Goal: Task Accomplishment & Management: Complete application form

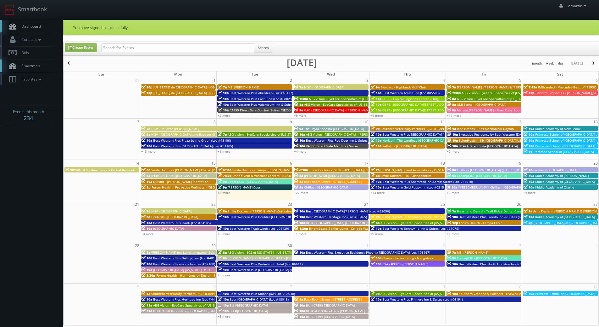
click at [28, 21] on link "Dashboard" at bounding box center [31, 26] width 63 height 13
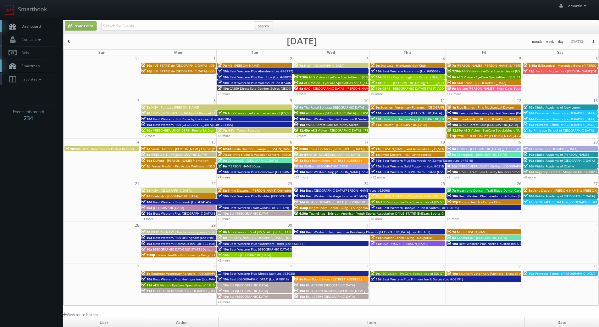
click at [229, 177] on link "+7 more" at bounding box center [224, 177] width 13 height 4
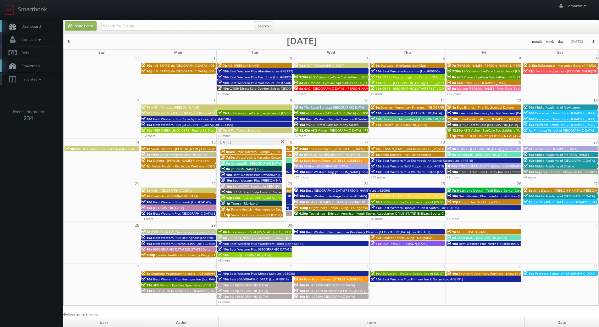
click at [280, 142] on div "Tuesday, September 16" at bounding box center [251, 142] width 69 height 7
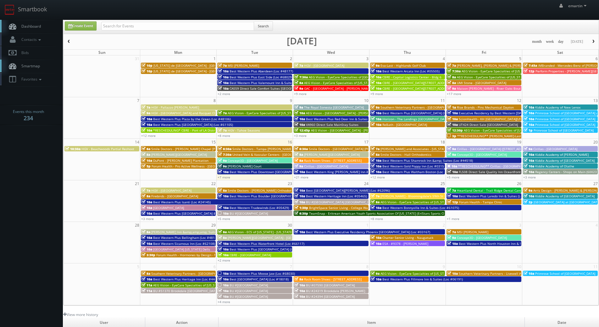
click at [328, 155] on span "[PERSON_NAME][GEOGRAPHIC_DATA]" at bounding box center [332, 154] width 56 height 4
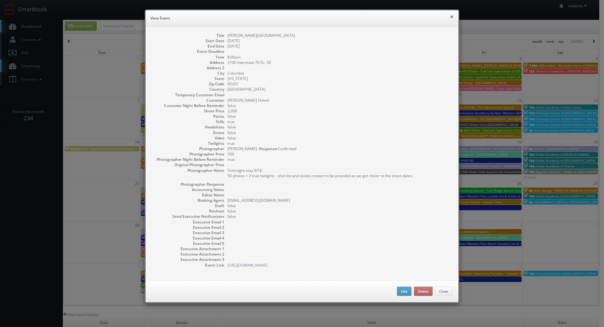
click at [450, 16] on button "×" at bounding box center [452, 16] width 4 height 4
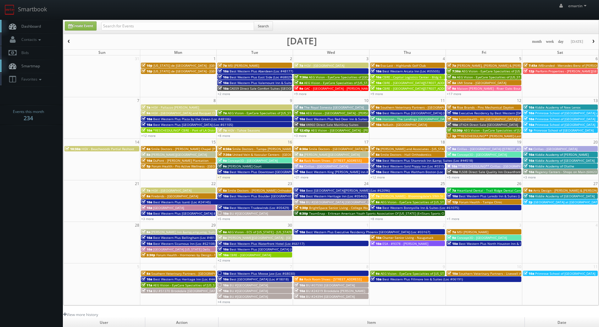
click at [163, 155] on span "Drury Inn and Suites Springfield" at bounding box center [179, 154] width 56 height 4
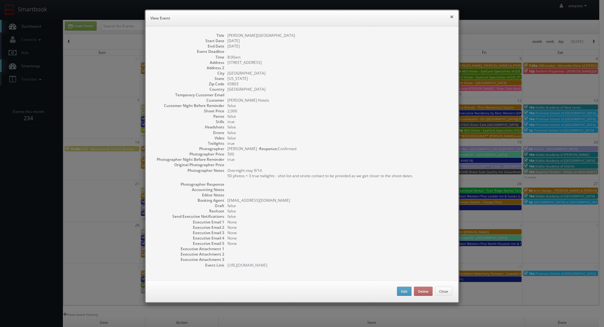
click at [450, 16] on button "×" at bounding box center [452, 16] width 4 height 4
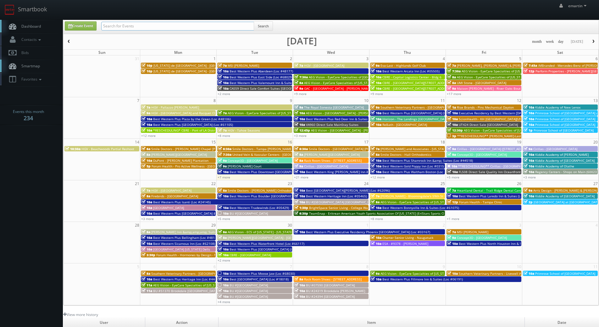
click at [152, 29] on input "text" at bounding box center [177, 26] width 153 height 9
type input "hollymead"
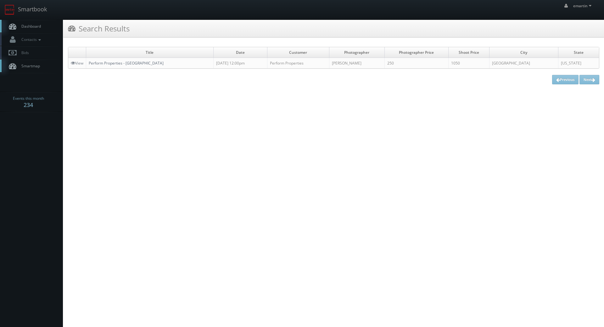
click at [125, 63] on link "Perform Properties - [GEOGRAPHIC_DATA]" at bounding box center [126, 62] width 75 height 5
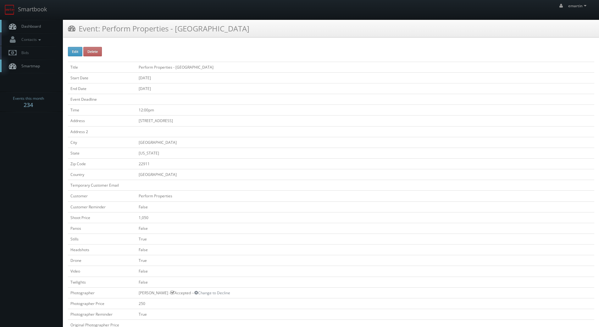
click at [45, 29] on link "Dashboard" at bounding box center [31, 26] width 63 height 13
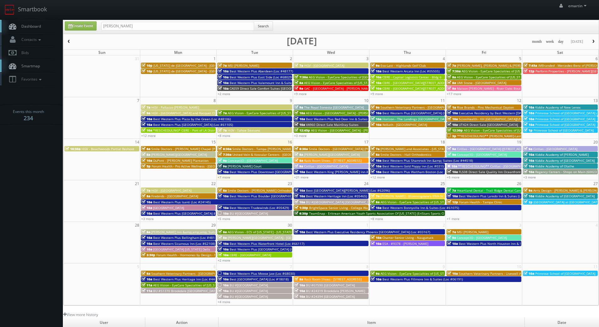
type input "[PERSON_NAME]"
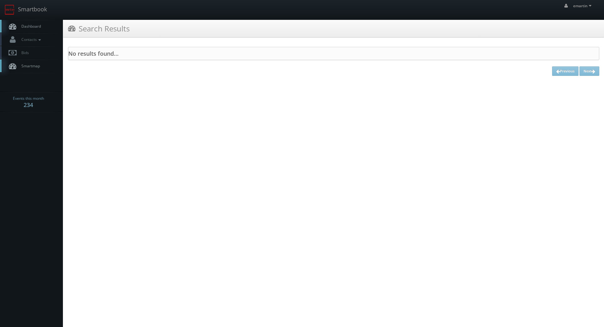
click at [26, 32] on link "Dashboard" at bounding box center [31, 26] width 63 height 13
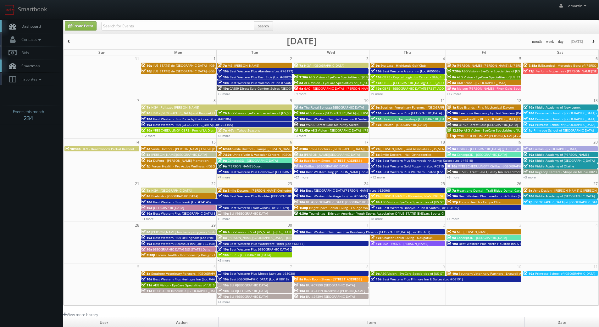
click at [302, 177] on link "+21 more" at bounding box center [301, 177] width 14 height 4
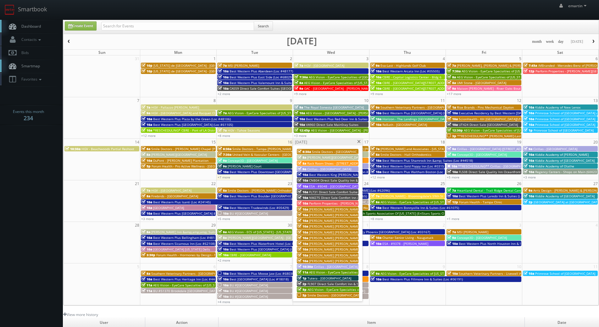
click at [315, 175] on span "Best Western King [PERSON_NAME] Inn & Suites (Loc #62106)" at bounding box center [355, 174] width 93 height 4
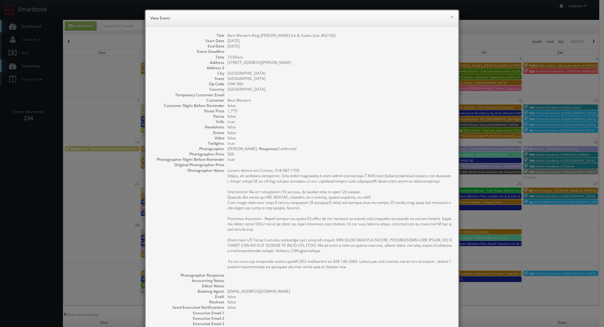
click at [246, 83] on dd "V3W 5B4" at bounding box center [339, 83] width 225 height 5
drag, startPoint x: 344, startPoint y: 23, endPoint x: 410, endPoint y: 25, distance: 66.4
click at [345, 23] on div "× View Event" at bounding box center [302, 18] width 313 height 16
click at [452, 17] on div "× View Event" at bounding box center [302, 18] width 313 height 16
click at [450, 18] on button "×" at bounding box center [452, 16] width 4 height 4
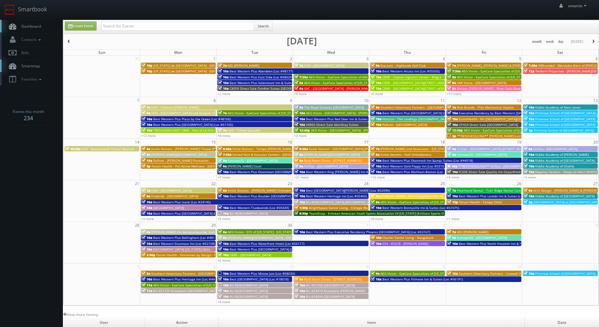
click at [123, 32] on div "Search" at bounding box center [187, 27] width 172 height 12
click at [126, 27] on input "text" at bounding box center [177, 26] width 153 height 9
type input "bruce battoe"
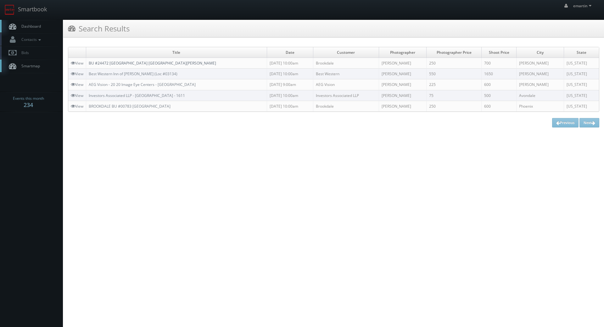
click at [136, 63] on link "BU #24472 [GEOGRAPHIC_DATA] [GEOGRAPHIC_DATA][PERSON_NAME]" at bounding box center [152, 62] width 127 height 5
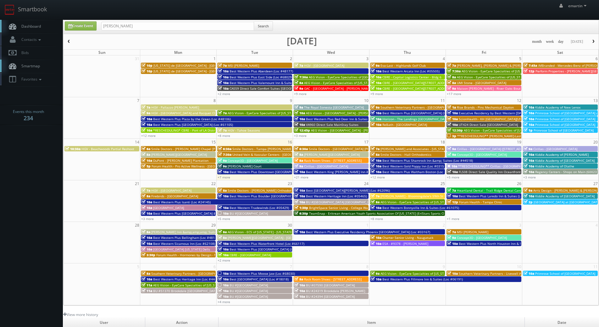
click at [257, 31] on span "Search" at bounding box center [263, 27] width 19 height 12
click at [260, 27] on button "Search" at bounding box center [263, 25] width 19 height 9
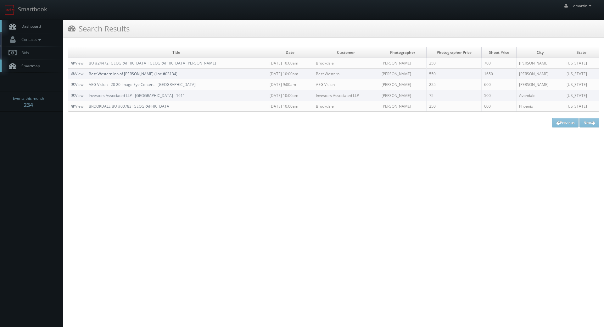
click at [126, 75] on link "Best Western Inn of [PERSON_NAME] (Loc #03134)" at bounding box center [133, 73] width 89 height 5
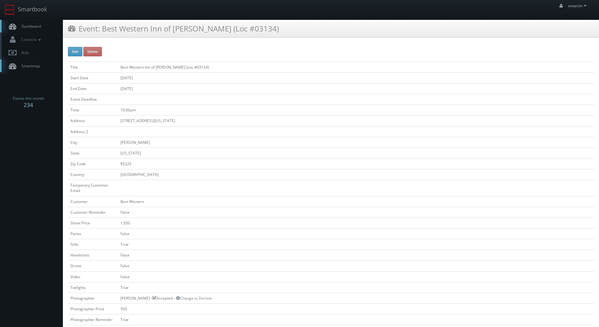
click at [53, 23] on link "Dashboard" at bounding box center [31, 26] width 63 height 13
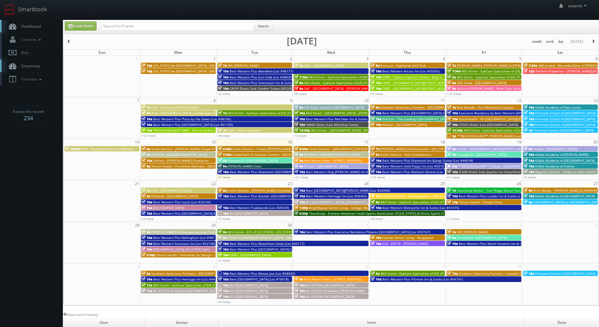
click at [26, 30] on link "Dashboard" at bounding box center [31, 26] width 63 height 13
click at [36, 234] on body "Smartbook Toggle Side Navigation Toggle Top Navigation emartin emartin Profile …" at bounding box center [299, 217] width 599 height 435
click at [307, 178] on link "+21 more" at bounding box center [301, 177] width 14 height 4
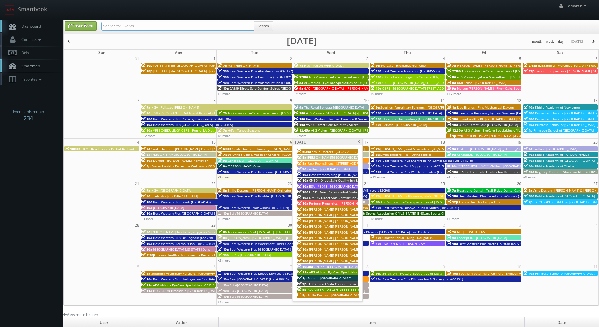
click at [147, 22] on input "text" at bounding box center [177, 26] width 153 height 9
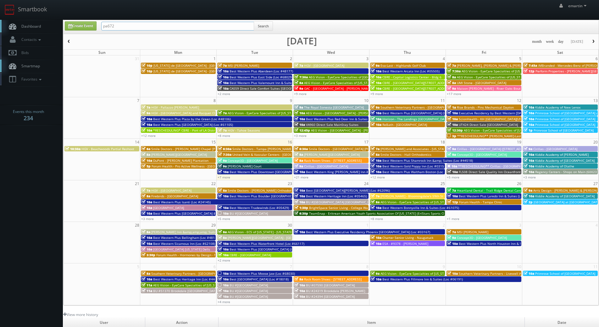
type input "pa672"
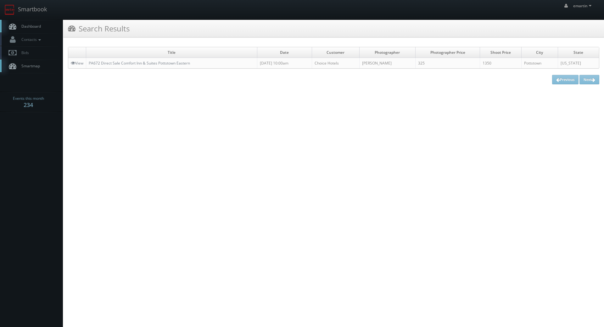
drag, startPoint x: 137, startPoint y: 56, endPoint x: 135, endPoint y: 60, distance: 5.2
click at [136, 57] on td "Title" at bounding box center [171, 52] width 171 height 11
click at [134, 62] on link "PA672 Direct Sale Comfort Inn & Suites Pottstown Eastern" at bounding box center [139, 62] width 101 height 5
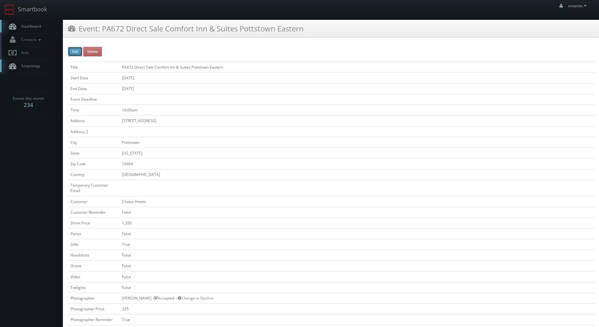
click at [78, 51] on button "Edit" at bounding box center [75, 51] width 14 height 9
type input "PA672 Direct Sale Comfort Inn &amp; Suites Pottstown Eastern"
type input "[STREET_ADDRESS]"
type input "Pottstown"
type input "19464"
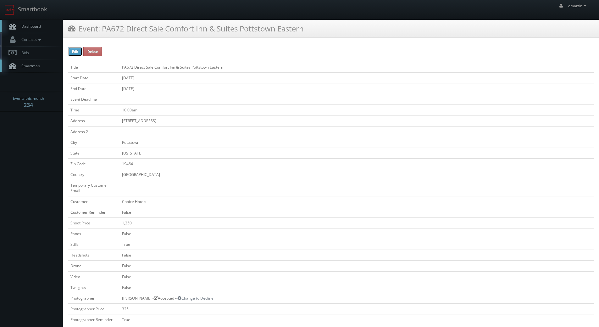
checkbox input "false"
type input "1,350"
checkbox input "false"
checkbox input "true"
checkbox input "false"
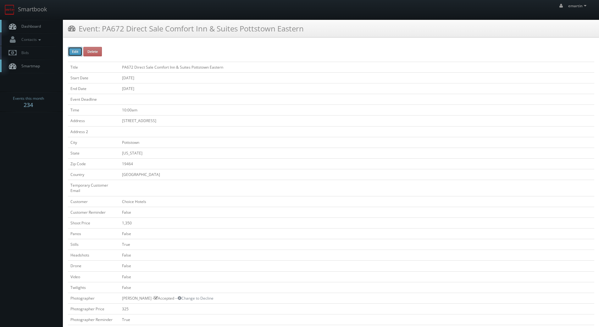
checkbox input "false"
type input "[DATE]"
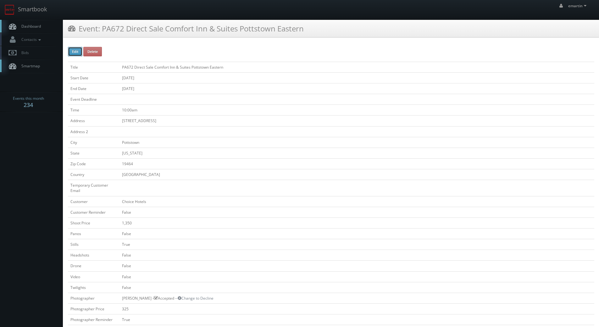
type input "[DATE]"
type input "10:00am"
checkbox input "true"
checkbox input "false"
type input "1,350"
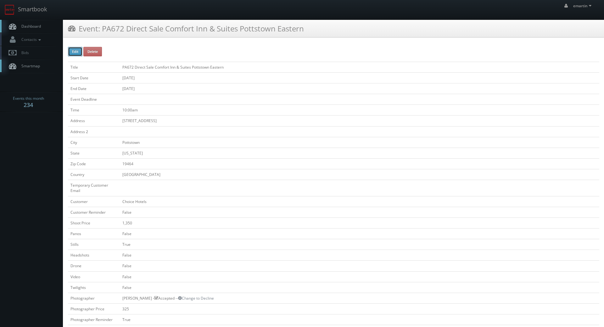
type input "325"
select select "[US_STATE]"
select select "fake69@mg.cs3calendar.com"
select select "brian@brianphillipsphotography.com"
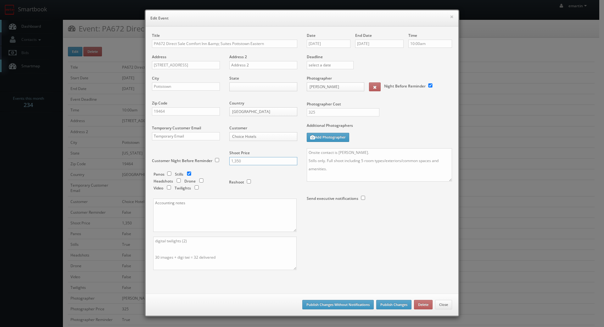
drag, startPoint x: 257, startPoint y: 160, endPoint x: 225, endPoint y: 161, distance: 32.1
click at [225, 162] on div "Shoot Price 1,350" at bounding box center [261, 160] width 73 height 21
type input "1450"
drag, startPoint x: 361, startPoint y: 161, endPoint x: 365, endPoint y: 186, distance: 24.9
click at [362, 162] on textarea "Onsite contact is Shan Rathod. Stills only. Full shoot including 5 room types/e…" at bounding box center [379, 164] width 145 height 33
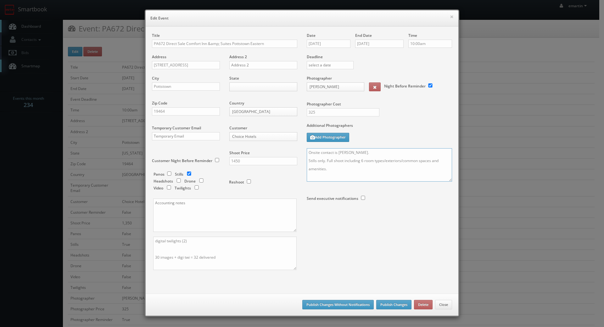
type textarea "Onsite contact is Shan Rathod. Stills only. Full shoot including 6 room types/e…"
click at [157, 258] on textarea "digital twilights (2) 30 images + digi twi = 32 delivered" at bounding box center [224, 253] width 143 height 33
click at [195, 257] on textarea "digital twilights (2) 30 images + digi twi = 32 delivered" at bounding box center [224, 253] width 143 height 33
type textarea "digital twilights (2) 34 images + digi twi = 36 delivered"
click at [445, 258] on div "Title PA672 Direct Sale Comfort Inn &amp; Suites Pottstown Eastern Address 1600…" at bounding box center [302, 157] width 310 height 248
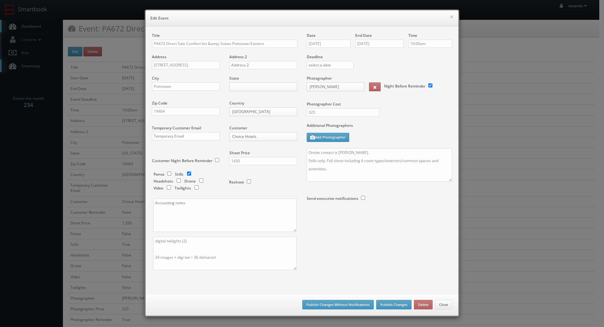
click at [371, 261] on div "Title PA672 Direct Sale Comfort Inn &amp; Suites Pottstown Eastern Address 1600…" at bounding box center [302, 157] width 310 height 248
click at [337, 304] on button "Publish Changes Without Notifications" at bounding box center [337, 304] width 71 height 9
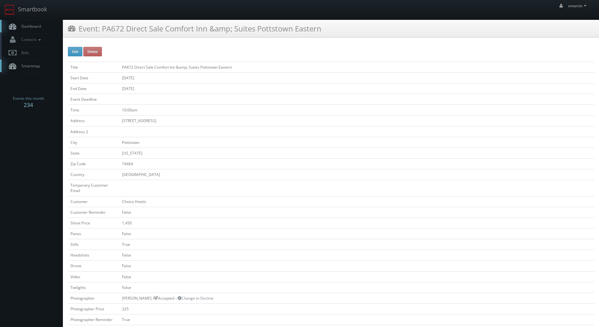
click at [44, 27] on link "Dashboard" at bounding box center [31, 26] width 63 height 13
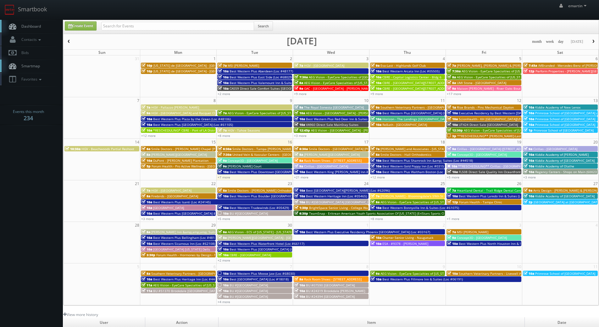
click at [43, 22] on link "Dashboard" at bounding box center [31, 26] width 63 height 13
click at [17, 28] on icon at bounding box center [12, 26] width 9 height 8
click at [148, 220] on link "+3 more" at bounding box center [147, 218] width 13 height 4
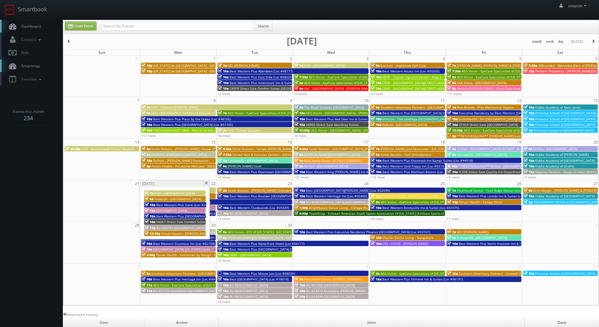
click at [171, 205] on span "Best Western Plus Isanti (Loc #24145)" at bounding box center [185, 205] width 58 height 4
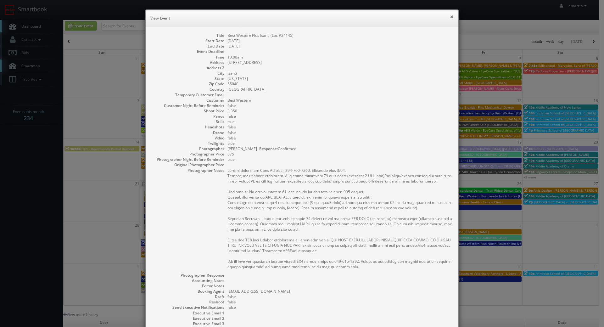
click at [450, 18] on button "×" at bounding box center [452, 16] width 4 height 4
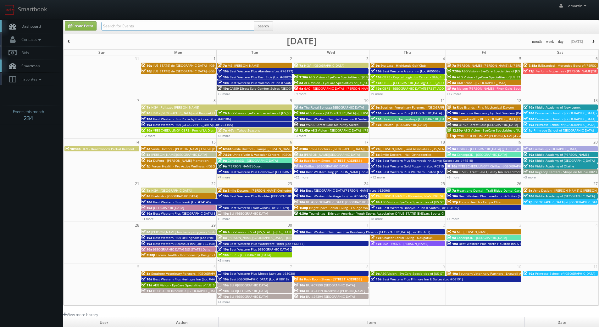
click at [227, 23] on input "text" at bounding box center [177, 26] width 153 height 9
type input "jamaica"
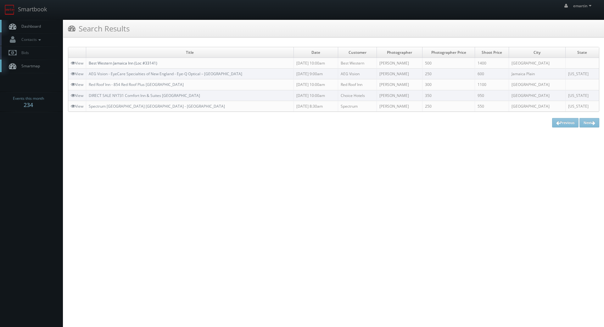
click at [107, 62] on link "Best Western Jamaica Inn (Loc #33141)" at bounding box center [123, 62] width 69 height 5
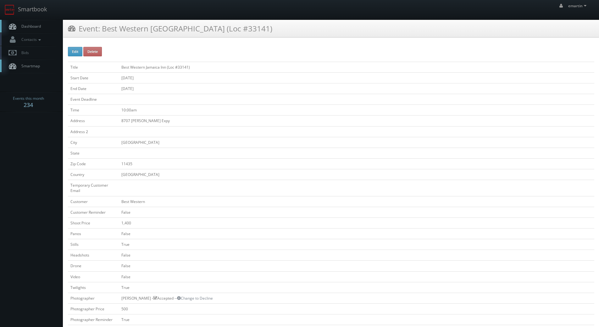
click at [38, 27] on span "Dashboard" at bounding box center [29, 26] width 23 height 5
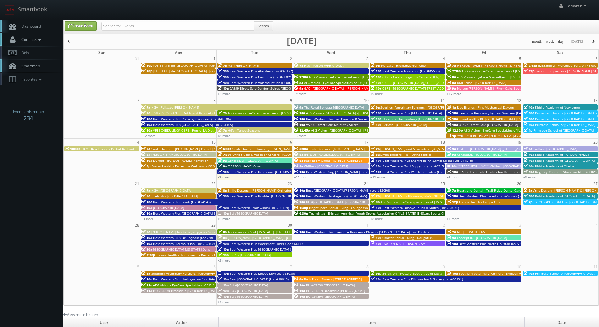
drag, startPoint x: 37, startPoint y: 28, endPoint x: 30, endPoint y: 40, distance: 14.1
click at [37, 28] on span "Dashboard" at bounding box center [29, 26] width 23 height 5
click at [45, 21] on link "Dashboard" at bounding box center [31, 26] width 63 height 13
click at [229, 177] on link "+7 more" at bounding box center [224, 177] width 13 height 4
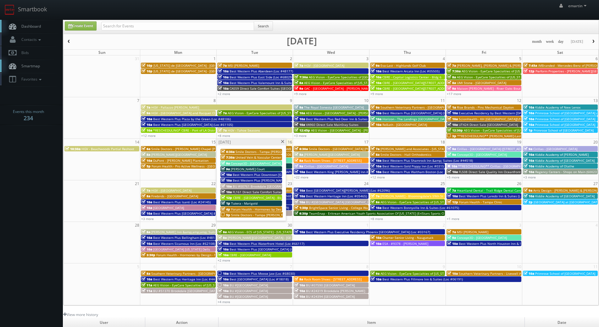
click at [167, 106] on span "HGV - Pallazzo [PERSON_NAME]" at bounding box center [175, 107] width 48 height 4
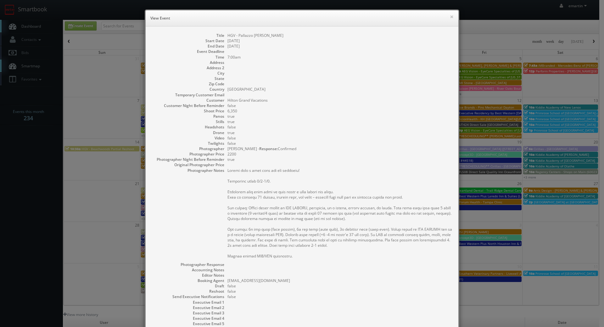
click at [41, 33] on div "× View Event Title HGV - Pallazzo [PERSON_NAME] Start Date [DATE] End Date [DAT…" at bounding box center [302, 163] width 604 height 327
click at [417, 51] on dd at bounding box center [339, 51] width 225 height 5
click at [450, 16] on button "×" at bounding box center [452, 16] width 4 height 4
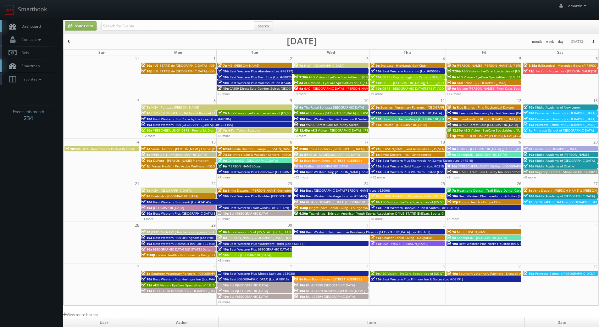
drag, startPoint x: 49, startPoint y: 31, endPoint x: 35, endPoint y: 32, distance: 14.2
click at [49, 31] on link "Dashboard" at bounding box center [31, 26] width 63 height 13
click at [186, 29] on input "text" at bounding box center [177, 26] width 153 height 9
type input "n"
type input "brightspace"
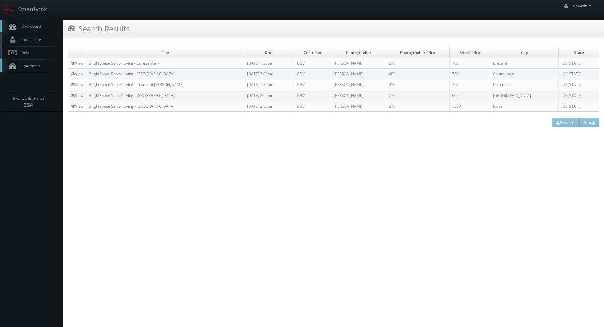
click at [41, 29] on span "Dashboard" at bounding box center [29, 26] width 23 height 5
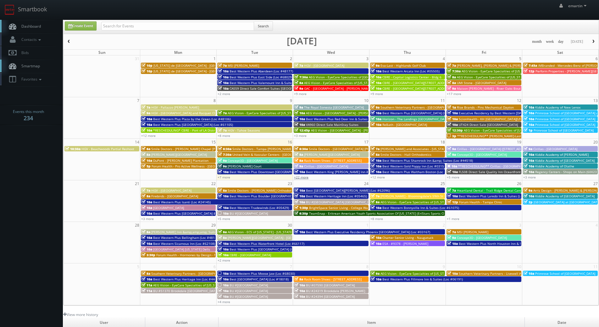
click at [300, 175] on div "+22 more" at bounding box center [331, 176] width 76 height 5
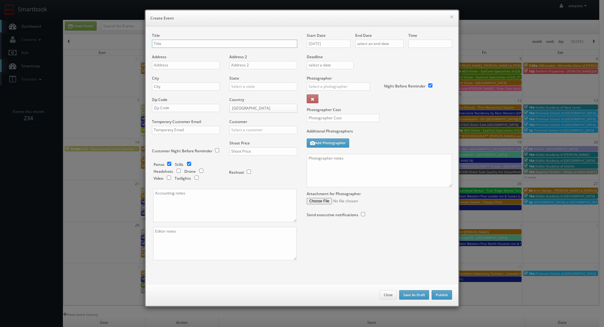
checkbox input "true"
type input "10:00am"
checkbox input "true"
click at [448, 12] on div "× Create Event" at bounding box center [302, 18] width 313 height 16
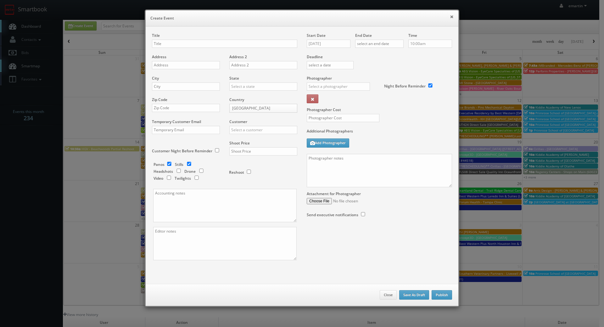
click at [450, 14] on button "×" at bounding box center [452, 16] width 4 height 4
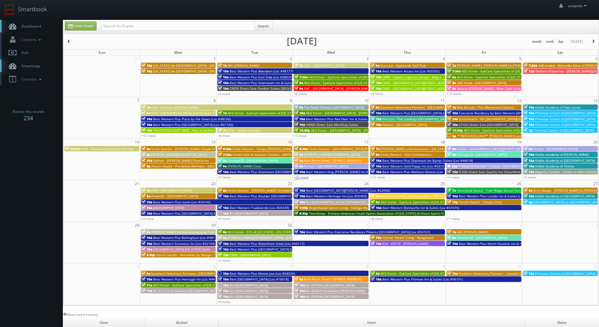
click at [302, 176] on link "+22 more" at bounding box center [301, 177] width 14 height 4
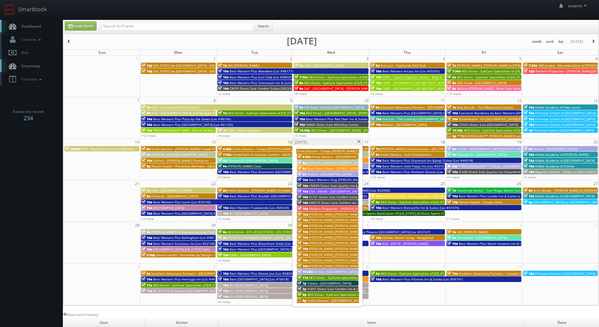
click at [324, 186] on span "CNB04 Direct Sale Quality Inn & Conference Center" at bounding box center [348, 185] width 78 height 4
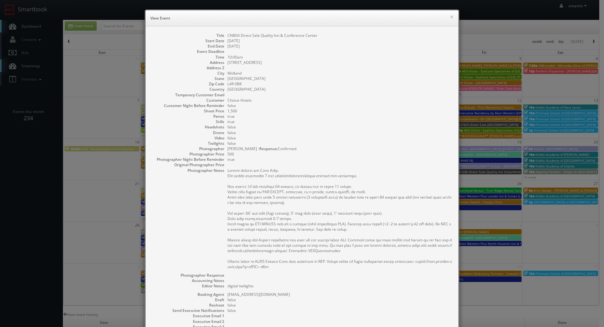
click at [371, 28] on div "Title CNB04 Direct Sale Quality Inn & Conference Center Start Date 09/17/2025 E…" at bounding box center [302, 200] width 313 height 348
drag, startPoint x: 441, startPoint y: 18, endPoint x: 453, endPoint y: 18, distance: 12.3
click at [442, 18] on h6 "View Event" at bounding box center [301, 18] width 303 height 6
drag, startPoint x: 453, startPoint y: 18, endPoint x: 450, endPoint y: 18, distance: 3.2
click at [452, 18] on div "× View Event" at bounding box center [302, 18] width 313 height 16
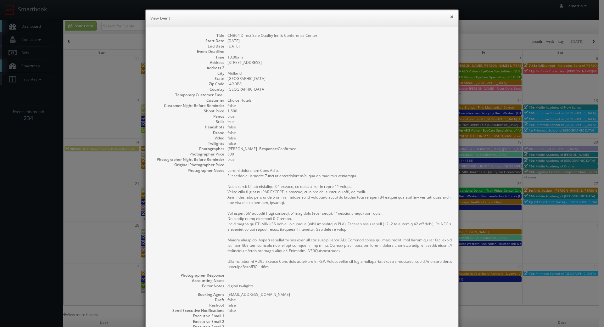
click at [450, 17] on button "×" at bounding box center [452, 16] width 4 height 4
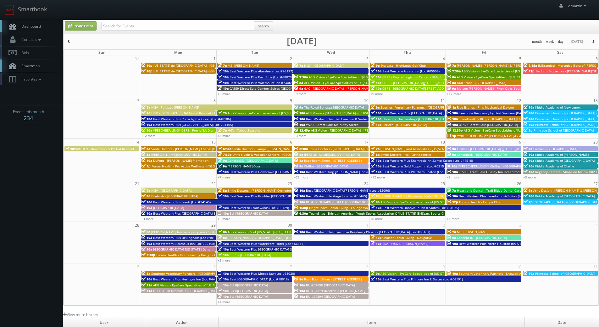
click at [60, 31] on div "Create Event Search" at bounding box center [332, 27] width 544 height 12
click at [49, 29] on link "Dashboard" at bounding box center [31, 26] width 63 height 13
click at [150, 25] on input "text" at bounding box center [177, 26] width 153 height 9
type input "kevin bradley"
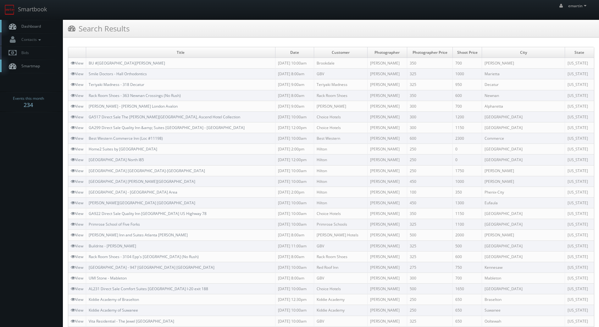
drag, startPoint x: 28, startPoint y: 25, endPoint x: 8, endPoint y: 31, distance: 21.0
click at [28, 25] on span "Dashboard" at bounding box center [29, 26] width 23 height 5
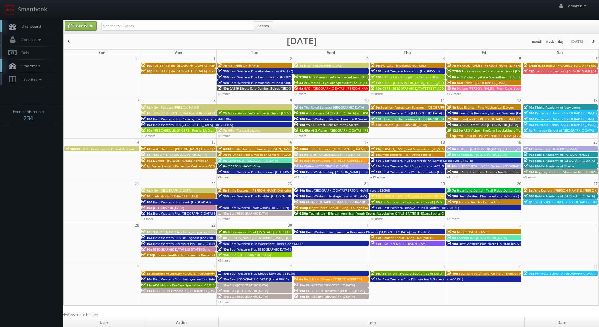
click at [376, 176] on link "+12 more" at bounding box center [378, 177] width 14 height 4
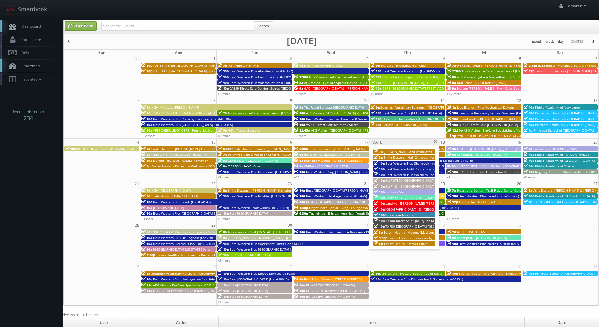
click at [381, 186] on span "10a" at bounding box center [379, 186] width 11 height 4
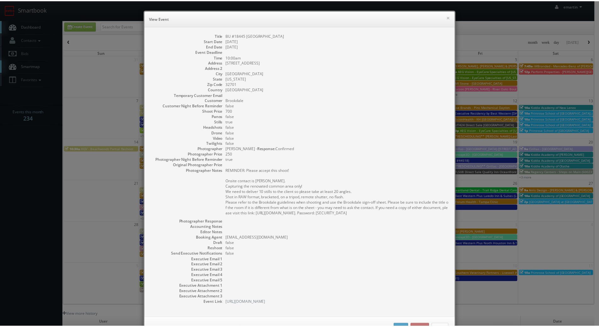
scroll to position [23, 0]
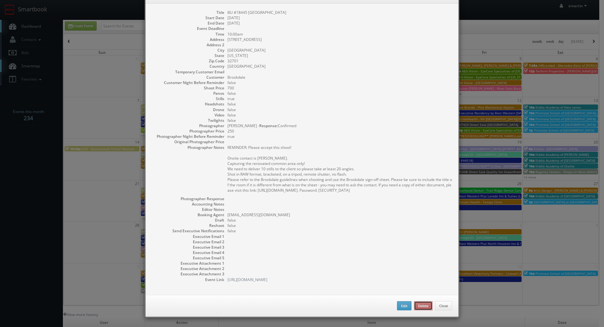
click at [419, 307] on button "Delete" at bounding box center [423, 305] width 19 height 9
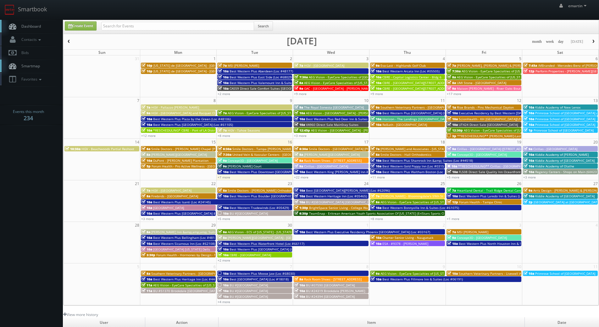
click at [32, 25] on span "Dashboard" at bounding box center [29, 26] width 23 height 5
drag, startPoint x: 33, startPoint y: 37, endPoint x: 30, endPoint y: 21, distance: 16.4
click at [33, 36] on link "Contacts" at bounding box center [31, 39] width 63 height 13
click at [27, 17] on link "Smartbook" at bounding box center [26, 10] width 52 height 20
click at [44, 31] on link "Dashboard" at bounding box center [31, 26] width 63 height 13
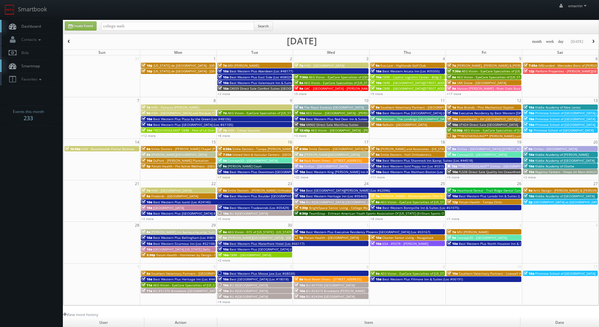
type input "college walk"
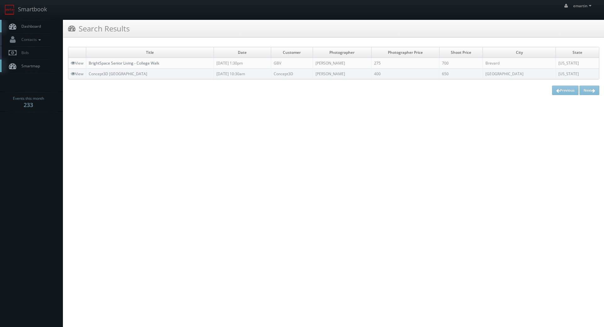
click at [132, 66] on td "BrightSpace Senior Living - College Walk" at bounding box center [150, 63] width 128 height 11
click at [133, 63] on link "BrightSpace Senior Living - College Walk" at bounding box center [124, 62] width 70 height 5
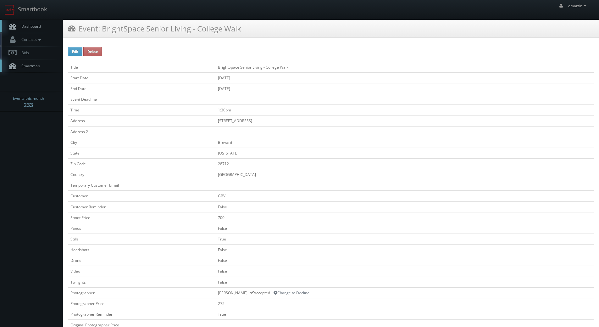
click at [26, 25] on span "Dashboard" at bounding box center [29, 26] width 23 height 5
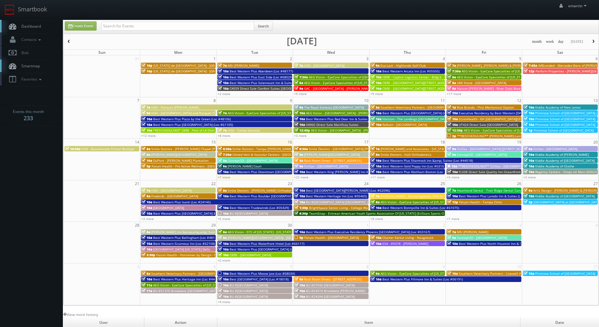
click at [166, 106] on span "HGV - Pallazzo [PERSON_NAME]" at bounding box center [175, 107] width 48 height 4
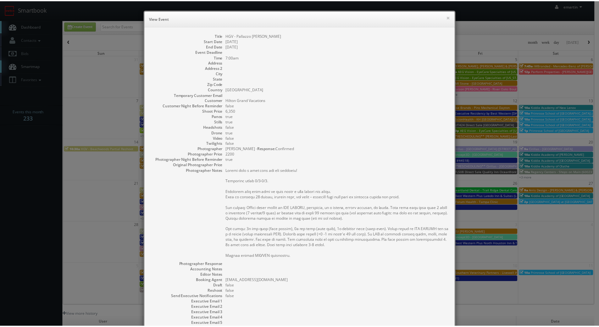
scroll to position [66, 0]
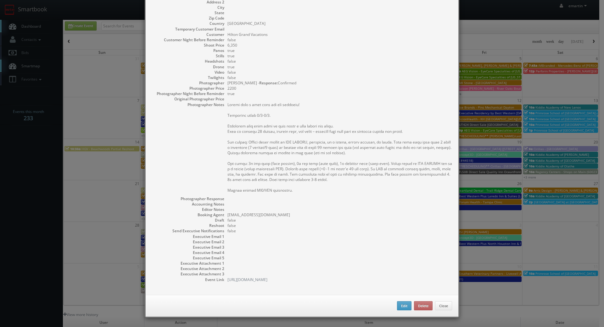
click at [409, 307] on div "Edit Delete Close" at bounding box center [302, 306] width 313 height 22
click at [406, 307] on button "Edit" at bounding box center [404, 305] width 14 height 9
type input "HGV - Pallazzo [PERSON_NAME]"
type input "6,350"
checkbox input "true"
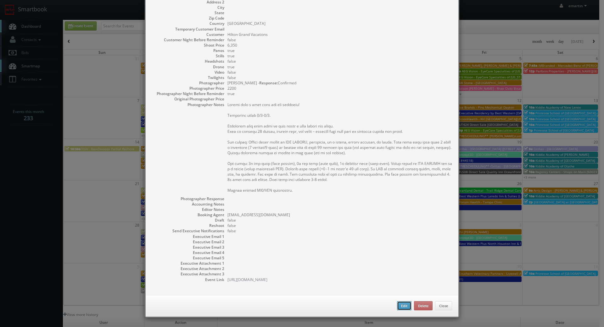
checkbox input "true"
type input "09/08/2025"
type input "09/09/2025"
type input "7:00am"
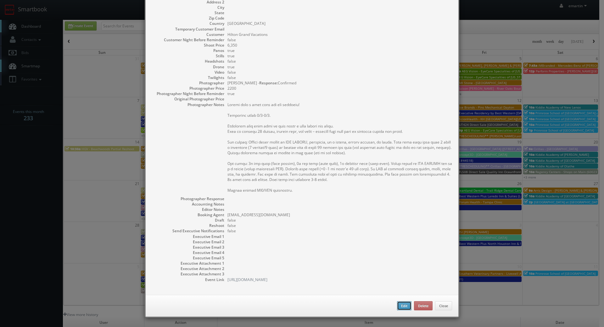
checkbox input "true"
type textarea "Should have a shot list for you tomorrow! Overnight stays 9/7-9/9. Finalized sh…"
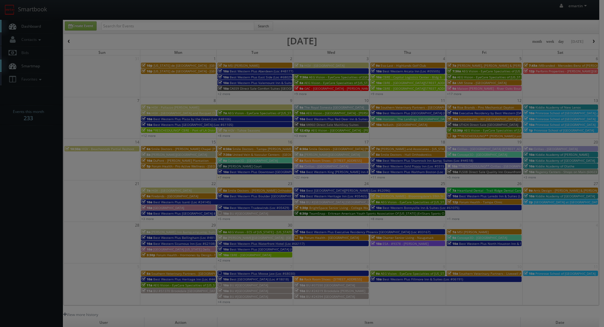
type input "6,350"
type input "2200"
select select "fake87@mg.cs3calendar.com"
select select "info@matteogebbia.it"
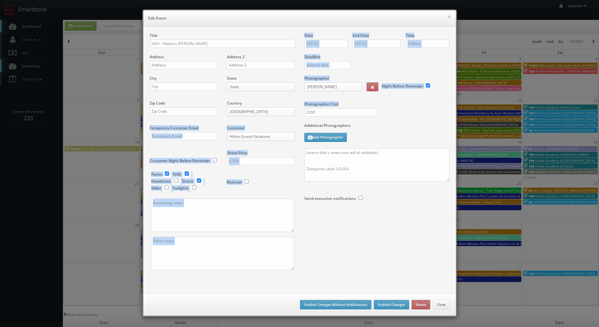
drag, startPoint x: 325, startPoint y: 107, endPoint x: 278, endPoint y: 108, distance: 46.9
click at [279, 108] on div "Title HGV - Pallazzo Catalani Address Address 2 City State State Alabama Alaska…" at bounding box center [300, 157] width 310 height 248
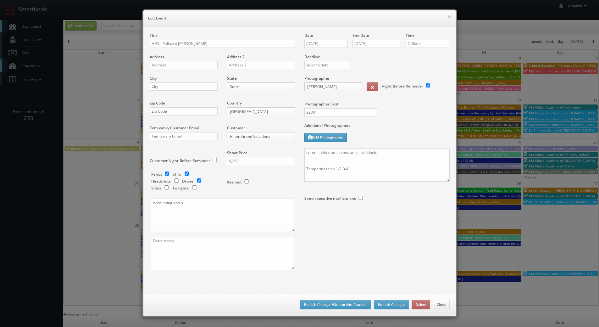
click at [302, 113] on div "2200" at bounding box center [338, 115] width 77 height 14
drag, startPoint x: 323, startPoint y: 113, endPoint x: 294, endPoint y: 111, distance: 29.0
click at [294, 111] on div "Title HGV - Pallazzo Catalani Address Address 2 City State State Alabama Alaska…" at bounding box center [300, 157] width 310 height 248
type input "2,400"
click at [316, 306] on button "Publish Changes Without Notifications" at bounding box center [335, 304] width 71 height 9
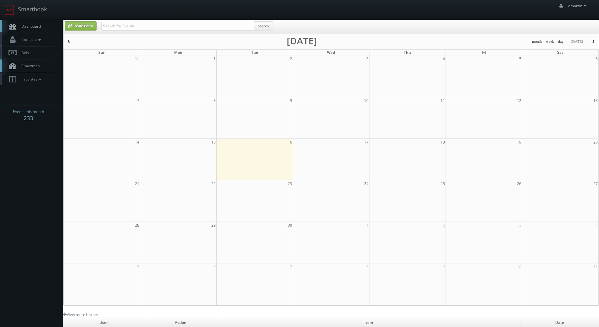
click at [19, 22] on link "Dashboard" at bounding box center [31, 26] width 63 height 13
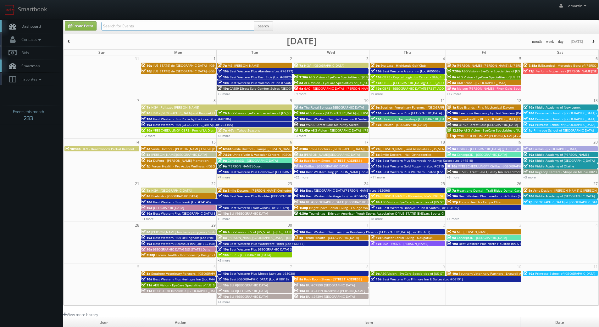
click at [164, 27] on input "text" at bounding box center [177, 26] width 153 height 9
click at [23, 20] on link "Dashboard" at bounding box center [31, 26] width 63 height 13
click at [26, 22] on link "Dashboard" at bounding box center [31, 26] width 63 height 13
click at [23, 24] on span "Dashboard" at bounding box center [29, 26] width 23 height 5
drag, startPoint x: 210, startPoint y: 20, endPoint x: 84, endPoint y: 24, distance: 126.2
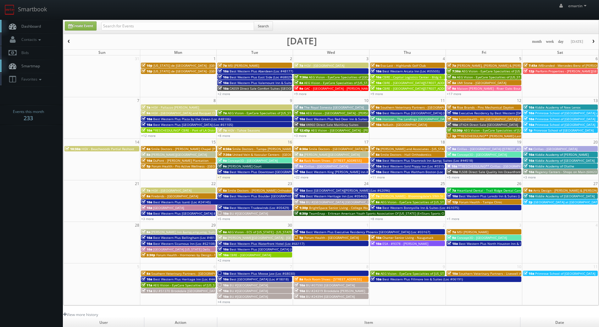
click at [210, 20] on div "Create Event Search month week day [DATE] [DATE] Sun Mon Tue Wed Thu Fri Sat 31…" at bounding box center [331, 163] width 536 height 286
click at [52, 24] on link "Dashboard" at bounding box center [31, 26] width 63 height 13
click at [83, 24] on link "Create Event" at bounding box center [81, 25] width 32 height 9
type input "09/16/2025"
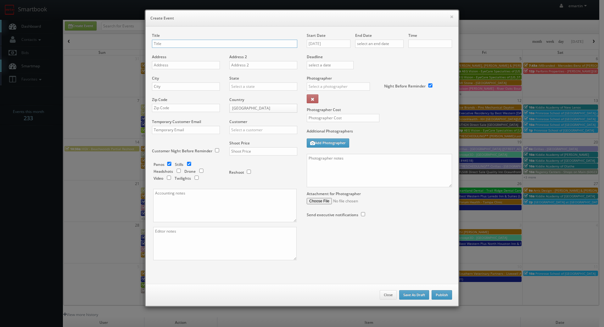
checkbox input "true"
type input "10:00am"
checkbox input "true"
click at [177, 47] on input "text" at bounding box center [224, 44] width 145 height 8
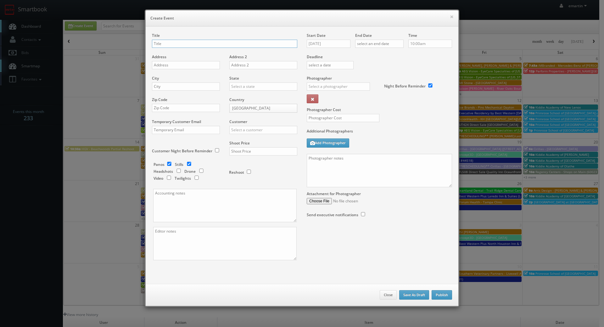
paste input "Best Western Plus Indianapolis NW Hotel (shoot 1 of 2)"
click at [285, 46] on input "Best Western Plus Indianapolis NW Hotel (shoot 1 of 2) (Loc #" at bounding box center [224, 44] width 145 height 8
paste input "15116"
type input "Best Western Plus Indianapolis NW Hotel (shoot 1 of 2) (Loc #15116)"
click at [179, 66] on input "text" at bounding box center [186, 65] width 68 height 8
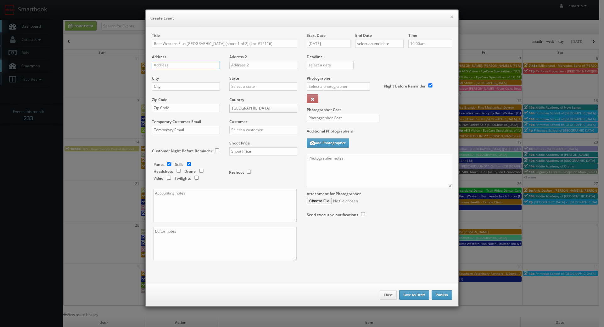
paste input "7220 Woodland Dr"
type input "7220 Woodland Dr"
drag, startPoint x: 174, startPoint y: 84, endPoint x: 213, endPoint y: 88, distance: 39.2
click at [174, 84] on input "text" at bounding box center [186, 86] width 68 height 8
paste input "Indianapolis"
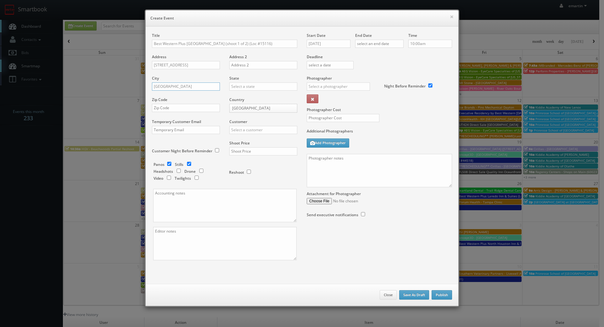
type input "Indianapolis"
click at [245, 89] on input "text" at bounding box center [263, 86] width 68 height 8
click at [244, 92] on div "[US_STATE]" at bounding box center [263, 97] width 67 height 10
type input "[US_STATE]"
click at [197, 111] on div "Zip Code" at bounding box center [188, 107] width 73 height 21
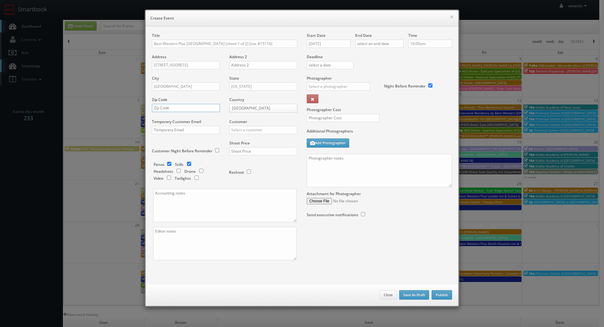
click at [203, 110] on input "text" at bounding box center [186, 108] width 68 height 8
paste input "46278"
type input "46278"
click at [244, 126] on input "text" at bounding box center [263, 130] width 68 height 8
click at [250, 134] on div "Customer best we Choice Hotels ACC Concept3D Firebirds GBV Choice Hotels Canada…" at bounding box center [261, 129] width 73 height 21
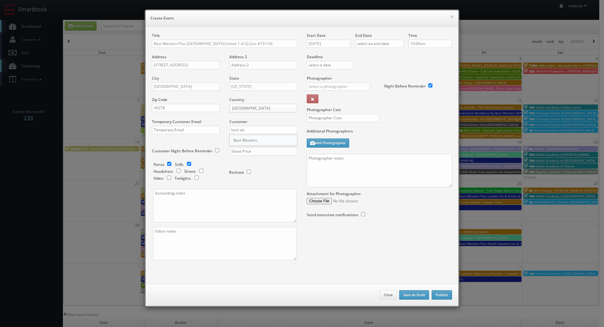
click at [248, 139] on div "Best Western" at bounding box center [263, 140] width 67 height 10
type input "Best Western"
click at [244, 147] on div "Shoot Price" at bounding box center [261, 150] width 73 height 21
click at [242, 150] on input "text" at bounding box center [263, 151] width 68 height 8
type input "2,450"
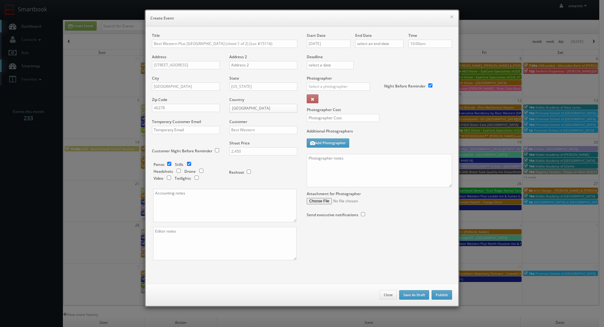
click at [256, 167] on div "Reshoot" at bounding box center [260, 169] width 63 height 15
click at [337, 44] on input "[DATE]" at bounding box center [329, 44] width 44 height 8
click at [321, 119] on td "6" at bounding box center [320, 119] width 10 height 9
type input "10/06/2025"
click at [376, 43] on input "text" at bounding box center [379, 44] width 48 height 8
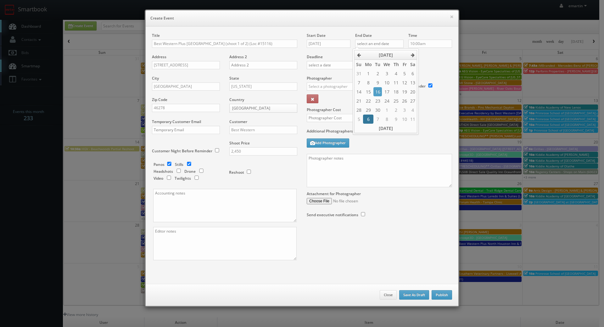
click at [371, 119] on td "6" at bounding box center [368, 119] width 10 height 9
type input "10/06/2025"
click at [428, 70] on div "Deadline" at bounding box center [379, 54] width 155 height 43
click at [336, 84] on input "text" at bounding box center [338, 86] width 63 height 8
click at [327, 98] on div "Matthew Corsaro" at bounding box center [340, 100] width 67 height 10
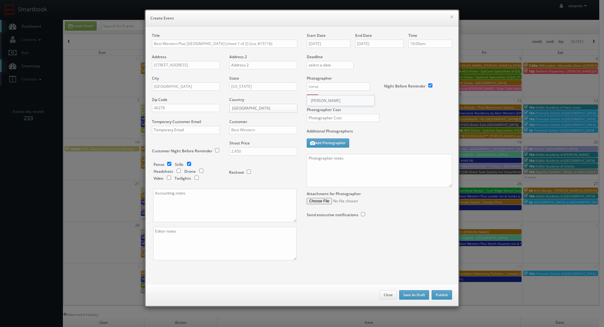
type input "Matthew Corsaro"
click at [345, 121] on div at bounding box center [340, 121] width 77 height 14
type input "0"
type input "400"
click at [360, 135] on label "Additional Photographers" at bounding box center [379, 132] width 145 height 8
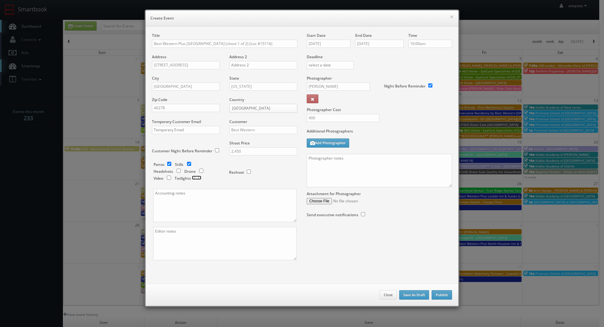
click at [196, 176] on input "checkbox" at bounding box center [196, 178] width 9 height 4
checkbox input "true"
drag, startPoint x: 345, startPoint y: 166, endPoint x: 319, endPoint y: 170, distance: 27.1
click at [345, 165] on textarea at bounding box center [379, 170] width 145 height 33
paste textarea "Onsite contact is ______. Overnight stay ___. Stills, and exterior twilights. F…"
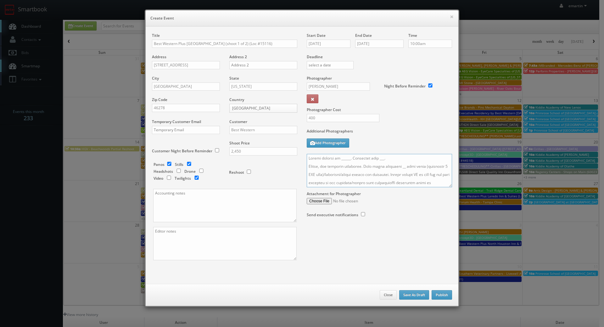
scroll to position [236, 0]
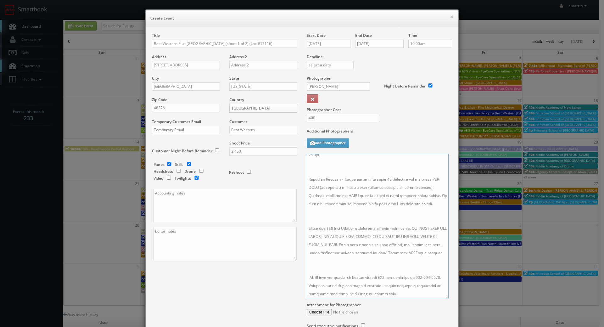
drag, startPoint x: 445, startPoint y: 184, endPoint x: 442, endPoint y: 295, distance: 111.1
click at [442, 295] on textarea at bounding box center [378, 226] width 142 height 144
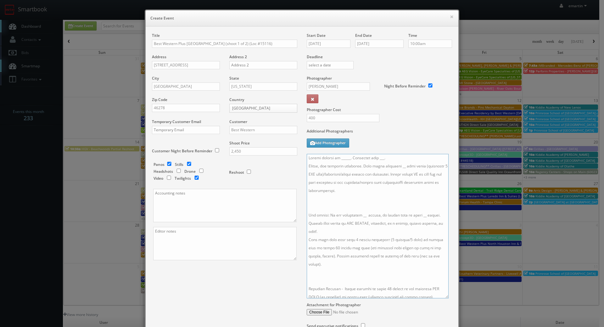
scroll to position [0, 0]
click at [331, 276] on textarea at bounding box center [378, 226] width 142 height 144
paste textarea "For panos: Need 10-4-4 panos, but the rest do not need to be connected. 10' ext…"
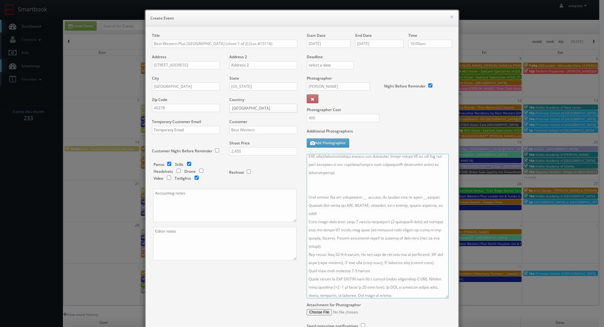
click at [335, 248] on textarea at bounding box center [378, 226] width 142 height 144
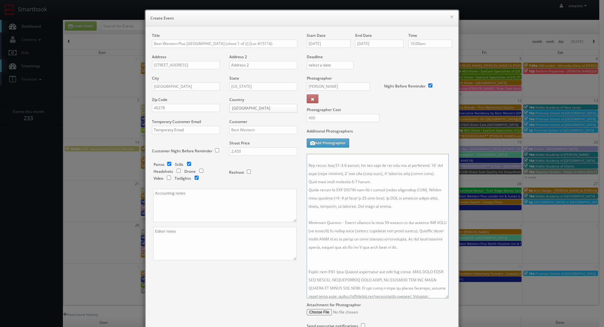
click at [331, 262] on textarea at bounding box center [378, 226] width 142 height 144
click at [334, 264] on textarea at bounding box center [378, 226] width 142 height 144
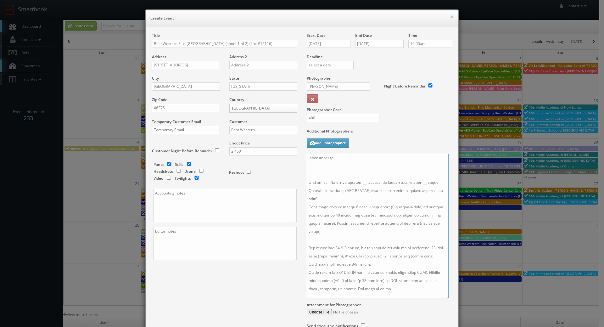
scroll to position [0, 0]
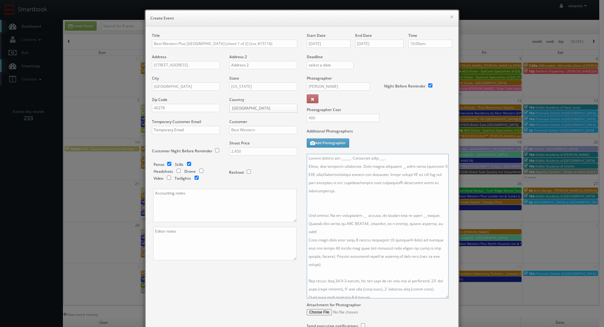
click at [323, 207] on textarea at bounding box center [378, 226] width 142 height 144
click at [378, 170] on textarea at bounding box center [378, 226] width 142 height 144
drag, startPoint x: 372, startPoint y: 167, endPoint x: 355, endPoint y: 166, distance: 17.6
click at [355, 166] on textarea at bounding box center [378, 226] width 142 height 144
drag, startPoint x: 327, startPoint y: 174, endPoint x: 396, endPoint y: 164, distance: 69.6
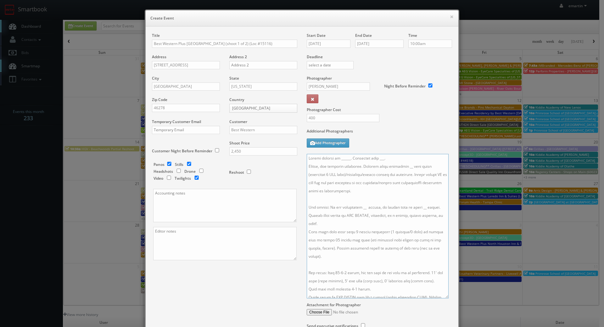
click at [396, 164] on textarea at bounding box center [378, 226] width 142 height 144
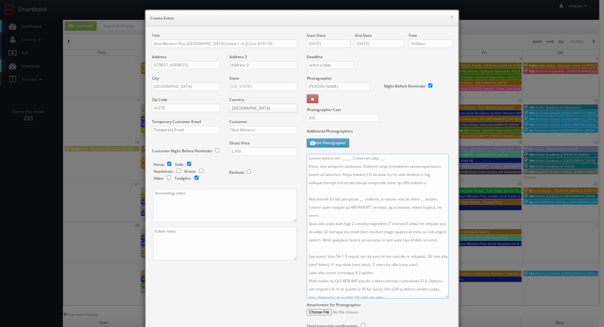
click at [409, 183] on textarea at bounding box center [378, 226] width 142 height 144
drag, startPoint x: 431, startPoint y: 184, endPoint x: 351, endPoint y: 180, distance: 80.0
click at [347, 174] on textarea at bounding box center [378, 226] width 142 height 144
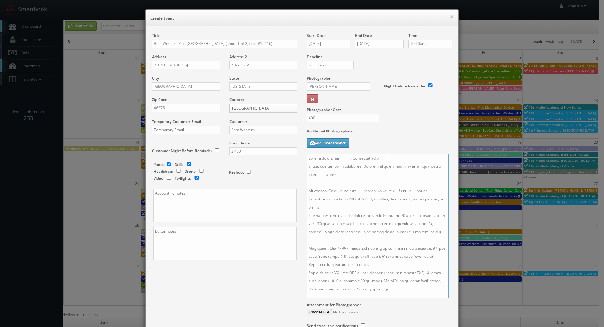
drag, startPoint x: 389, startPoint y: 157, endPoint x: 377, endPoint y: 156, distance: 11.7
click at [375, 156] on textarea at bounding box center [378, 226] width 142 height 144
click at [359, 191] on textarea at bounding box center [378, 226] width 142 height 144
drag, startPoint x: 411, startPoint y: 205, endPoint x: 418, endPoint y: 197, distance: 10.7
click at [411, 205] on textarea at bounding box center [378, 226] width 142 height 144
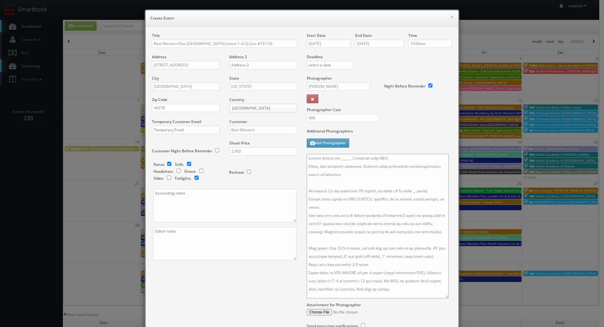
click at [417, 191] on textarea at bounding box center [378, 226] width 142 height 144
click at [362, 187] on textarea at bounding box center [378, 226] width 142 height 144
click at [367, 173] on textarea at bounding box center [378, 226] width 142 height 144
drag, startPoint x: 346, startPoint y: 157, endPoint x: 349, endPoint y: 163, distance: 6.3
click at [346, 158] on textarea at bounding box center [378, 226] width 142 height 144
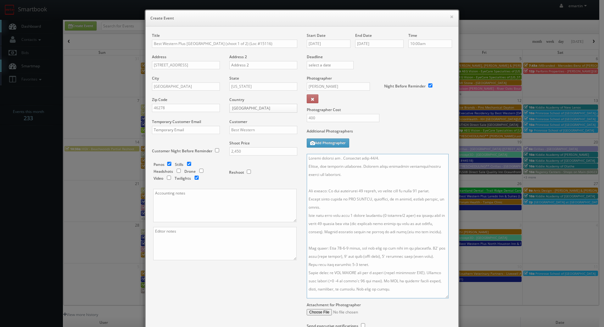
paste textarea "Timothy Knight, timothyknight@tamekgroup.com, 925-890-3694"
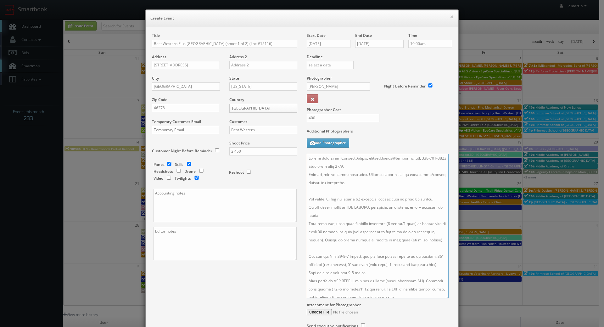
drag, startPoint x: 425, startPoint y: 158, endPoint x: 366, endPoint y: 160, distance: 59.8
click at [365, 160] on textarea at bounding box center [378, 226] width 142 height 144
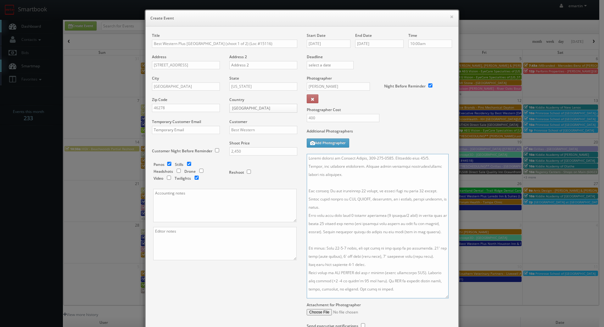
click at [408, 179] on textarea at bounding box center [378, 226] width 142 height 144
drag, startPoint x: 433, startPoint y: 158, endPoint x: 392, endPoint y: 160, distance: 40.6
click at [392, 160] on textarea at bounding box center [378, 226] width 142 height 144
click at [317, 167] on textarea at bounding box center [378, 226] width 142 height 144
click at [315, 166] on textarea at bounding box center [378, 226] width 142 height 144
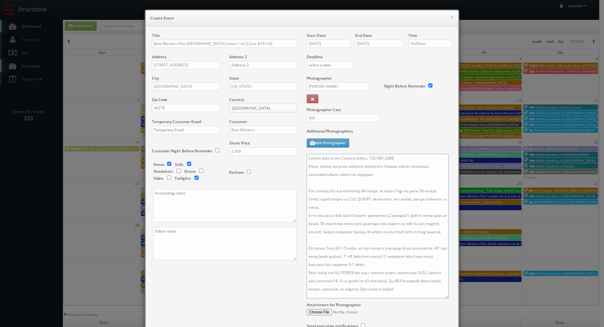
drag, startPoint x: 381, startPoint y: 175, endPoint x: 386, endPoint y: 175, distance: 4.4
click at [382, 175] on textarea at bounding box center [378, 226] width 142 height 144
type textarea "Onsite contact is Timothy Knight, 925-890-3694. Stills, google tour and exterio…"
click at [414, 124] on div "Photographer Cost 400" at bounding box center [379, 102] width 155 height 53
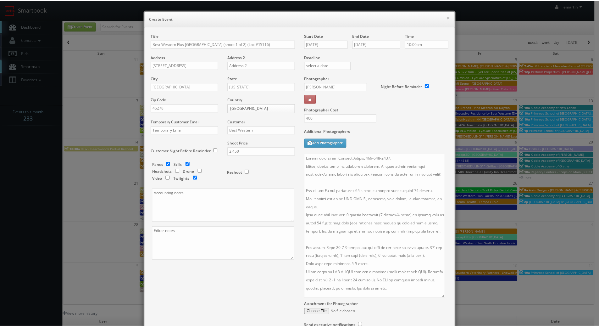
scroll to position [59, 0]
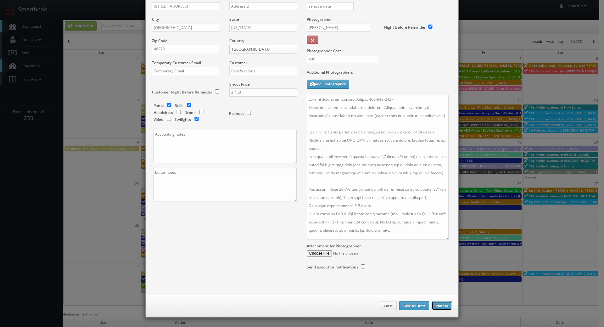
click at [445, 303] on button "Publish" at bounding box center [442, 305] width 20 height 9
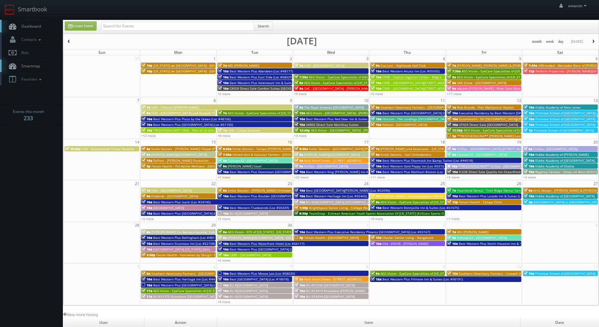
click at [42, 27] on link "Dashboard" at bounding box center [31, 26] width 63 height 13
click at [15, 18] on link "Smartbook" at bounding box center [26, 10] width 52 height 20
click at [130, 18] on div "emartin emartin Profile Logout" at bounding box center [299, 10] width 599 height 20
click at [133, 24] on input "text" at bounding box center [177, 26] width 153 height 9
paste input "Tara McLain"
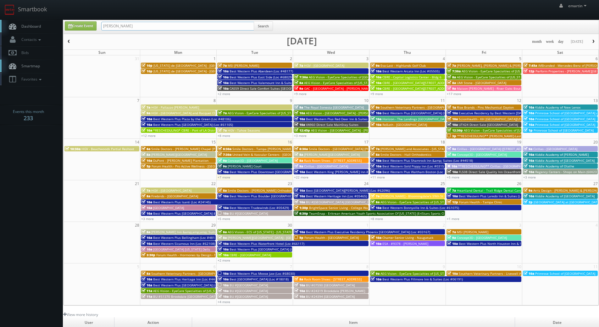
type input "Tara McLain"
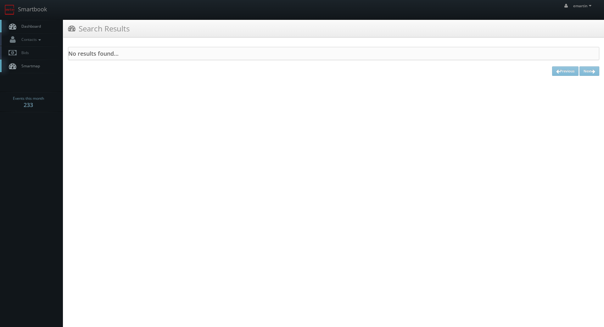
click at [33, 25] on span "Dashboard" at bounding box center [29, 26] width 23 height 5
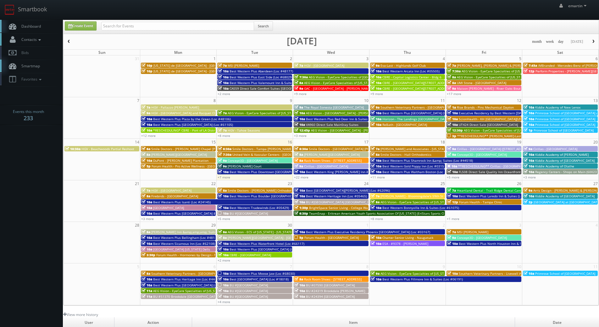
click at [34, 38] on span "Contacts" at bounding box center [30, 39] width 24 height 5
click at [27, 115] on link "Smartmap" at bounding box center [31, 110] width 63 height 13
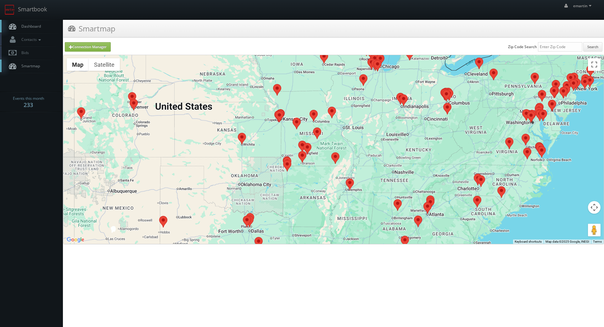
drag, startPoint x: 340, startPoint y: 107, endPoint x: 340, endPoint y: 149, distance: 41.2
click at [340, 149] on div at bounding box center [334, 149] width 540 height 189
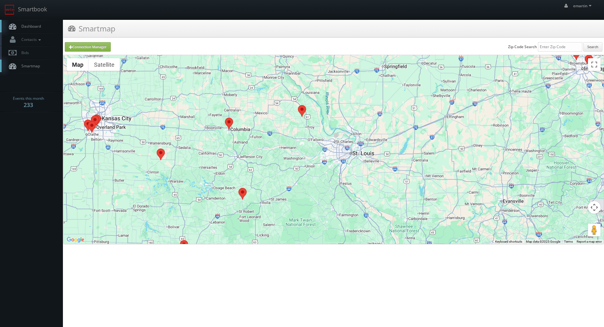
click at [298, 105] on area at bounding box center [298, 105] width 0 height 0
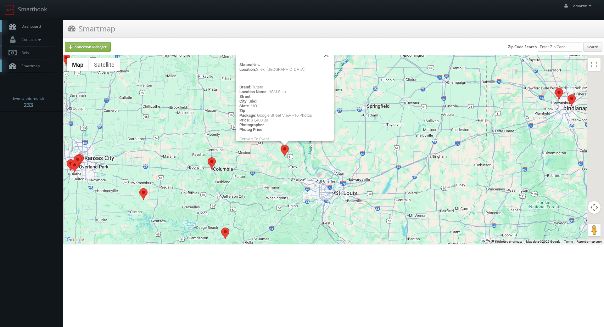
drag, startPoint x: 288, startPoint y: 204, endPoint x: 263, endPoint y: 168, distance: 44.1
click at [270, 170] on div "Status: New Location: [GEOGRAPHIC_DATA], [GEOGRAPHIC_DATA] Brand : Tutera Locat…" at bounding box center [334, 149] width 540 height 189
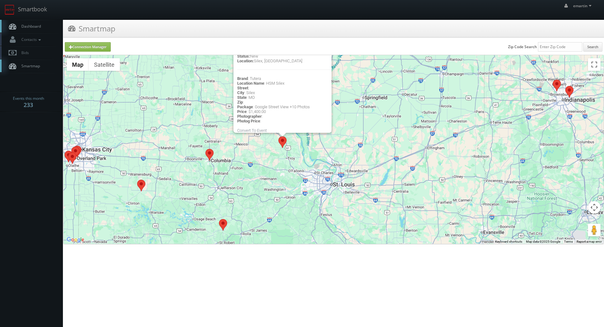
click at [205, 149] on area at bounding box center [205, 149] width 0 height 0
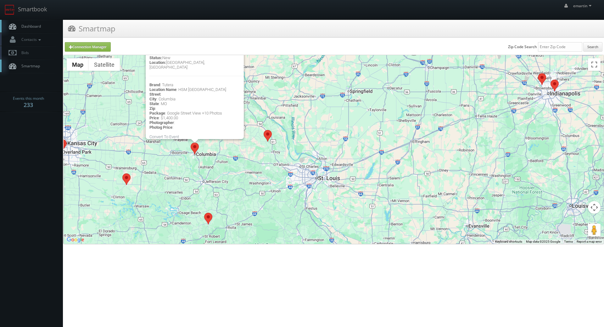
drag, startPoint x: 308, startPoint y: 200, endPoint x: 296, endPoint y: 170, distance: 32.3
click at [296, 170] on div "Status: New Location: Columbia, MO Brand : Tutera Location Name : HSM South Ham…" at bounding box center [334, 149] width 540 height 189
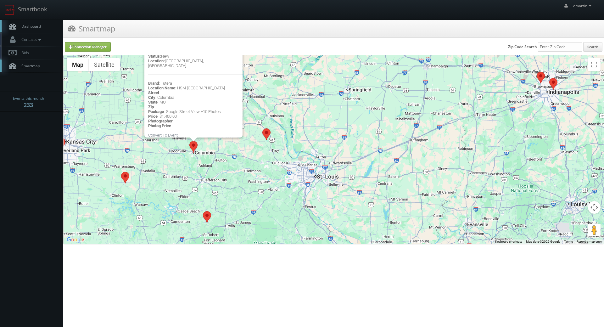
drag, startPoint x: 317, startPoint y: 174, endPoint x: 299, endPoint y: 174, distance: 17.9
click at [299, 174] on div "Status: New Location: Columbia, MO Brand : Tutera Location Name : HSM South Ham…" at bounding box center [334, 149] width 540 height 189
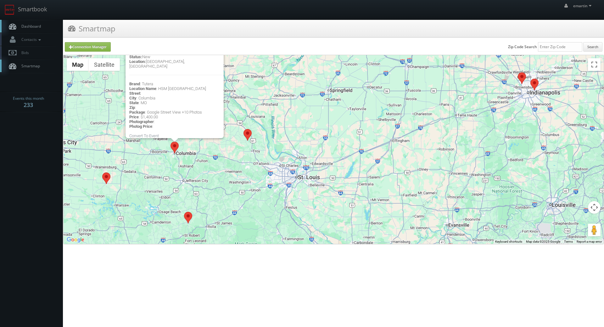
click at [244, 129] on area at bounding box center [244, 129] width 0 height 0
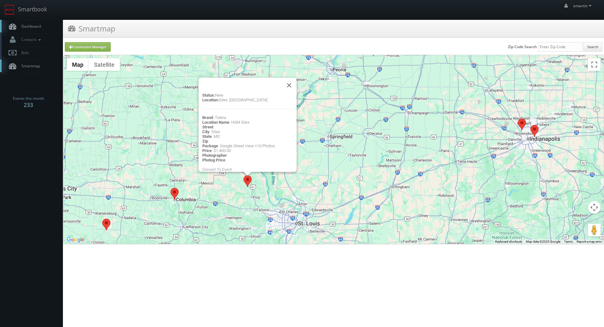
click at [31, 25] on span "Dashboard" at bounding box center [29, 26] width 23 height 5
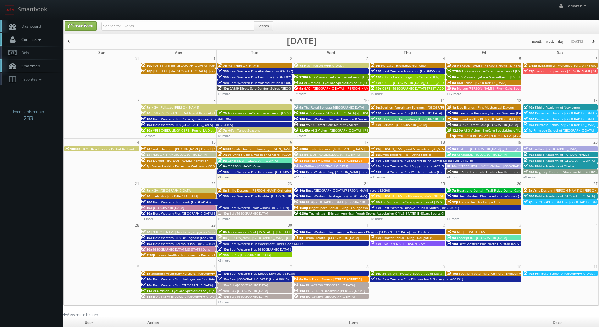
click at [38, 43] on link "Contacts" at bounding box center [31, 39] width 63 height 13
click at [34, 51] on link "Manage Photographers" at bounding box center [31, 50] width 63 height 9
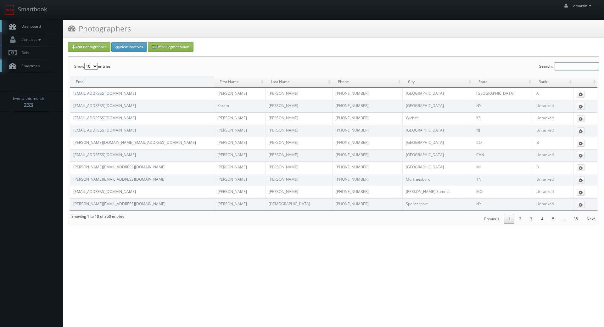
click at [562, 65] on input "Search:" at bounding box center [577, 66] width 44 height 8
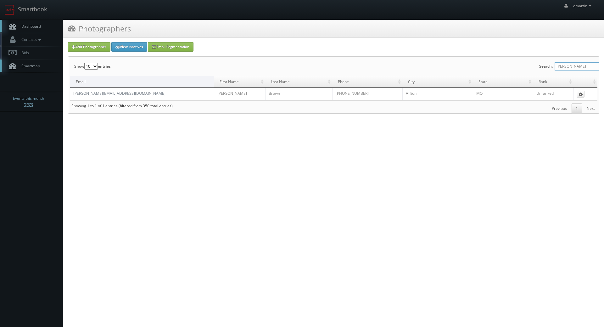
type input "jeff brown"
click at [95, 97] on td "jeff@stljeff.com" at bounding box center [142, 94] width 144 height 12
click at [93, 95] on link "jeff@stljeff.com" at bounding box center [119, 93] width 92 height 5
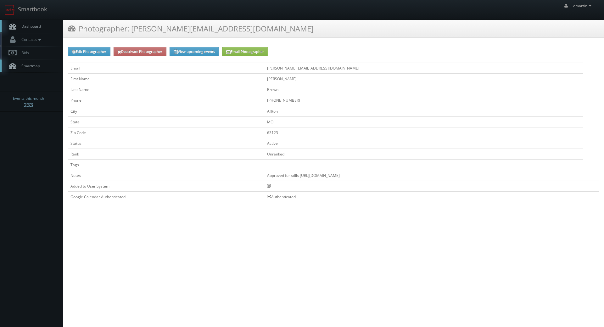
drag, startPoint x: 366, startPoint y: 175, endPoint x: 324, endPoint y: 177, distance: 42.2
click at [324, 178] on td "Approved for stills [URL][DOMAIN_NAME]" at bounding box center [424, 175] width 318 height 11
copy td "[URL][DOMAIN_NAME]"
click at [332, 230] on html "Smartbook Toggle Side Navigation Toggle Top Navigation emartin emartin Profile …" at bounding box center [302, 163] width 604 height 327
drag, startPoint x: 245, startPoint y: 251, endPoint x: 248, endPoint y: 246, distance: 5.5
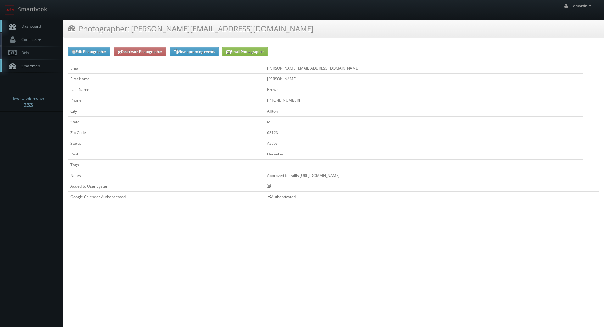
click at [245, 251] on html "Smartbook Toggle Side Navigation Toggle Top Navigation emartin emartin Profile …" at bounding box center [302, 163] width 604 height 327
click at [31, 18] on link "Smartbook" at bounding box center [26, 10] width 52 height 20
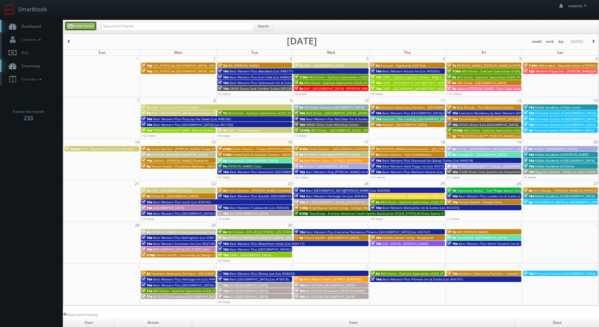
click at [76, 26] on link "Create Event" at bounding box center [81, 25] width 32 height 9
type input "09/16/2025"
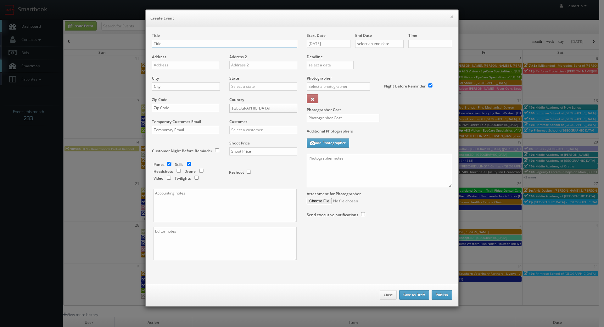
checkbox input "true"
type input "10:00am"
checkbox input "true"
click at [202, 21] on div "× Create Event" at bounding box center [302, 18] width 313 height 16
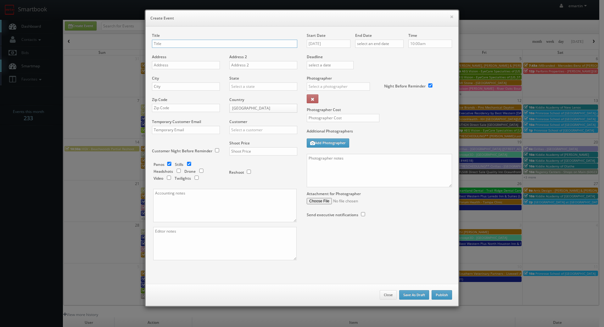
click at [220, 43] on input "text" at bounding box center [224, 44] width 145 height 8
paste input "Spark by Hilton ATL Airport South College Park"
type input "Spark by Hilton ATL Airport South College Park"
drag, startPoint x: 193, startPoint y: 61, endPoint x: 185, endPoint y: 65, distance: 8.9
click at [193, 61] on input "text" at bounding box center [186, 65] width 68 height 8
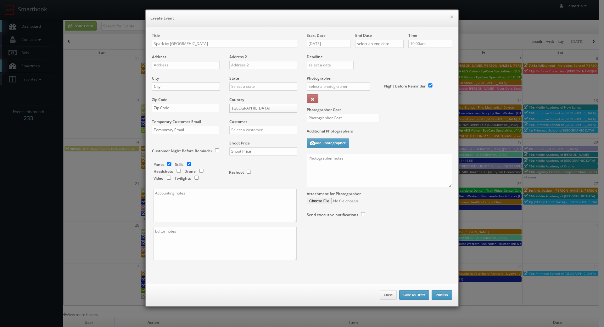
paste input "1888 Sullivan Rd"
type input "1888 Sullivan Rd"
click at [217, 94] on div "City" at bounding box center [188, 86] width 73 height 21
click at [216, 90] on input "text" at bounding box center [186, 86] width 68 height 8
paste input "College Park"
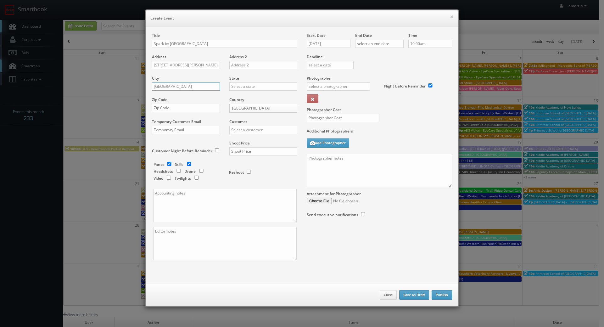
type input "College Park"
click at [236, 89] on input "text" at bounding box center [263, 86] width 68 height 8
click at [236, 97] on div "[US_STATE]" at bounding box center [263, 97] width 67 height 10
type input "[US_STATE]"
click at [193, 110] on input "text" at bounding box center [186, 108] width 68 height 8
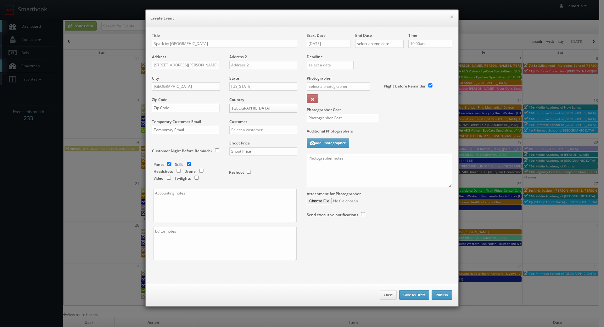
paste input "30337"
type input "30337"
click at [249, 130] on input "text" at bounding box center [263, 130] width 68 height 8
type input "s"
click at [246, 149] on div "Hilton" at bounding box center [263, 150] width 67 height 10
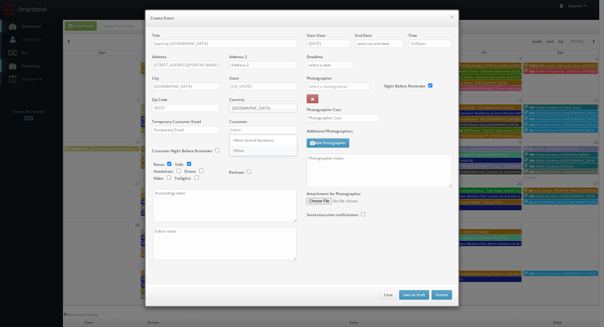
type input "Hilton"
drag, startPoint x: 239, startPoint y: 144, endPoint x: 246, endPoint y: 149, distance: 8.7
click at [239, 144] on label "Shoot Price" at bounding box center [239, 142] width 20 height 5
click at [246, 150] on input "text" at bounding box center [263, 151] width 68 height 8
type input "1,600"
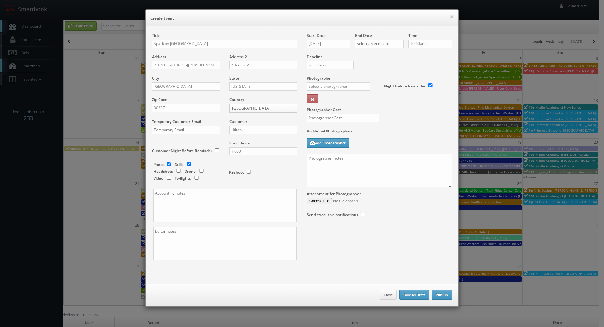
click at [246, 161] on div "Shoot Price 1,600" at bounding box center [261, 150] width 73 height 21
click at [165, 164] on input "checkbox" at bounding box center [169, 164] width 9 height 4
checkbox input "false"
click at [343, 17] on h6 "Create Event" at bounding box center [301, 18] width 303 height 6
click at [324, 44] on input "[DATE]" at bounding box center [329, 44] width 44 height 8
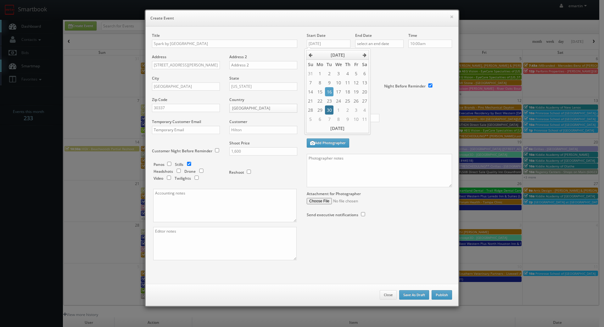
click at [330, 108] on td "30" at bounding box center [329, 109] width 8 height 9
type input "09/30/2025"
click at [382, 40] on input "text" at bounding box center [379, 44] width 48 height 8
click at [377, 111] on td "30" at bounding box center [377, 109] width 8 height 9
type input "09/30/2025"
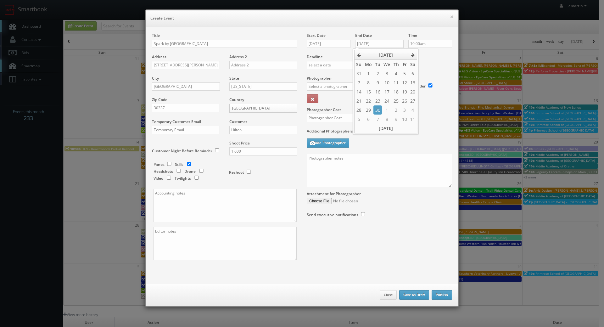
click at [428, 59] on label "Deadline" at bounding box center [379, 56] width 155 height 5
click at [325, 84] on input "text" at bounding box center [338, 86] width 63 height 8
click at [311, 83] on input "text" at bounding box center [338, 86] width 63 height 8
type input "s"
click at [313, 99] on div "[PERSON_NAME]" at bounding box center [340, 100] width 67 height 10
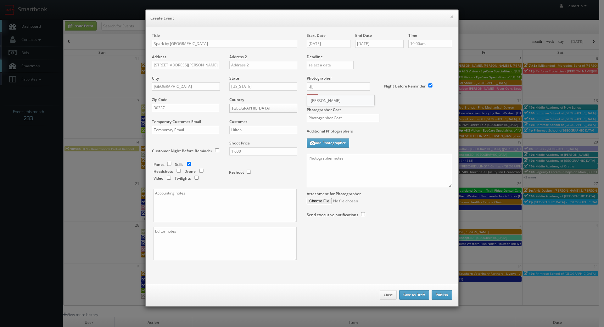
type input "[PERSON_NAME]"
click at [335, 116] on input "text" at bounding box center [343, 118] width 73 height 8
type input "325"
click at [373, 129] on label "Additional Photographers" at bounding box center [379, 132] width 145 height 8
click at [318, 43] on input "09/30/2025" at bounding box center [329, 44] width 44 height 8
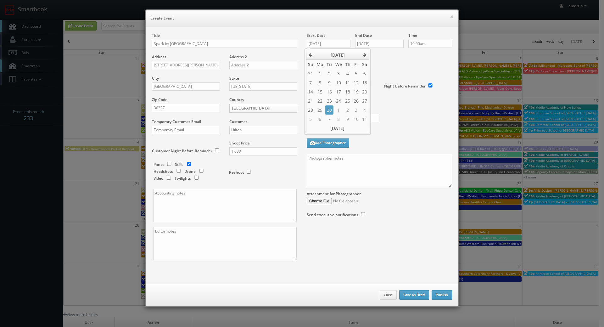
click at [407, 125] on div "Photographer Cost 325" at bounding box center [379, 102] width 155 height 53
click at [350, 179] on textarea at bounding box center [379, 170] width 145 height 33
paste textarea "Onsite contact is _____. Full shoot including _ room types/exteriors/common spa…"
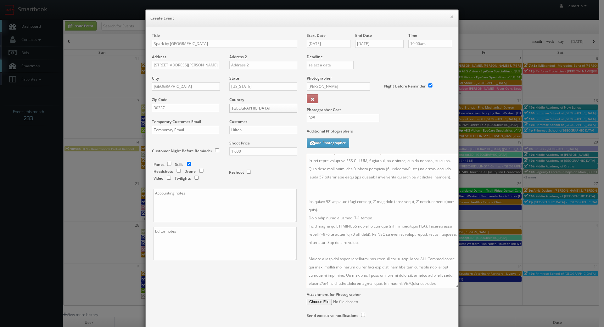
drag, startPoint x: 446, startPoint y: 184, endPoint x: 452, endPoint y: 285, distance: 101.2
click at [452, 285] on textarea at bounding box center [383, 221] width 152 height 134
click at [345, 194] on textarea at bounding box center [383, 221] width 152 height 134
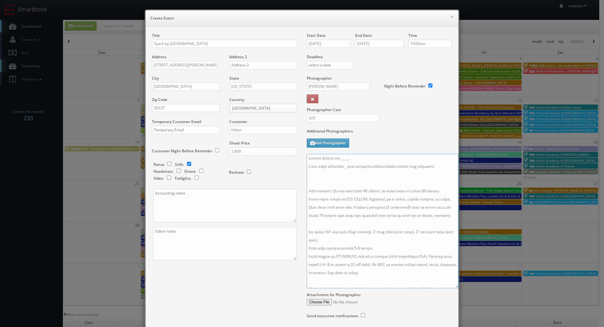
click at [322, 181] on textarea at bounding box center [383, 221] width 152 height 134
click at [356, 182] on textarea at bounding box center [383, 221] width 152 height 134
drag, startPoint x: 415, startPoint y: 181, endPoint x: 418, endPoint y: 188, distance: 8.7
click at [415, 181] on textarea at bounding box center [383, 221] width 152 height 134
click at [343, 167] on textarea at bounding box center [383, 221] width 152 height 134
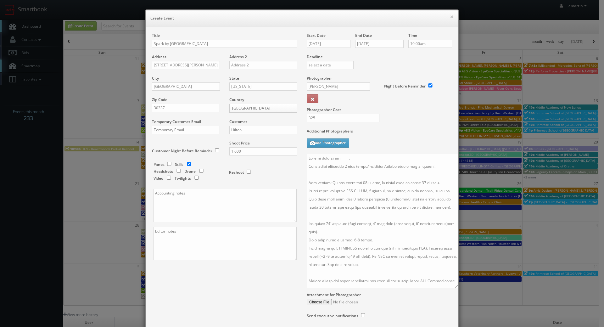
drag, startPoint x: 353, startPoint y: 156, endPoint x: 336, endPoint y: 157, distance: 16.7
click at [336, 157] on textarea at bounding box center [383, 221] width 152 height 134
type textarea "Onsite contact is Maggie Dunn. Full shoot including 5 room types/exteriors/comm…"
click at [355, 189] on textarea at bounding box center [383, 221] width 152 height 134
click at [385, 132] on label "Additional Photographers" at bounding box center [379, 132] width 145 height 8
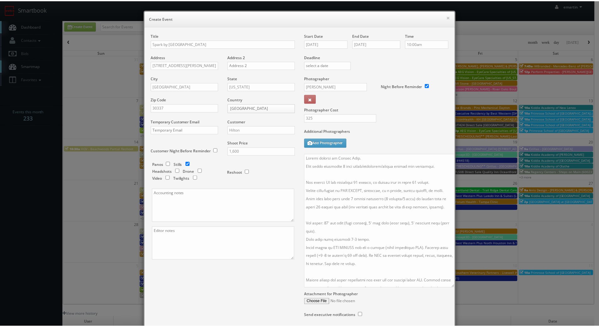
scroll to position [49, 0]
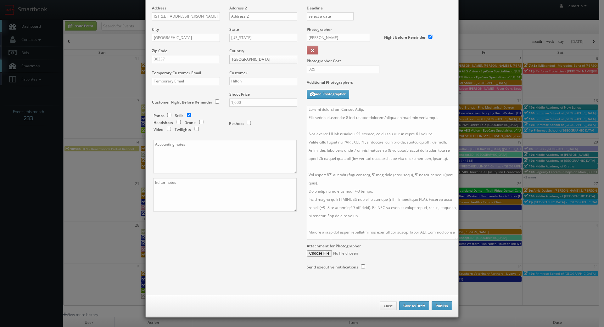
click at [446, 311] on div "Close Save As Draft Publish" at bounding box center [302, 306] width 313 height 22
click at [442, 308] on button "Publish" at bounding box center [442, 305] width 20 height 9
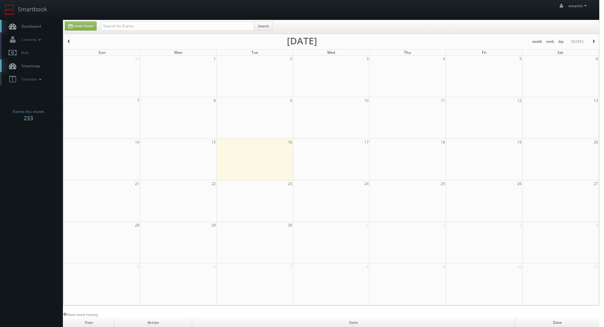
click at [33, 27] on div at bounding box center [302, 163] width 604 height 327
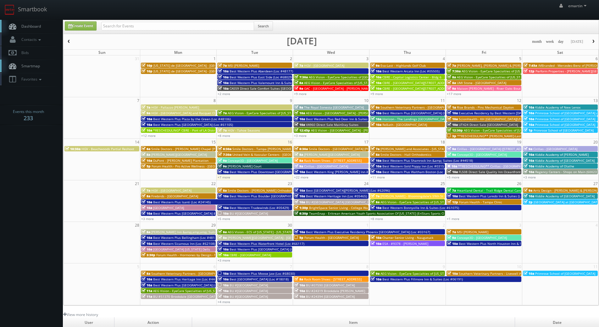
click at [29, 24] on span "Dashboard" at bounding box center [29, 26] width 23 height 5
click at [32, 14] on link "Smartbook" at bounding box center [26, 10] width 52 height 20
click at [26, 23] on link "Dashboard" at bounding box center [31, 26] width 63 height 13
click at [119, 30] on input "text" at bounding box center [177, 26] width 153 height 9
type input "rogge dunn"
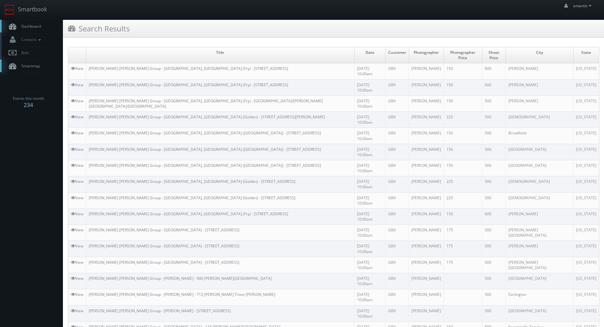
click at [38, 25] on span "Dashboard" at bounding box center [29, 26] width 23 height 5
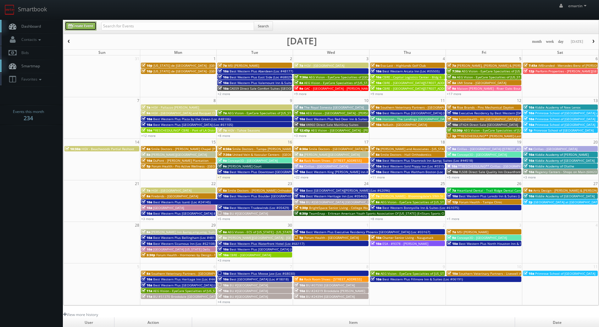
click at [77, 24] on link "Create Event" at bounding box center [81, 25] width 32 height 9
type input "09/16/2025"
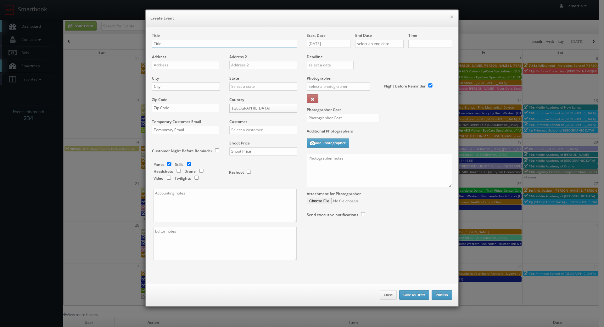
checkbox input "true"
type input "10:00am"
checkbox input "true"
click at [192, 37] on div "Title" at bounding box center [224, 43] width 145 height 21
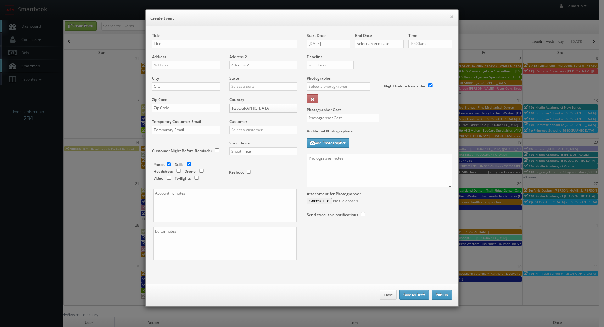
click at [190, 43] on input "text" at bounding box center [224, 44] width 145 height 8
paste input "BU #04680"
click at [232, 47] on input "BU #04680" at bounding box center [224, 44] width 145 height 8
paste input "Brookdale Vero Beach South AL"
type input "BU #04680 [GEOGRAPHIC_DATA] [GEOGRAPHIC_DATA]"
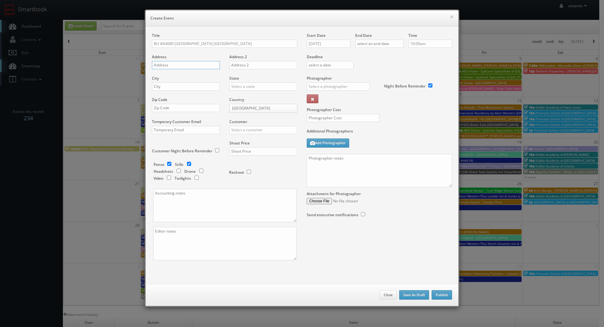
click at [171, 61] on input "text" at bounding box center [186, 65] width 68 height 8
paste input "410 4th Court"
type input "410 4th Court"
click at [189, 88] on input "text" at bounding box center [186, 86] width 68 height 8
paste input "Vero Beach"
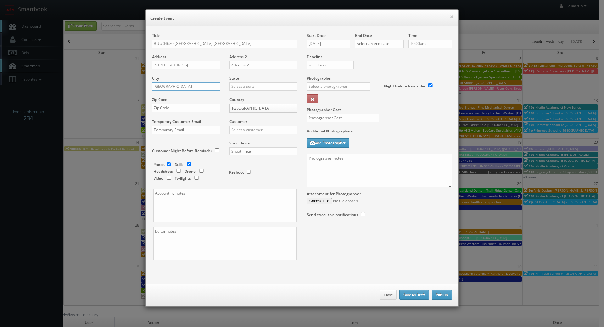
type input "Vero Beach"
click at [249, 90] on input "text" at bounding box center [263, 86] width 68 height 8
click at [244, 93] on div "[US_STATE]" at bounding box center [263, 97] width 67 height 10
type input "[US_STATE]"
click at [166, 122] on label "Temporary Customer Email" at bounding box center [176, 121] width 49 height 5
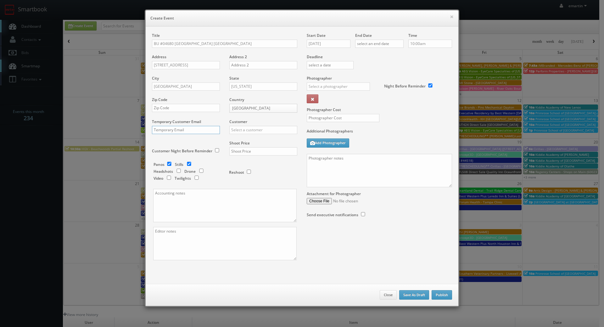
click at [170, 127] on input "text" at bounding box center [186, 130] width 68 height 8
click at [172, 105] on input "text" at bounding box center [186, 108] width 68 height 8
paste input "32962-1814"
type input "32962-1814"
click at [235, 125] on div "Customer Choice Hotels ACC Concept3D Firebirds GBV Choice Hotels Canada Heartla…" at bounding box center [261, 129] width 73 height 21
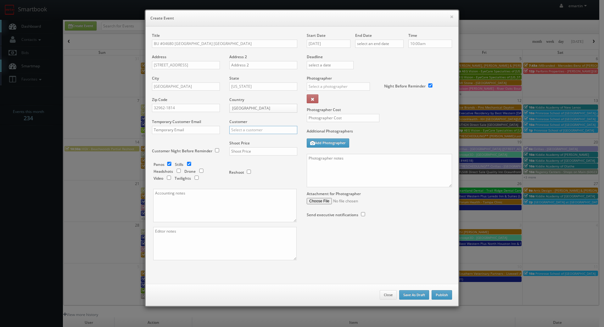
click at [237, 128] on input "text" at bounding box center [263, 130] width 68 height 8
type input "brook"
click at [244, 146] on div "Shoot Price" at bounding box center [261, 150] width 73 height 21
click at [245, 130] on input "text" at bounding box center [263, 130] width 68 height 8
click at [249, 140] on div "Brookdale" at bounding box center [263, 140] width 67 height 10
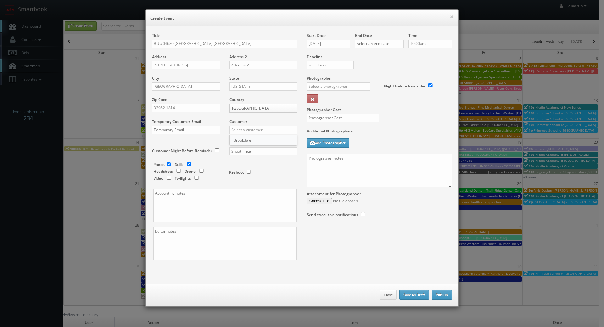
type input "Brookdale"
click at [246, 147] on div "Shoot Price" at bounding box center [261, 150] width 73 height 21
click at [246, 149] on input "text" at bounding box center [263, 151] width 68 height 8
type input "700"
click at [260, 166] on div "Reshoot" at bounding box center [260, 169] width 63 height 15
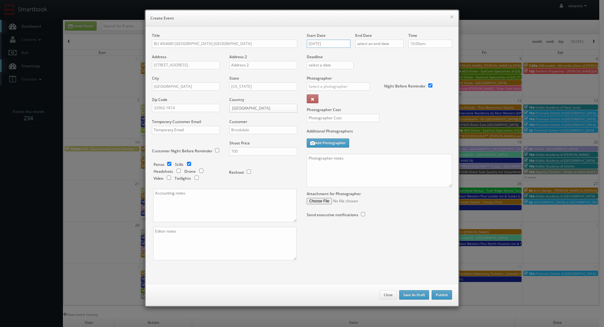
click at [324, 42] on input "[DATE]" at bounding box center [329, 44] width 44 height 8
click at [363, 54] on icon at bounding box center [365, 55] width 4 height 4
click at [364, 55] on icon at bounding box center [365, 55] width 4 height 4
click at [364, 82] on td "8" at bounding box center [365, 82] width 8 height 9
type input "11/08/2025"
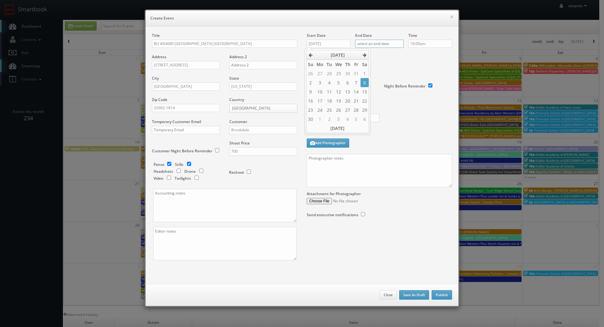
click at [379, 42] on input "text" at bounding box center [379, 44] width 48 height 8
click at [412, 57] on icon at bounding box center [413, 55] width 4 height 4
click at [413, 82] on td "8" at bounding box center [413, 82] width 8 height 9
type input "11/08/2025"
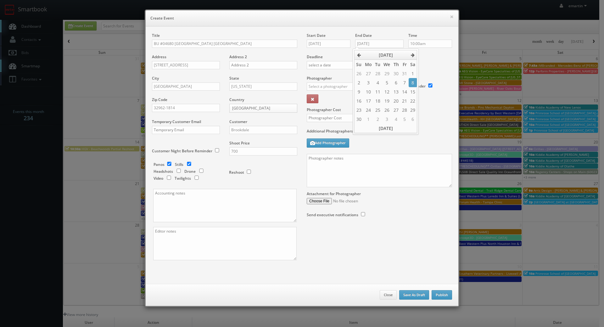
click at [428, 68] on div "Deadline" at bounding box center [379, 54] width 155 height 43
click at [333, 44] on input "11/08/2025" at bounding box center [329, 44] width 44 height 8
click at [309, 57] on icon at bounding box center [311, 55] width 4 height 4
click at [340, 83] on td "8" at bounding box center [339, 82] width 10 height 9
type input "10/08/2025"
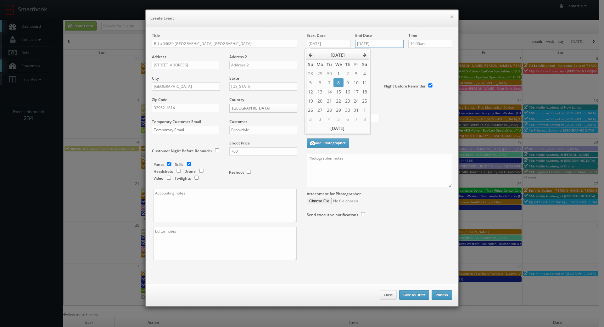
click at [377, 46] on input "11/08/2025" at bounding box center [379, 44] width 48 height 8
click at [359, 55] on icon at bounding box center [359, 55] width 4 height 4
click at [386, 81] on td "8" at bounding box center [387, 82] width 10 height 9
type input "10/08/2025"
drag, startPoint x: 447, startPoint y: 61, endPoint x: 436, endPoint y: 63, distance: 11.5
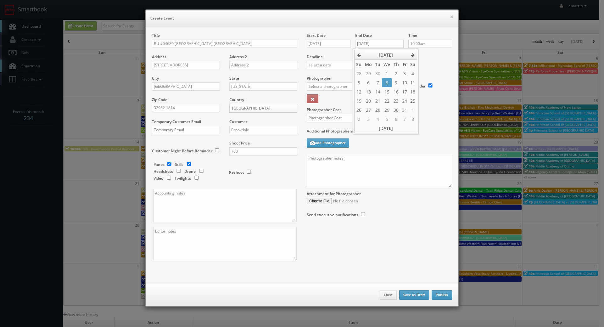
click at [447, 61] on div "Deadline" at bounding box center [379, 54] width 155 height 43
click at [354, 89] on input "text" at bounding box center [338, 86] width 63 height 8
click at [336, 109] on div "Joe Morales" at bounding box center [340, 111] width 67 height 10
type input "Joe Morales"
click at [165, 163] on input "checkbox" at bounding box center [169, 164] width 9 height 4
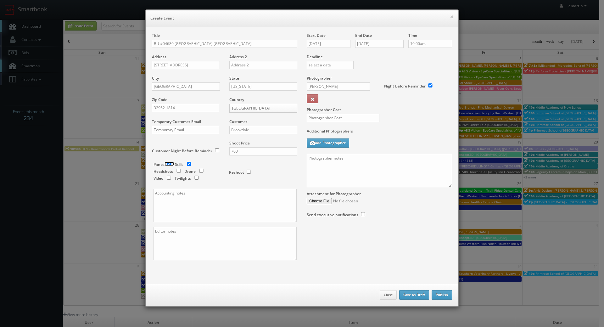
checkbox input "false"
click at [377, 135] on label "Additional Photographers" at bounding box center [379, 132] width 145 height 8
click at [325, 119] on input "text" at bounding box center [343, 118] width 73 height 8
type input "250"
click at [380, 111] on label "Photographer Cost" at bounding box center [379, 109] width 155 height 5
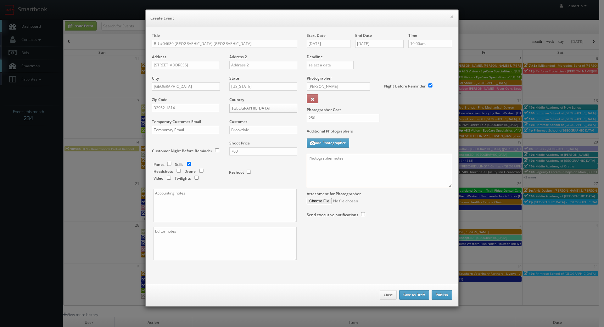
click at [396, 177] on textarea at bounding box center [379, 170] width 145 height 33
paste textarea "Onsite contact is We need to deliver 10 stills to the client so please take at …"
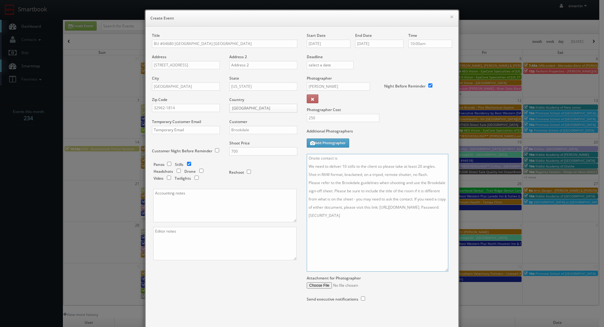
drag, startPoint x: 446, startPoint y: 184, endPoint x: 442, endPoint y: 268, distance: 84.4
click at [442, 268] on textarea "Onsite contact is We need to deliver 10 stills to the client so please take at …" at bounding box center [378, 213] width 142 height 118
click at [349, 160] on textarea "Onsite contact is We need to deliver 10 stills to the client so please take at …" at bounding box center [378, 213] width 142 height 118
click at [432, 182] on textarea "Onsite contact is We need to deliver 10 stills to the client so please take at …" at bounding box center [378, 213] width 142 height 118
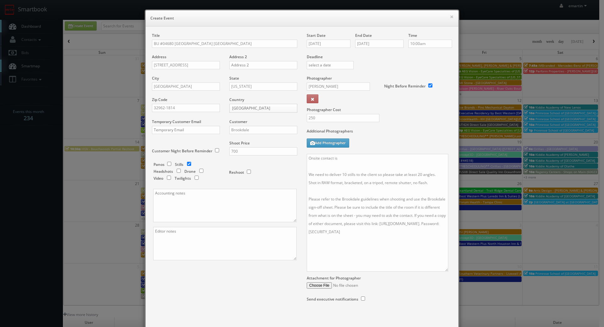
click at [355, 153] on div "Additional Photographers Add Photographer" at bounding box center [379, 140] width 145 height 25
click at [358, 158] on textarea "Onsite contact is We need to deliver 10 stills to the client so please take at …" at bounding box center [378, 213] width 142 height 118
paste textarea "Cheryl Sanchez"
type textarea "Onsite contact is Cheryl Sanchez. We need to deliver 10 stills to the client so…"
click at [381, 150] on div "Additional Photographers Add Photographer" at bounding box center [379, 140] width 145 height 25
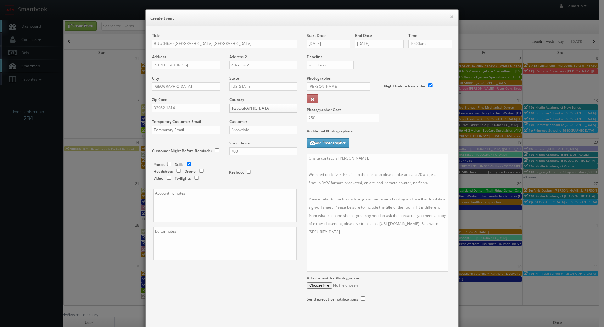
click at [415, 138] on div "Additional Photographers Add Photographer" at bounding box center [379, 140] width 145 height 25
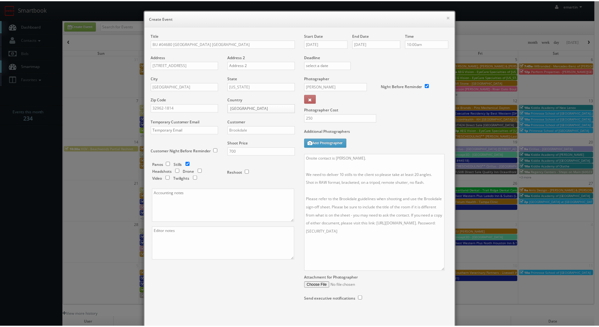
scroll to position [32, 0]
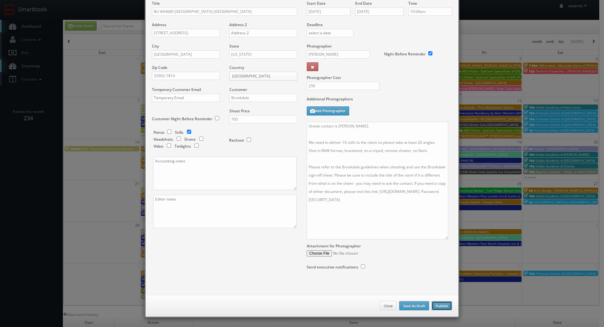
click at [441, 309] on button "Publish" at bounding box center [442, 305] width 20 height 9
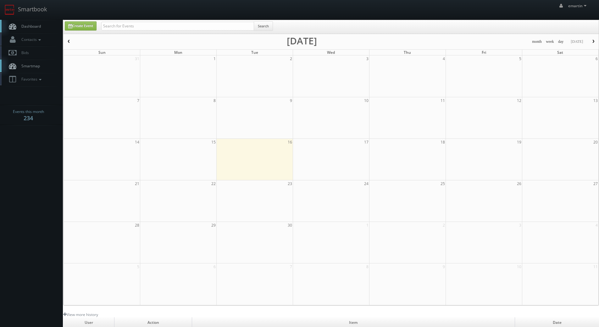
click at [31, 24] on span "Dashboard" at bounding box center [29, 26] width 23 height 5
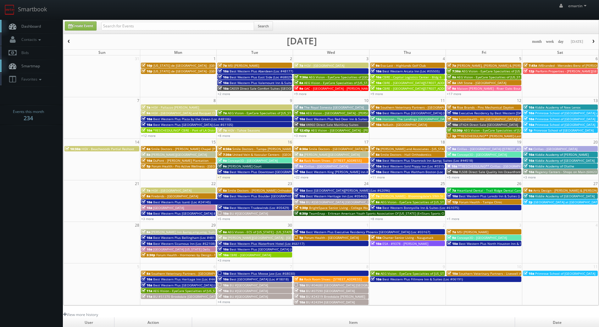
click at [33, 25] on span "Dashboard" at bounding box center [29, 26] width 23 height 5
click at [39, 25] on span "Dashboard" at bounding box center [29, 26] width 23 height 5
click at [29, 24] on span "Dashboard" at bounding box center [29, 26] width 23 height 5
drag, startPoint x: 100, startPoint y: 23, endPoint x: 43, endPoint y: 34, distance: 58.0
click at [100, 23] on div "Search" at bounding box center [187, 27] width 181 height 12
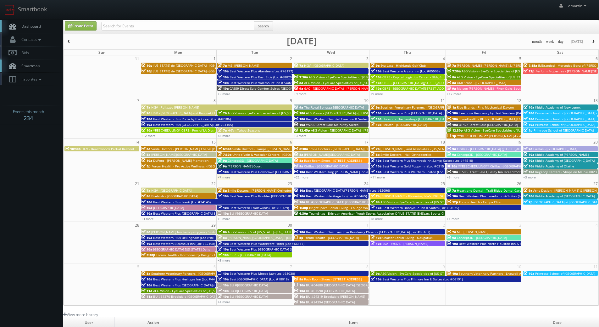
click at [63, 24] on div "Create Event" at bounding box center [78, 25] width 36 height 9
click at [79, 23] on link "Create Event" at bounding box center [81, 25] width 32 height 9
click at [78, 22] on link "Create Event" at bounding box center [81, 25] width 32 height 9
type input "[DATE]"
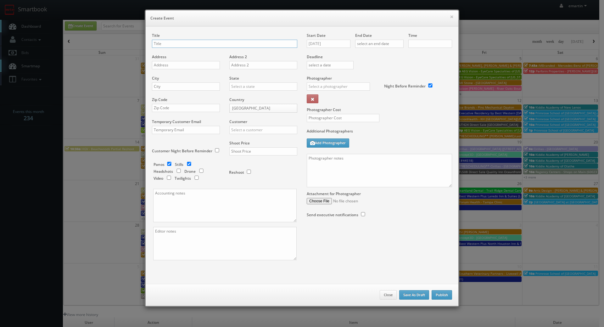
checkbox input "true"
type input "10:00am"
checkbox input "true"
paste input "BU #00946"
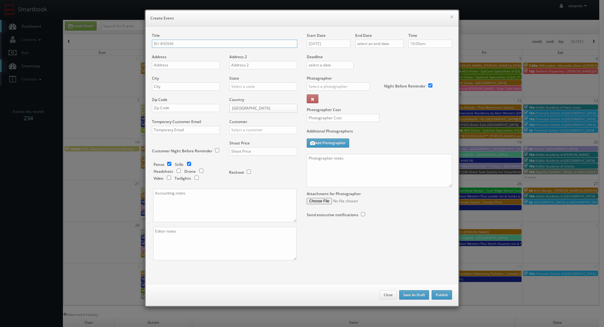
click at [221, 44] on input "BU #00946" at bounding box center [224, 44] width 145 height 8
paste input "Brookdale Skyline"
type input "BU #00946 Brookdale Skyline"
click at [171, 70] on div "Address" at bounding box center [188, 64] width 73 height 21
click at [172, 67] on input "text" at bounding box center [186, 65] width 68 height 8
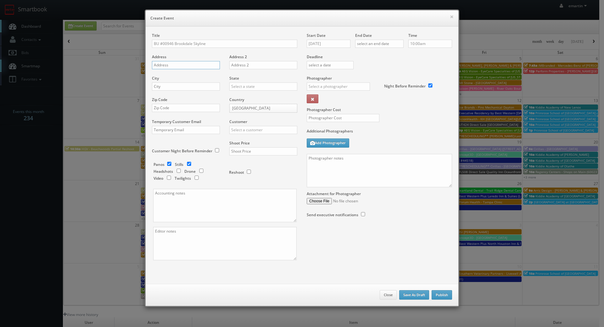
paste input "[STREET_ADDRESS]"
type input "[STREET_ADDRESS]"
drag, startPoint x: 197, startPoint y: 85, endPoint x: 236, endPoint y: 87, distance: 38.4
click at [197, 85] on input "text" at bounding box center [186, 86] width 68 height 8
paste input "[US_STATE][GEOGRAPHIC_DATA]"
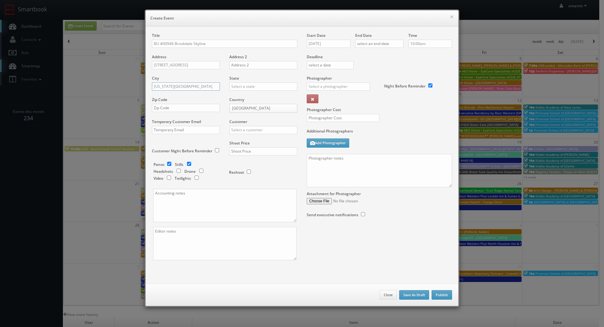
type input "[US_STATE][GEOGRAPHIC_DATA]"
click at [256, 87] on input "text" at bounding box center [263, 86] width 68 height 8
click at [244, 98] on div "[US_STATE]" at bounding box center [263, 97] width 67 height 10
type input "[US_STATE]"
click at [178, 113] on div "Zip Code" at bounding box center [188, 107] width 73 height 21
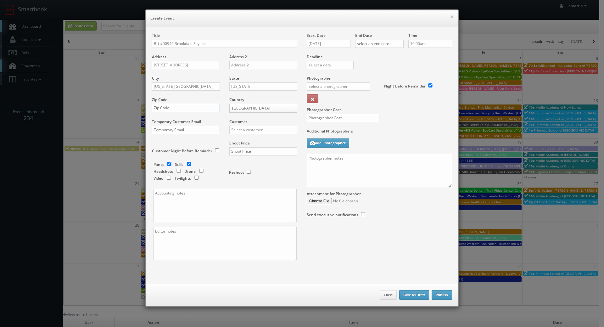
click at [176, 109] on input "text" at bounding box center [186, 108] width 68 height 8
paste input "80904"
type input "80904"
click at [252, 130] on input "text" at bounding box center [263, 130] width 68 height 8
click at [250, 135] on div "Brookdale" at bounding box center [263, 140] width 67 height 10
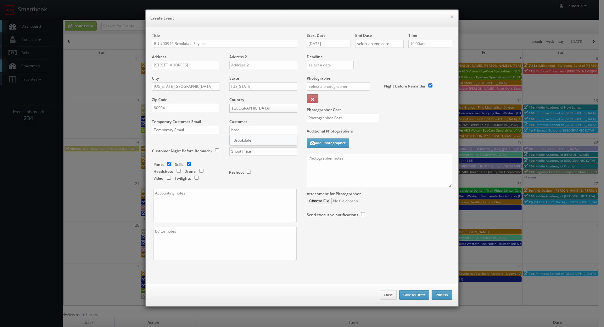
type input "Brookdale"
click at [246, 147] on div "Shoot Price" at bounding box center [261, 150] width 73 height 21
click at [246, 149] on input "text" at bounding box center [263, 151] width 68 height 8
type input "700"
click at [252, 161] on div "Shoot Price 700" at bounding box center [261, 150] width 73 height 21
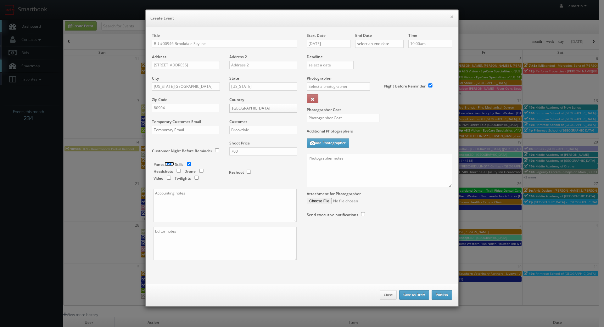
click at [166, 163] on input "checkbox" at bounding box center [169, 164] width 9 height 4
checkbox input "false"
click at [333, 39] on div "Start Date [DATE]" at bounding box center [331, 43] width 48 height 21
click at [340, 41] on input "[DATE]" at bounding box center [329, 44] width 44 height 8
click at [362, 53] on th at bounding box center [365, 54] width 8 height 9
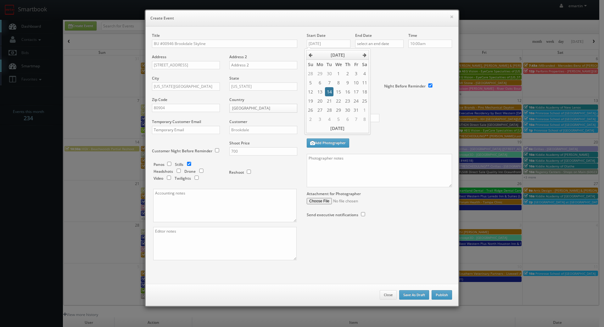
click at [328, 91] on td "14" at bounding box center [329, 91] width 8 height 9
type input "[DATE]"
click at [382, 44] on input "text" at bounding box center [379, 44] width 48 height 8
click at [412, 55] on icon at bounding box center [413, 55] width 4 height 4
click at [375, 89] on td "14" at bounding box center [377, 91] width 8 height 9
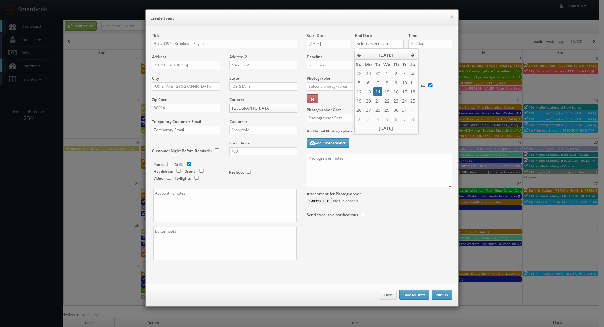
type input "[DATE]"
drag, startPoint x: 426, startPoint y: 69, endPoint x: 156, endPoint y: 184, distance: 294.1
click at [426, 68] on div "Deadline" at bounding box center [379, 54] width 155 height 43
click at [334, 84] on input "text" at bounding box center [338, 86] width 63 height 8
click at [328, 102] on div "[PERSON_NAME]" at bounding box center [340, 100] width 67 height 10
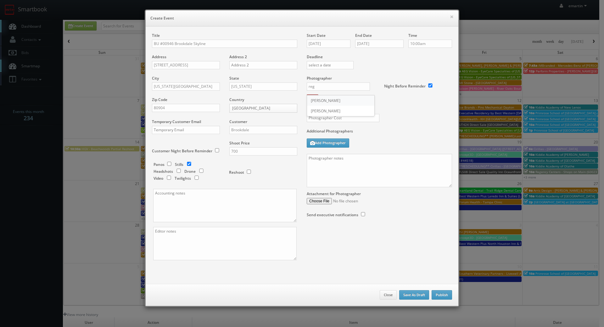
type input "[PERSON_NAME]"
click at [342, 117] on input "text" at bounding box center [343, 118] width 73 height 8
type input "250"
click at [389, 115] on div "Photographer Cost 250" at bounding box center [379, 102] width 155 height 53
drag, startPoint x: 401, startPoint y: 187, endPoint x: 398, endPoint y: 180, distance: 6.7
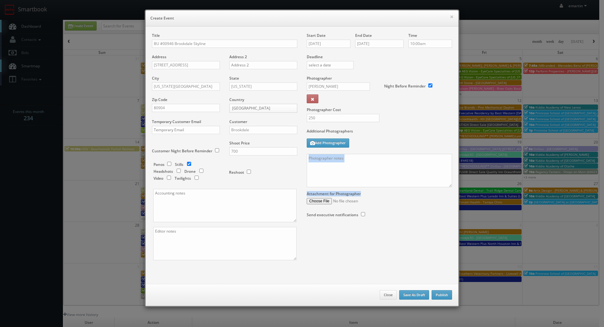
click at [400, 184] on div "Start Date [DATE] End Date [DATE] Time 10:00am Deadline Photographer [PERSON_NA…" at bounding box center [379, 131] width 155 height 197
click at [404, 170] on textarea at bounding box center [379, 170] width 145 height 33
paste textarea "Onsite contact is We need to deliver 10 stills to the client so please take at …"
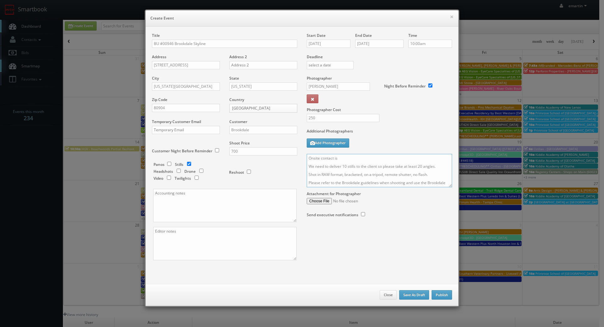
scroll to position [39, 0]
drag, startPoint x: 444, startPoint y: 184, endPoint x: 447, endPoint y: 187, distance: 4.0
click at [447, 186] on textarea "Onsite contact is We need to deliver 10 stills to the client so please take at …" at bounding box center [379, 170] width 145 height 33
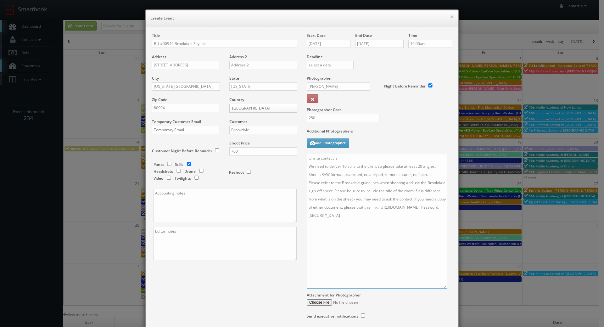
drag, startPoint x: 447, startPoint y: 186, endPoint x: 388, endPoint y: 248, distance: 85.4
click at [441, 285] on textarea "Onsite contact is We need to deliver 10 stills to the client so please take at …" at bounding box center [377, 221] width 140 height 135
click at [347, 161] on textarea "Onsite contact is We need to deliver 10 stills to the client so please take at …" at bounding box center [376, 220] width 139 height 132
click at [431, 176] on textarea "Onsite contact is We need to deliver 10 stills to the client so please take at …" at bounding box center [376, 220] width 139 height 132
click at [354, 160] on textarea "Onsite contact is We need to deliver 10 stills to the client so please take at …" at bounding box center [376, 220] width 139 height 132
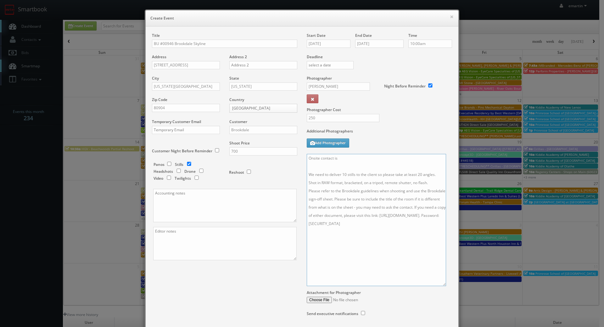
click at [430, 182] on textarea "Onsite contact is We need to deliver 10 stills to the client so please take at …" at bounding box center [376, 220] width 139 height 132
click at [378, 158] on textarea "Onsite contact is We need to deliver 10 stills to the client so please take at …" at bounding box center [376, 220] width 139 height 132
paste textarea "[PERSON_NAME]"
click at [336, 158] on textarea "Onsite contact [PERSON_NAME] We need to deliver 10 stills to the client so plea…" at bounding box center [376, 220] width 139 height 132
click at [364, 158] on textarea "Onsite contact is [PERSON_NAME] We need to deliver 10 stills to the client so p…" at bounding box center [376, 220] width 139 height 132
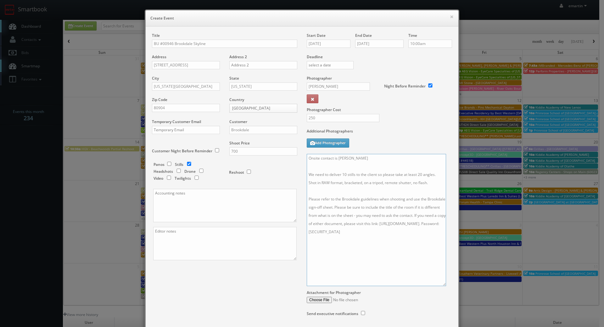
click at [336, 158] on textarea "Onsite contact is [PERSON_NAME] We need to deliver 10 stills to the client so p…" at bounding box center [376, 220] width 139 height 132
click at [371, 158] on textarea "Onsite contact is [PERSON_NAME] We need to deliver 10 stills to the client so p…" at bounding box center [376, 220] width 139 height 132
type textarea "Onsite contact is [PERSON_NAME]. We need to deliver 10 stills to the client so …"
drag, startPoint x: 397, startPoint y: 141, endPoint x: 395, endPoint y: 149, distance: 7.9
click at [397, 141] on div "Additional Photographers Add Photographer" at bounding box center [379, 140] width 145 height 25
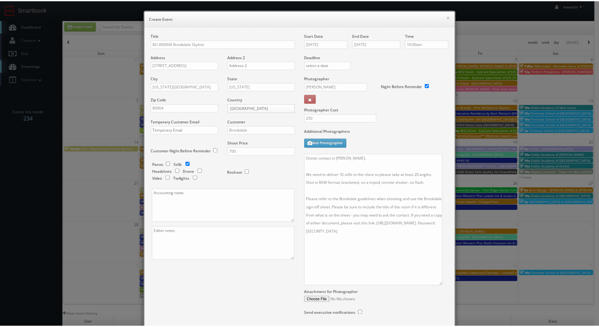
scroll to position [47, 0]
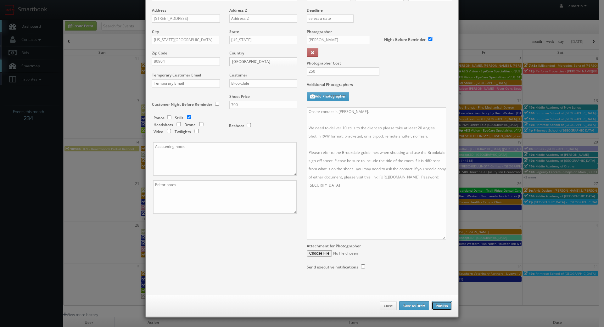
click at [444, 307] on button "Publish" at bounding box center [442, 305] width 20 height 9
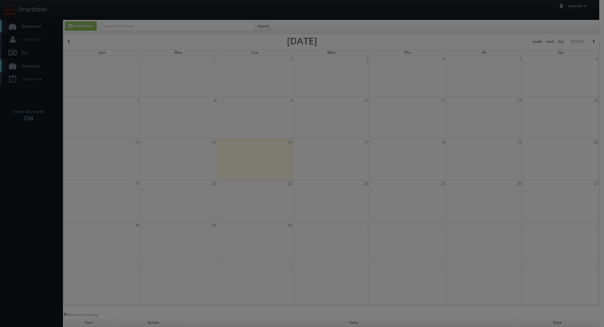
click at [29, 23] on link "Dashboard" at bounding box center [31, 26] width 63 height 13
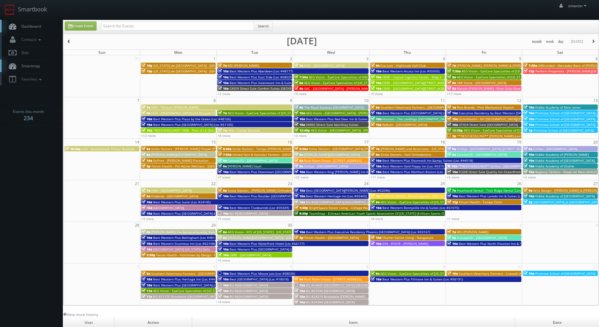
click at [26, 27] on span "Dashboard" at bounding box center [29, 26] width 23 height 5
click at [42, 25] on link "Dashboard" at bounding box center [31, 26] width 63 height 13
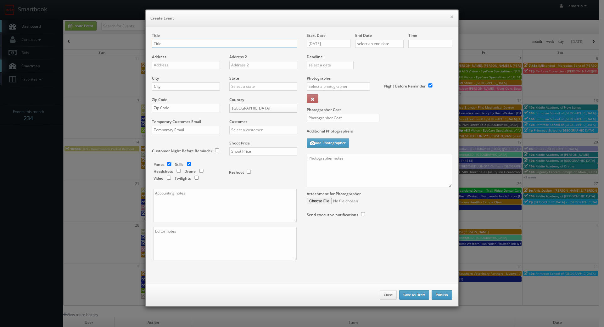
checkbox input "true"
type input "10:00am"
checkbox input "true"
paste input "BU #50950"
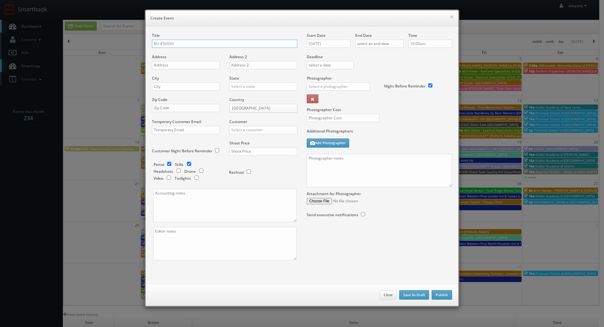
click at [179, 46] on input "BU #50950" at bounding box center [224, 44] width 145 height 8
paste input "[GEOGRAPHIC_DATA]"
type input "BU #[GEOGRAPHIC_DATA]"
drag, startPoint x: 164, startPoint y: 65, endPoint x: 107, endPoint y: 76, distance: 58.3
click at [164, 65] on input "text" at bounding box center [186, 65] width 68 height 8
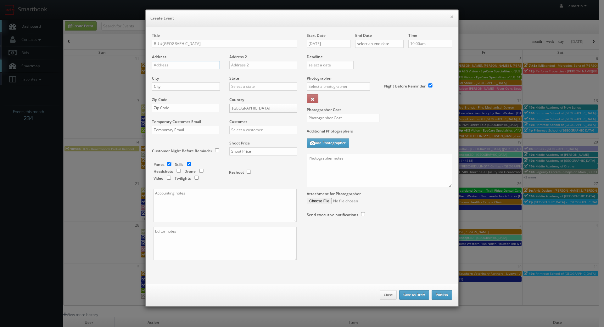
paste input "[STREET_ADDRESS]"
type input "[STREET_ADDRESS]"
click at [194, 86] on input "text" at bounding box center [186, 86] width 68 height 8
paste input "[DATE]"
type input "[DATE]"
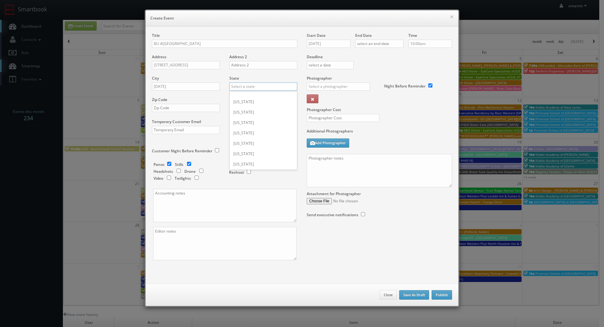
click at [231, 87] on input "text" at bounding box center [263, 86] width 68 height 8
type input "t"
click at [240, 95] on div "[US_STATE]" at bounding box center [263, 97] width 67 height 10
type input "[US_STATE]"
drag, startPoint x: 158, startPoint y: 105, endPoint x: 171, endPoint y: 109, distance: 13.7
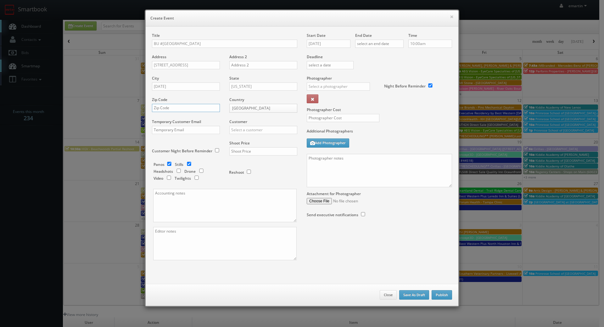
click at [158, 105] on input "text" at bounding box center [186, 108] width 68 height 8
paste input "78401"
type input "78401"
click at [242, 127] on input "text" at bounding box center [263, 130] width 68 height 8
click at [246, 139] on div "Brookdale" at bounding box center [263, 140] width 67 height 10
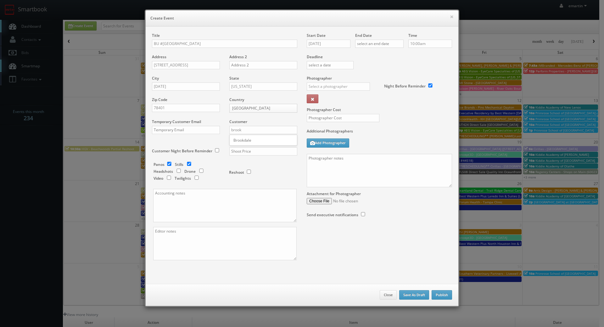
type input "Brookdale"
click at [245, 153] on input "text" at bounding box center [263, 151] width 68 height 8
type input "700"
click at [209, 164] on div "Panos Stills Headshots Drone Video Twilights" at bounding box center [188, 172] width 69 height 21
click at [167, 164] on input "checkbox" at bounding box center [169, 164] width 9 height 4
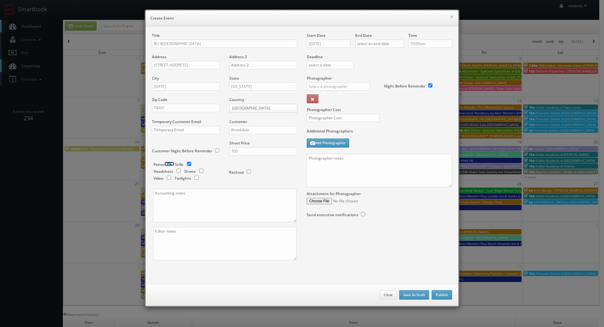
checkbox input "false"
click at [324, 42] on input "09/16/2025" at bounding box center [329, 44] width 44 height 8
click at [364, 53] on icon at bounding box center [365, 55] width 4 height 4
click at [347, 102] on td "23" at bounding box center [348, 100] width 8 height 9
type input "10/23/2025"
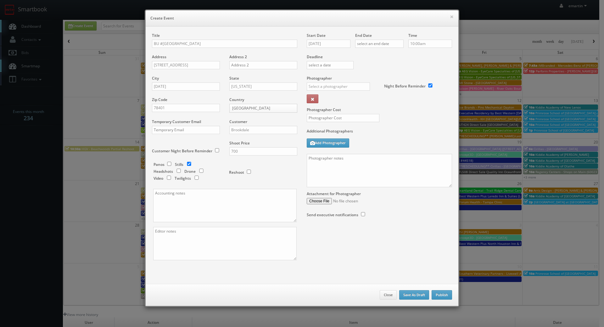
click at [398, 65] on div "Deadline" at bounding box center [379, 54] width 155 height 43
click at [393, 48] on input "text" at bounding box center [379, 44] width 48 height 8
click at [414, 55] on icon at bounding box center [413, 55] width 4 height 4
click at [398, 98] on td "23" at bounding box center [396, 100] width 8 height 9
type input "10/23/2025"
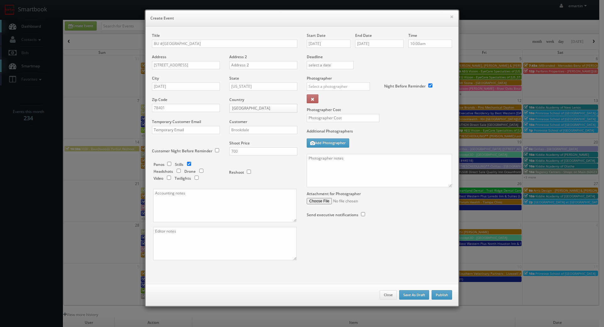
drag, startPoint x: 432, startPoint y: 65, endPoint x: 349, endPoint y: 92, distance: 87.5
click at [430, 65] on div "Deadline" at bounding box center [379, 54] width 155 height 43
click at [335, 81] on div "Photographer _justin _photog1 Glen Aronwits Chris Dailey John Varnedore John Sa…" at bounding box center [343, 91] width 73 height 31
click at [335, 85] on input "text" at bounding box center [338, 86] width 63 height 8
drag, startPoint x: 330, startPoint y: 108, endPoint x: 328, endPoint y: 119, distance: 11.6
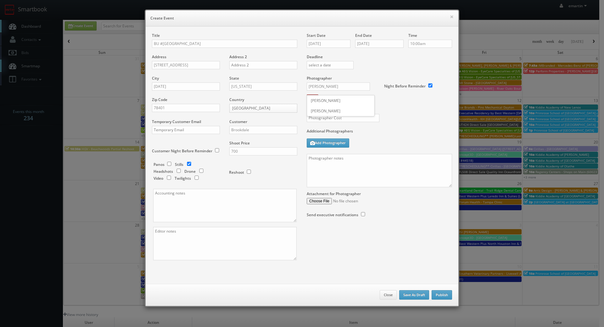
click at [330, 108] on div "[PERSON_NAME]" at bounding box center [340, 111] width 67 height 10
type input "[PERSON_NAME]"
click at [328, 119] on input "text" at bounding box center [343, 118] width 73 height 8
type input "250"
click at [403, 113] on div "Photographer Cost 250" at bounding box center [379, 102] width 155 height 53
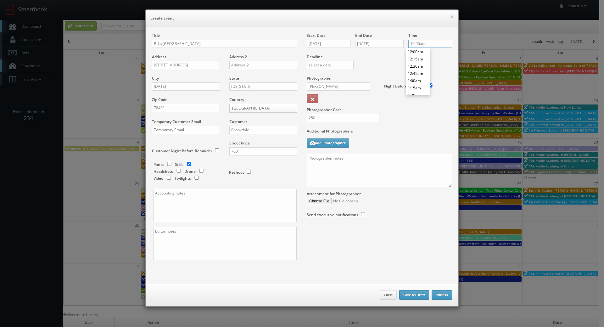
drag, startPoint x: 425, startPoint y: 42, endPoint x: 434, endPoint y: 56, distance: 15.8
click at [426, 43] on input "10:00am" at bounding box center [430, 44] width 44 height 8
type input "11:00am"
click at [416, 87] on li "11:00am" at bounding box center [418, 87] width 24 height 7
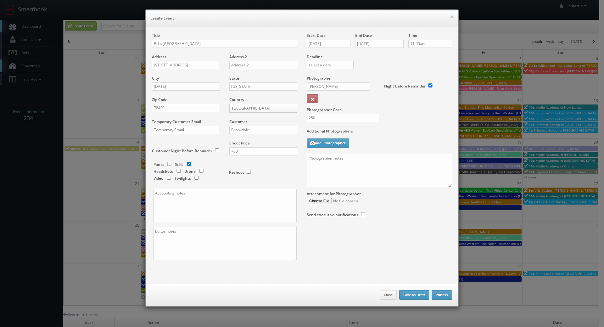
drag, startPoint x: 407, startPoint y: 125, endPoint x: 404, endPoint y: 124, distance: 3.2
click at [404, 124] on div "Photographer Cost 250" at bounding box center [379, 102] width 155 height 53
drag, startPoint x: 377, startPoint y: 175, endPoint x: 386, endPoint y: 173, distance: 9.4
click at [377, 173] on textarea at bounding box center [379, 170] width 145 height 33
paste textarea "Onsite contact is We need to deliver 10 stills to the client so please take at …"
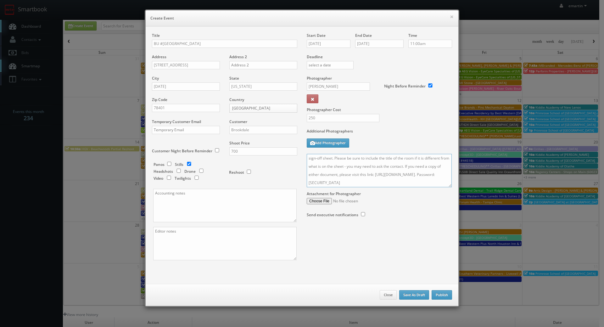
scroll to position [0, 0]
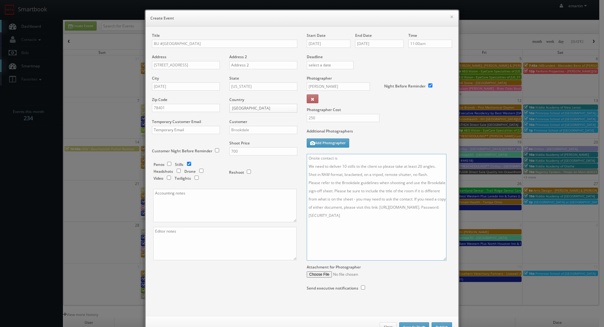
drag, startPoint x: 448, startPoint y: 185, endPoint x: 429, endPoint y: 245, distance: 63.1
click at [442, 261] on textarea "Onsite contact is We need to deliver 10 stills to the client so please take at …" at bounding box center [377, 207] width 140 height 107
click at [358, 160] on textarea "Onsite contact is We need to deliver 10 stills to the client so please take at …" at bounding box center [377, 212] width 140 height 117
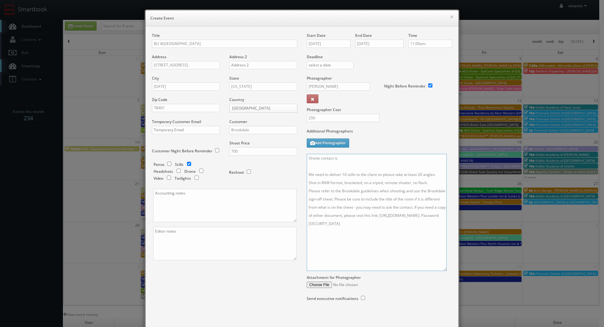
click at [435, 181] on textarea "Onsite contact is We need to deliver 10 stills to the client so please take at …" at bounding box center [377, 212] width 140 height 117
click at [359, 157] on textarea "Onsite contact is We need to deliver 10 stills to the client so please take at …" at bounding box center [377, 212] width 140 height 117
paste textarea "Justin Smith"
click at [238, 46] on input "BU #[GEOGRAPHIC_DATA]" at bounding box center [224, 44] width 145 height 8
click at [411, 190] on textarea "Onsite contact is Justin Smith. We need to deliver 10 stills to the client so p…" at bounding box center [377, 212] width 140 height 117
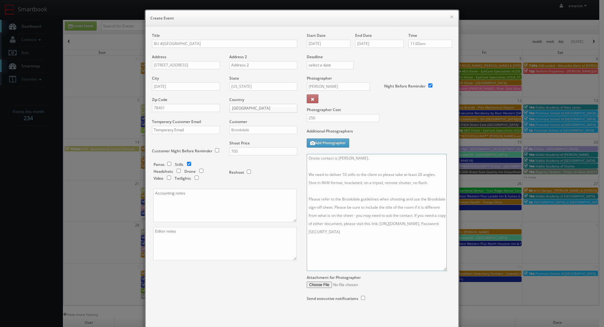
click at [375, 170] on textarea "Onsite contact is Justin Smith. We need to deliver 10 stills to the client so p…" at bounding box center [377, 212] width 140 height 117
type textarea "Onsite contact is Justin Smith. We will be capturing exteriors and model unit o…"
click at [376, 135] on label "Additional Photographers" at bounding box center [379, 132] width 145 height 8
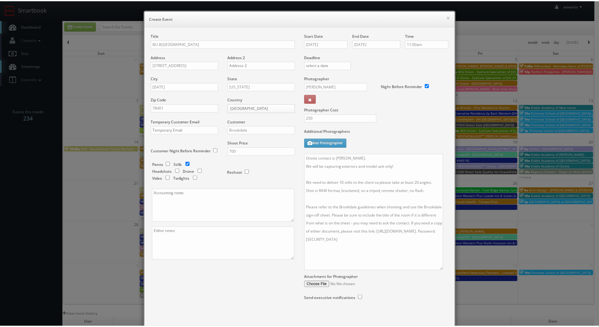
scroll to position [31, 0]
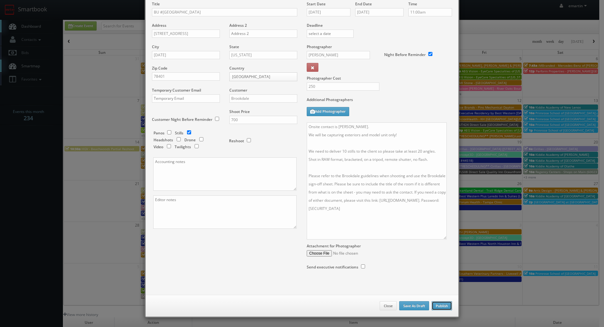
click at [440, 306] on button "Publish" at bounding box center [442, 305] width 20 height 9
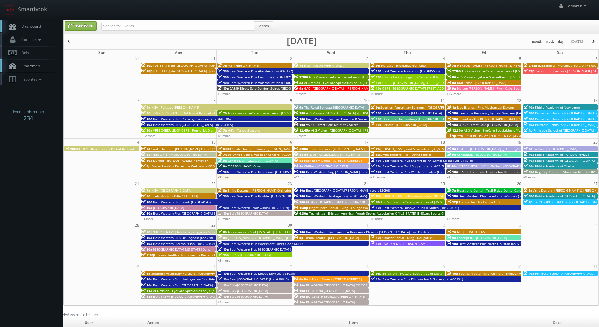
click at [29, 24] on span "Dashboard" at bounding box center [29, 26] width 23 height 5
click at [27, 24] on span "Dashboard" at bounding box center [29, 26] width 23 height 5
click at [29, 24] on span "Dashboard" at bounding box center [29, 26] width 23 height 5
click at [61, 26] on div "Create Event" at bounding box center [78, 25] width 36 height 9
click at [79, 26] on link "Create Event" at bounding box center [81, 25] width 32 height 9
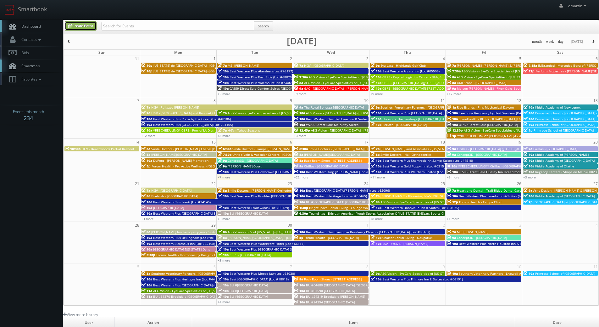
type input "[DATE]"
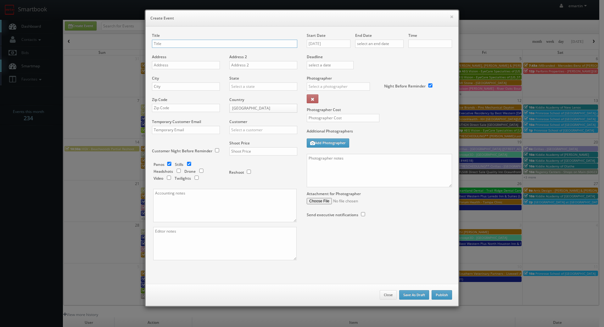
checkbox input "true"
type input "10:00am"
checkbox input "true"
paste input "BU #24300"
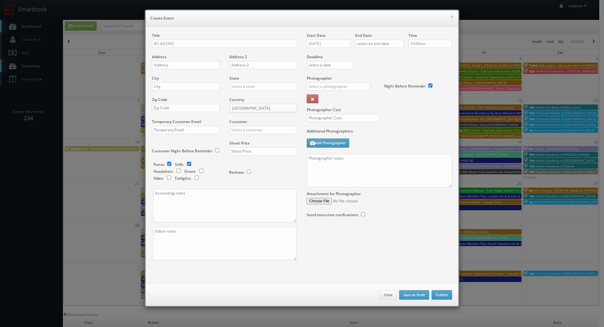
click at [233, 48] on div "Title BU #24300" at bounding box center [224, 43] width 145 height 21
click at [231, 44] on input "BU #24300" at bounding box center [224, 44] width 145 height 8
paste input "[GEOGRAPHIC_DATA]"
type input "BU #[GEOGRAPHIC_DATA]"
click at [200, 64] on input "text" at bounding box center [186, 65] width 68 height 8
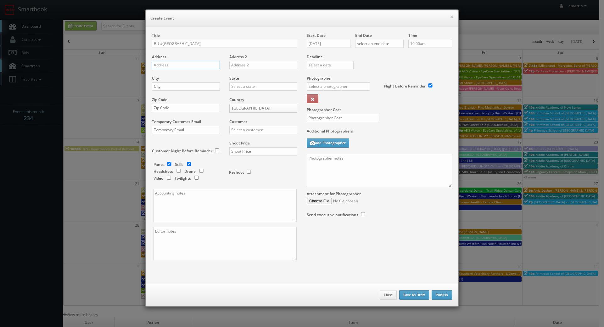
paste input "[STREET_ADDRESS]"
type input "[STREET_ADDRESS]"
click at [189, 90] on input "text" at bounding box center [186, 86] width 68 height 8
paste input "Mesa"
type input "Mesa"
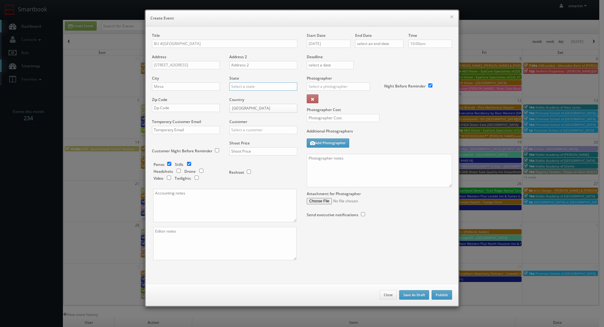
click at [241, 88] on input "text" at bounding box center [263, 86] width 68 height 8
click at [240, 95] on div "[US_STATE]" at bounding box center [263, 97] width 67 height 10
type input "[US_STATE]"
click at [172, 104] on div "Zip Code" at bounding box center [188, 107] width 73 height 21
click at [183, 111] on input "text" at bounding box center [186, 108] width 68 height 8
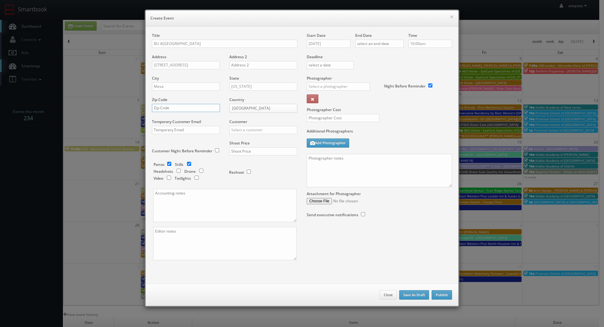
paste input "85206"
type input "85206"
click at [248, 129] on input "text" at bounding box center [263, 130] width 68 height 8
click at [250, 137] on div "Brookdale" at bounding box center [263, 140] width 67 height 10
type input "Brookdale"
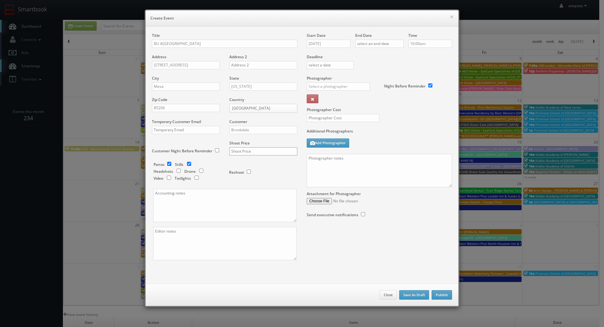
click at [251, 154] on input "text" at bounding box center [263, 151] width 68 height 8
type input "700"
click at [165, 163] on input "checkbox" at bounding box center [169, 164] width 9 height 4
checkbox input "false"
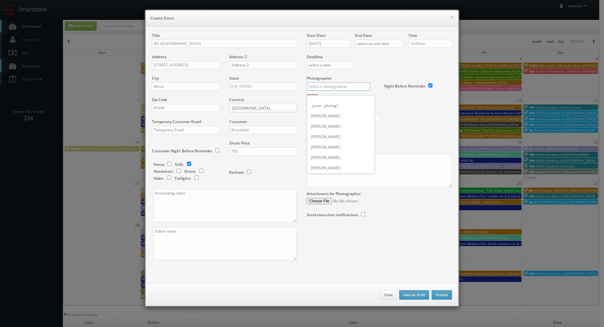
click at [356, 86] on input "text" at bounding box center [338, 86] width 63 height 8
click at [337, 99] on div "[PERSON_NAME]" at bounding box center [340, 100] width 67 height 10
type input "[PERSON_NAME]"
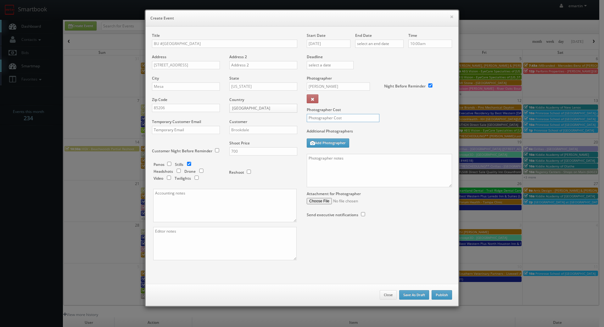
click at [333, 116] on input "text" at bounding box center [343, 118] width 73 height 8
type input "250"
click at [323, 42] on input "[DATE]" at bounding box center [329, 44] width 44 height 8
drag, startPoint x: 365, startPoint y: 54, endPoint x: 357, endPoint y: 66, distance: 13.7
click at [365, 54] on icon at bounding box center [365, 55] width 4 height 4
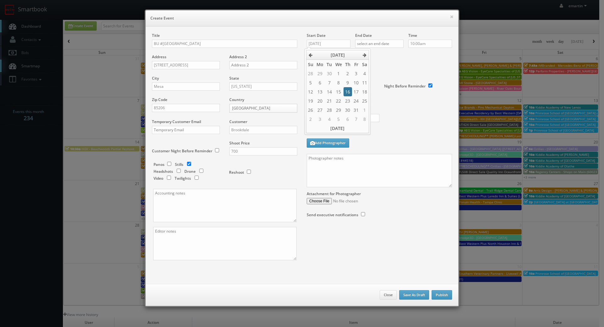
click at [345, 90] on td "16" at bounding box center [348, 91] width 8 height 9
type input "10/16/2025"
click at [376, 44] on input "text" at bounding box center [379, 44] width 48 height 8
click at [412, 56] on icon at bounding box center [413, 55] width 4 height 4
click at [399, 94] on td "16" at bounding box center [396, 91] width 8 height 9
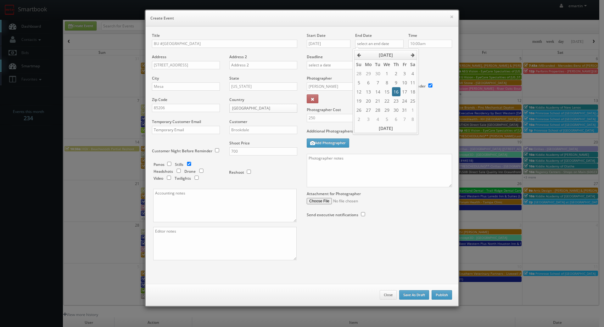
type input "10/16/2025"
click at [424, 65] on div "Deadline" at bounding box center [379, 54] width 155 height 43
drag, startPoint x: 379, startPoint y: 177, endPoint x: 386, endPoint y: 177, distance: 6.6
click at [379, 177] on textarea at bounding box center [379, 170] width 145 height 33
paste textarea "Onsite contact is We need to deliver 10 stills to the client so please take at …"
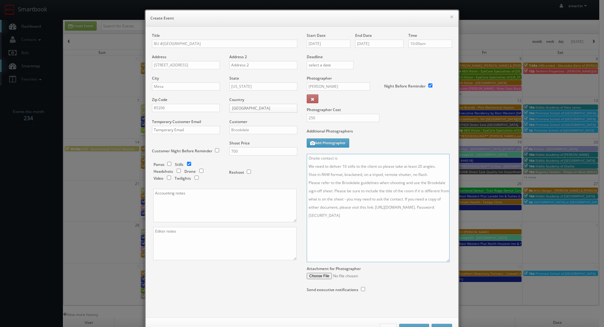
drag, startPoint x: 448, startPoint y: 183, endPoint x: 425, endPoint y: 252, distance: 73.4
click at [444, 262] on textarea "Onsite contact is We need to deliver 10 stills to the client so please take at …" at bounding box center [378, 208] width 143 height 108
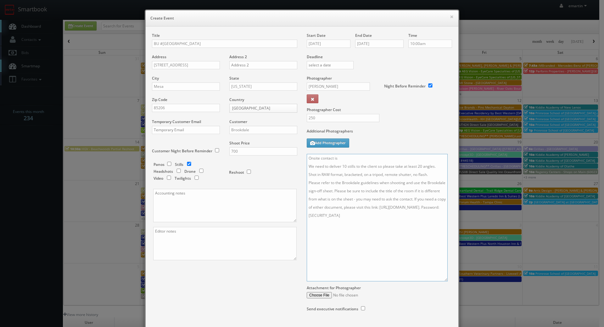
click at [343, 156] on textarea "Onsite contact is We need to deliver 10 stills to the client so please take at …" at bounding box center [377, 217] width 141 height 127
click at [431, 182] on textarea "Onsite contact is We need to deliver 10 stills to the client so please take at …" at bounding box center [377, 217] width 141 height 127
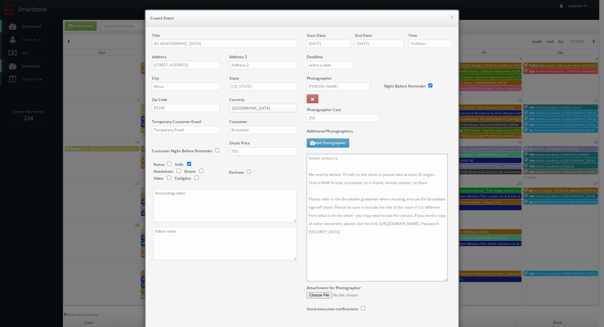
click at [365, 168] on textarea "Onsite contact is We need to deliver 10 stills to the client so please take at …" at bounding box center [377, 217] width 141 height 127
click at [359, 160] on textarea "Onsite contact is We need to deliver 10 stills to the client so please take at …" at bounding box center [377, 217] width 141 height 127
paste textarea "Amy Bloomfield"
click at [347, 167] on textarea "Onsite contact is Amy Bloomfield. We need to deliver 10 stills to the client so…" at bounding box center [377, 217] width 141 height 127
type textarea "Onsite contact is Amy Bloomfield. We will be capturing the common area and spa …"
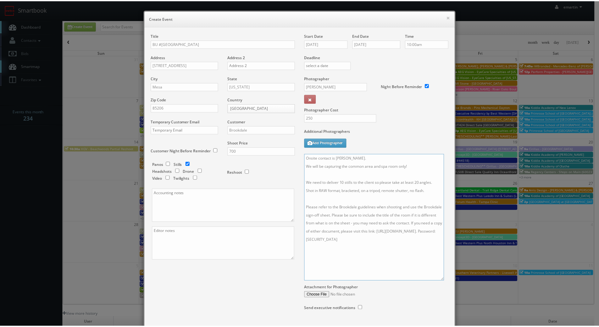
scroll to position [42, 0]
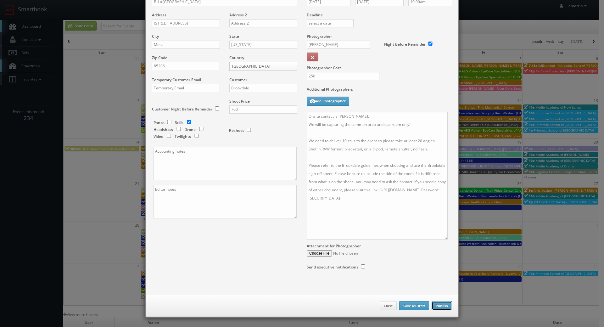
click at [441, 307] on button "Publish" at bounding box center [442, 305] width 20 height 9
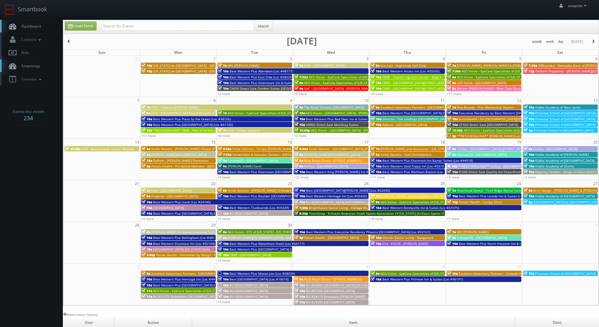
click at [35, 26] on span "Dashboard" at bounding box center [29, 26] width 23 height 5
click at [48, 28] on link "Dashboard" at bounding box center [31, 26] width 63 height 13
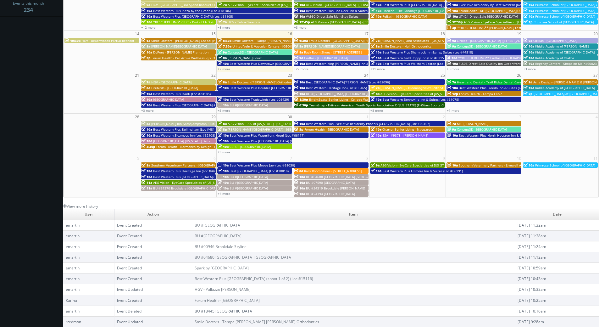
scroll to position [14, 0]
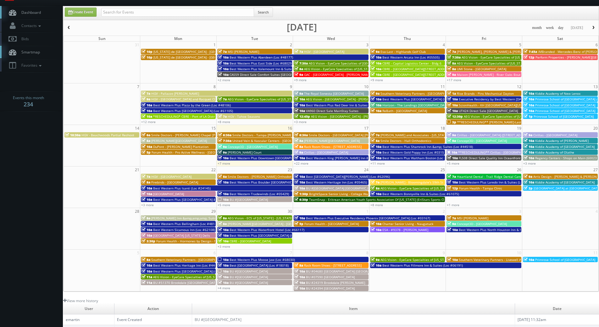
click at [32, 13] on span "Dashboard" at bounding box center [29, 12] width 23 height 5
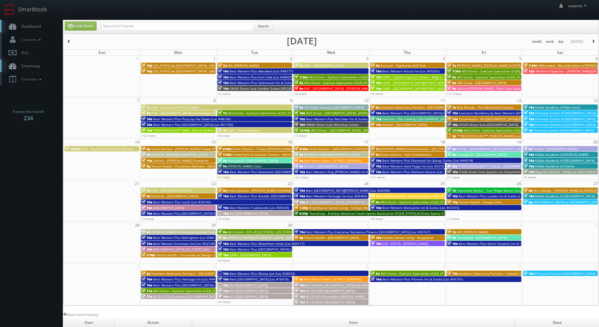
click at [28, 28] on span "Dashboard" at bounding box center [29, 26] width 23 height 5
click at [85, 27] on link "Create Event" at bounding box center [81, 25] width 32 height 9
type input "[DATE]"
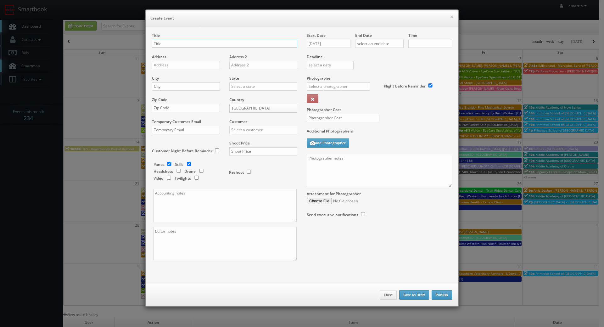
checkbox input "true"
type input "10:00am"
checkbox input "true"
drag, startPoint x: 178, startPoint y: 44, endPoint x: 154, endPoint y: 49, distance: 23.9
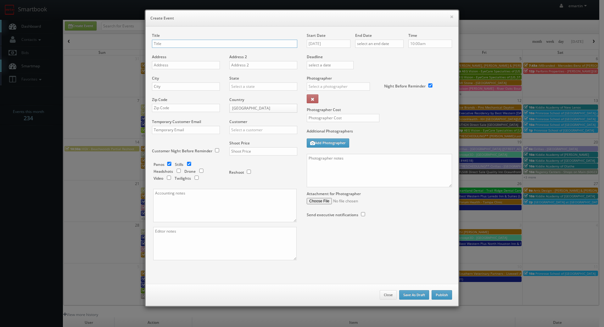
click at [178, 44] on input "text" at bounding box center [224, 44] width 145 height 8
paste input "BU #18350"
click at [185, 43] on input "BU #18350" at bounding box center [224, 44] width 145 height 8
paste input "Brookdale Northwest Greensboro"
type input "BU #[GEOGRAPHIC_DATA]"
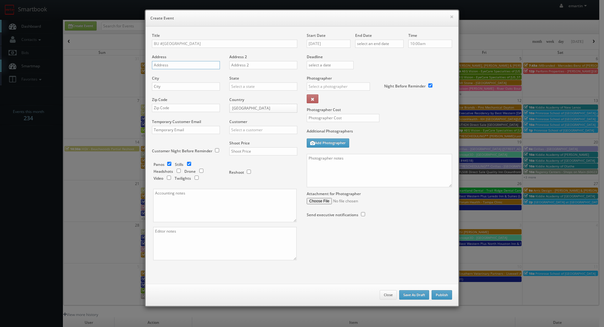
drag, startPoint x: 203, startPoint y: 64, endPoint x: 164, endPoint y: 78, distance: 41.3
click at [203, 64] on input "text" at bounding box center [186, 65] width 68 height 8
paste input "5809 Old Oak Ridge Road"
type input "5809 Old Oak Ridge Road"
click at [166, 86] on input "text" at bounding box center [186, 86] width 68 height 8
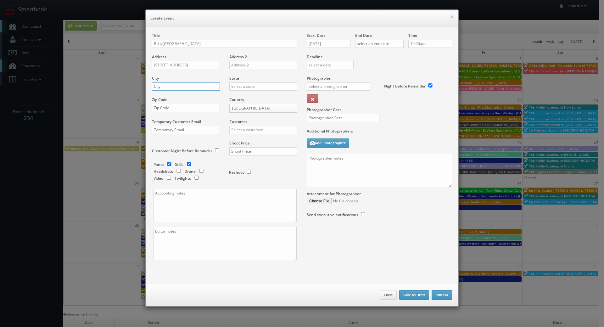
paste input "Greensboro"
type input "Greensboro"
click at [235, 87] on input "text" at bounding box center [263, 86] width 68 height 8
type input "north ca"
click at [238, 91] on div "State north ca Alabama Alaska Arizona Arkansas California Colorado Connecticut …" at bounding box center [261, 86] width 73 height 21
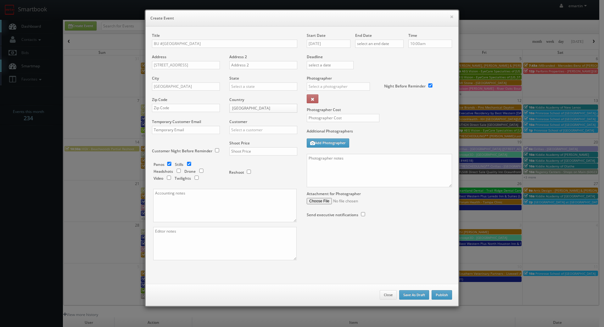
click at [237, 93] on div "State Alabama Alaska Arizona Arkansas California Colorado Connecticut Delaware …" at bounding box center [261, 86] width 73 height 21
click at [239, 87] on input "text" at bounding box center [263, 86] width 68 height 8
click at [243, 98] on div "[US_STATE]" at bounding box center [263, 97] width 67 height 10
type input "[US_STATE]"
click at [181, 112] on div "Zip Code" at bounding box center [188, 107] width 73 height 21
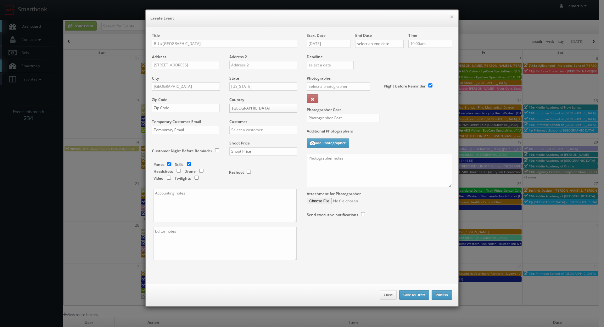
click at [187, 109] on input "text" at bounding box center [186, 108] width 68 height 8
paste input "27410"
type input "27410"
click at [244, 127] on input "text" at bounding box center [263, 130] width 68 height 8
drag, startPoint x: 240, startPoint y: 134, endPoint x: 239, endPoint y: 138, distance: 4.0
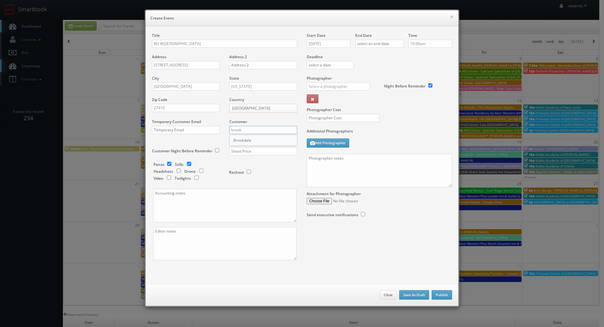
click at [240, 134] on div "Customer brook Choice Hotels ACC Concept3D Firebirds GBV Choice Hotels Canada H…" at bounding box center [261, 129] width 73 height 21
click at [239, 138] on div "Brookdale" at bounding box center [263, 140] width 67 height 10
type input "Brookdale"
click at [254, 150] on input "text" at bounding box center [263, 151] width 68 height 8
type input "700"
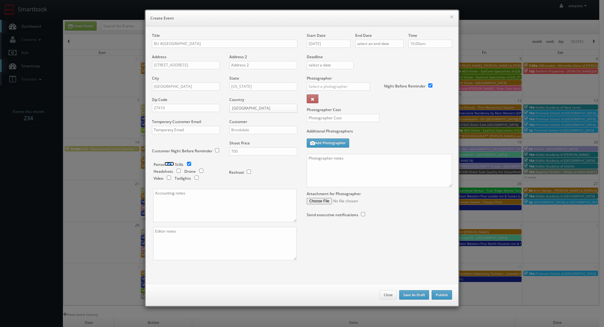
click at [166, 164] on input "checkbox" at bounding box center [169, 164] width 9 height 4
checkbox input "false"
click at [320, 41] on input "[DATE]" at bounding box center [329, 44] width 44 height 8
click at [366, 56] on icon at bounding box center [365, 55] width 4 height 4
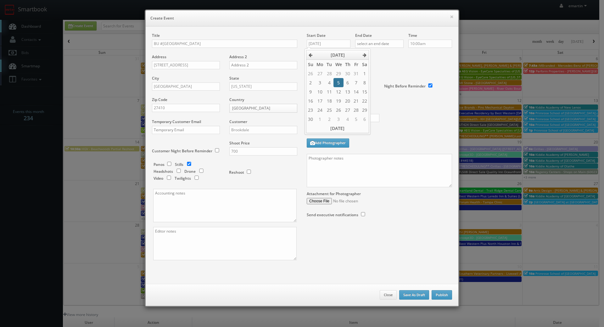
click at [338, 81] on td "5" at bounding box center [339, 82] width 10 height 9
type input "11/05/2025"
click at [384, 47] on input "text" at bounding box center [379, 44] width 48 height 8
click at [413, 54] on icon at bounding box center [413, 55] width 4 height 4
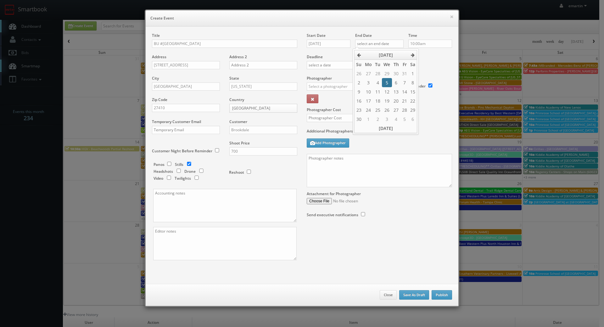
click at [387, 82] on td "5" at bounding box center [387, 82] width 10 height 9
type input "11/05/2025"
drag, startPoint x: 426, startPoint y: 59, endPoint x: 394, endPoint y: 66, distance: 33.0
click at [426, 59] on label "Deadline" at bounding box center [379, 56] width 155 height 5
click at [344, 85] on input "text" at bounding box center [338, 86] width 63 height 8
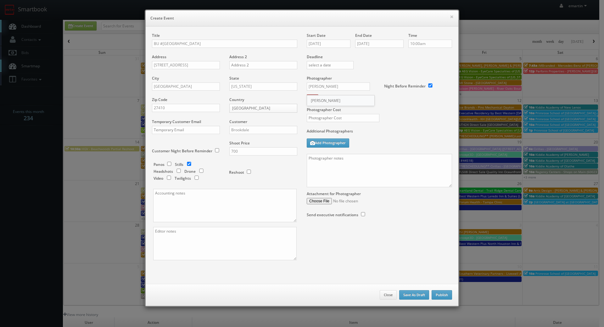
click at [331, 99] on div "[PERSON_NAME]" at bounding box center [340, 100] width 67 height 10
type input "[PERSON_NAME]"
click at [326, 119] on input "text" at bounding box center [343, 118] width 73 height 8
drag, startPoint x: 381, startPoint y: 134, endPoint x: 349, endPoint y: 141, distance: 32.3
click at [380, 134] on label "Additional Photographers" at bounding box center [379, 132] width 145 height 8
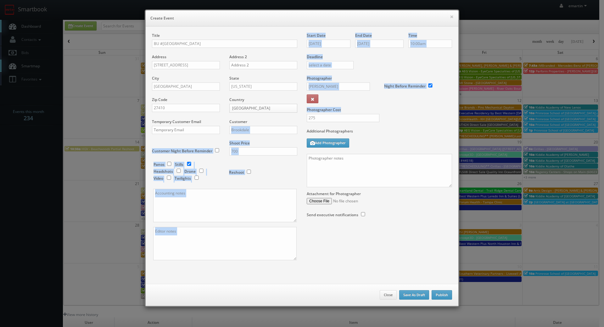
drag, startPoint x: 332, startPoint y: 113, endPoint x: 276, endPoint y: 119, distance: 56.7
click at [276, 119] on div "Title BU #18350 Brookdale Northwest Greensboro Address 5809 Old Oak Ridge Road …" at bounding box center [302, 152] width 310 height 239
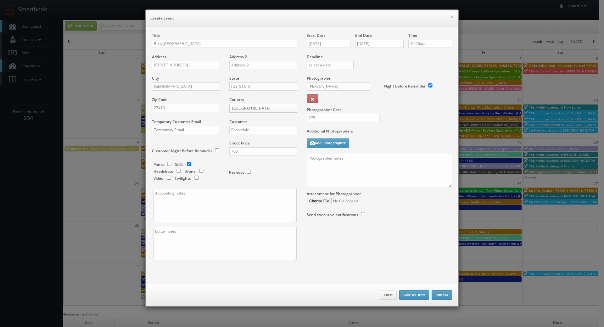
drag, startPoint x: 305, startPoint y: 116, endPoint x: 328, endPoint y: 122, distance: 24.2
click at [307, 115] on input "275" at bounding box center [343, 118] width 73 height 8
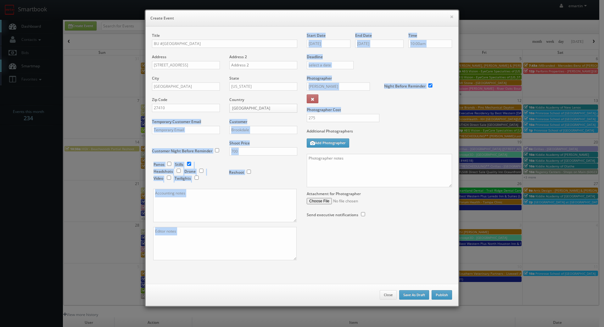
drag, startPoint x: 328, startPoint y: 122, endPoint x: 280, endPoint y: 115, distance: 49.3
click at [280, 115] on div "Title BU #18350 Brookdale Northwest Greensboro Address 5809 Old Oak Ridge Road …" at bounding box center [302, 152] width 310 height 239
click at [303, 115] on div "275" at bounding box center [340, 121] width 77 height 14
click at [323, 115] on input "275" at bounding box center [343, 118] width 73 height 8
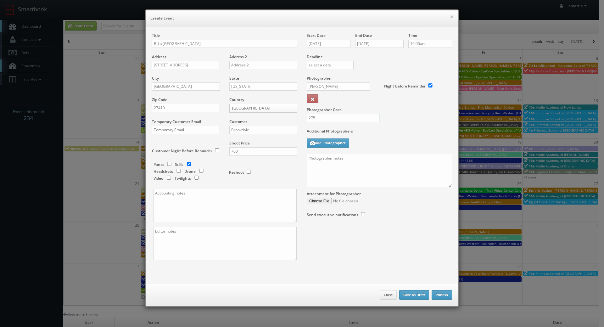
click at [322, 119] on input "275" at bounding box center [343, 118] width 73 height 8
drag, startPoint x: 319, startPoint y: 119, endPoint x: 306, endPoint y: 119, distance: 12.6
click at [307, 119] on input "275" at bounding box center [343, 118] width 73 height 8
type input "300"
drag, startPoint x: 390, startPoint y: 114, endPoint x: 32, endPoint y: 147, distance: 358.6
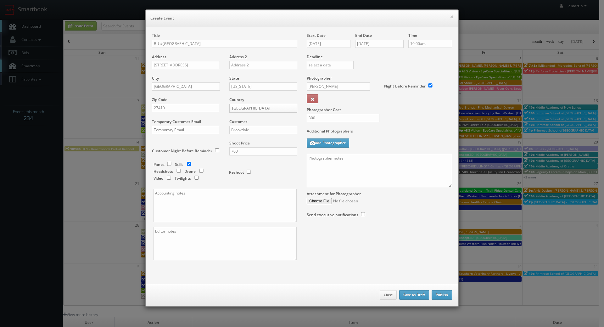
click at [389, 114] on div "Photographer Cost 300" at bounding box center [379, 102] width 155 height 53
click at [411, 182] on textarea at bounding box center [379, 170] width 145 height 33
paste textarea "Onsite contact is We need to deliver 10 stills to the client so please take at …"
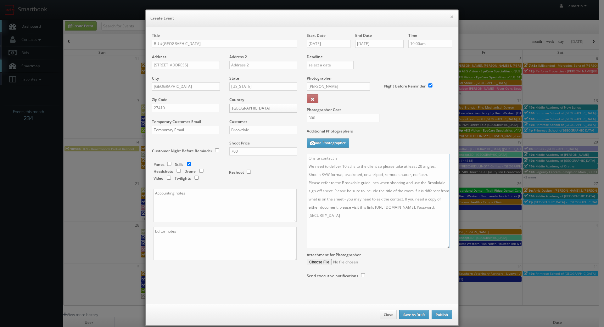
drag, startPoint x: 446, startPoint y: 187, endPoint x: 444, endPoint y: 248, distance: 61.1
click at [444, 248] on textarea "Onsite contact is We need to deliver 10 stills to the client so please take at …" at bounding box center [378, 201] width 143 height 94
click at [348, 160] on textarea "Onsite contact is We need to deliver 10 stills to the client so please take at …" at bounding box center [378, 201] width 143 height 94
click at [432, 185] on textarea "Onsite contact is We need to deliver 10 stills to the client so please take at …" at bounding box center [378, 201] width 143 height 94
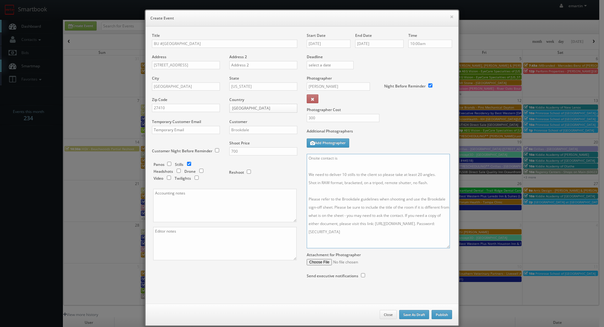
click at [372, 156] on textarea "Onsite contact is We need to deliver 10 stills to the client so please take at …" at bounding box center [378, 201] width 143 height 94
paste textarea "Angela Lotharp"
type textarea "Onsite contact is Angela Lotharp. We will capture the common area only! We need…"
drag, startPoint x: 407, startPoint y: 139, endPoint x: 341, endPoint y: 107, distance: 74.3
click at [407, 139] on div "Additional Photographers Add Photographer" at bounding box center [379, 140] width 145 height 25
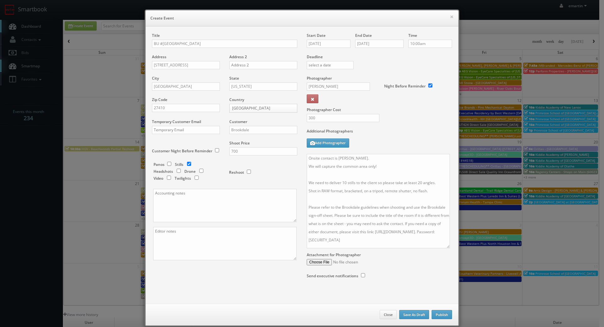
click at [390, 278] on div "Start Date 11/05/2025 End Date 11/05/2025 Time 10:00am Deadline Photographer Sc…" at bounding box center [379, 162] width 155 height 258
click at [435, 313] on button "Publish" at bounding box center [442, 314] width 20 height 9
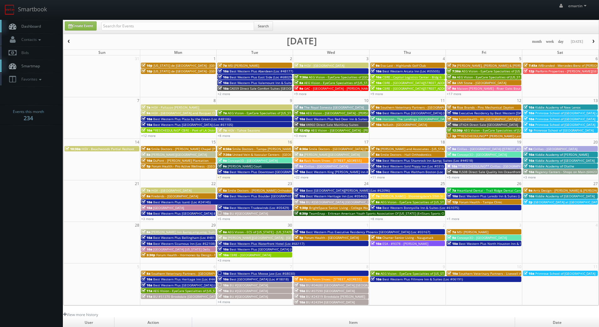
click at [28, 25] on span "Dashboard" at bounding box center [29, 26] width 23 height 5
click at [25, 19] on link "Smartbook" at bounding box center [26, 10] width 52 height 20
click at [39, 26] on span "Dashboard" at bounding box center [29, 26] width 23 height 5
click at [51, 25] on link "Dashboard" at bounding box center [31, 26] width 63 height 13
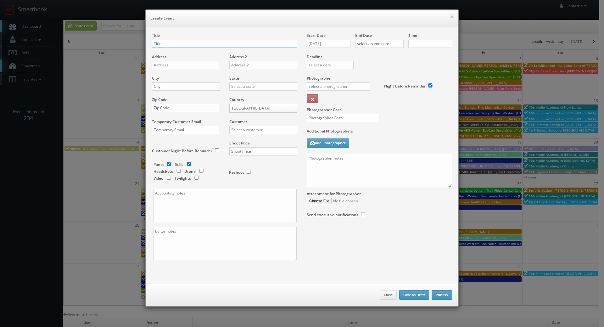
checkbox input "true"
type input "10:00am"
checkbox input "true"
click at [167, 47] on input "text" at bounding box center [224, 44] width 145 height 8
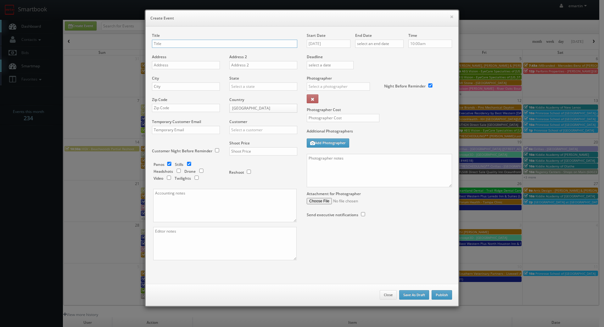
paste input "BU #20308"
drag, startPoint x: 181, startPoint y: 53, endPoint x: 182, endPoint y: 45, distance: 8.2
click at [181, 53] on div "Title BU #20308" at bounding box center [224, 43] width 145 height 21
click at [182, 45] on input "BU #20308" at bounding box center [224, 44] width 145 height 8
paste input "Brookdale Champions"
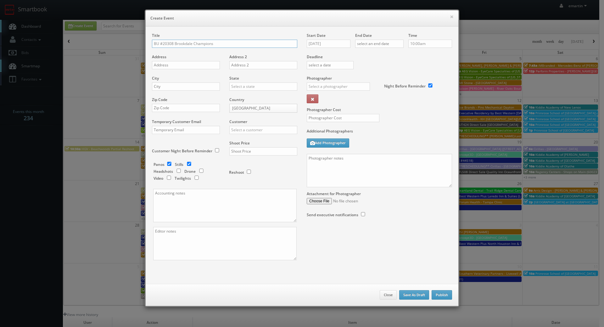
type input "BU #20308 Brookdale Champions"
click at [200, 64] on input "text" at bounding box center [186, 65] width 68 height 8
paste input "14050 Cutten Road"
type input "14050 Cutten Road"
click at [167, 81] on div "City" at bounding box center [188, 86] width 73 height 21
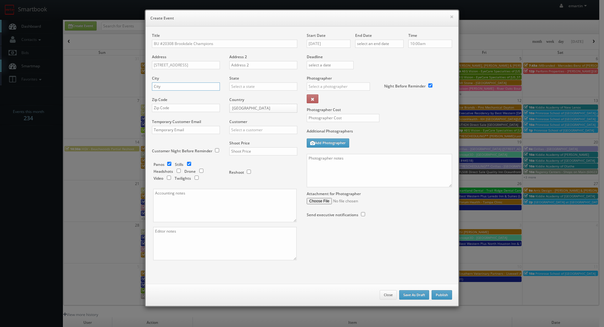
drag, startPoint x: 171, startPoint y: 87, endPoint x: 176, endPoint y: 86, distance: 4.8
click at [171, 87] on input "text" at bounding box center [186, 86] width 68 height 8
paste input "Houston"
type input "Houston"
click at [241, 87] on input "text" at bounding box center [263, 86] width 68 height 8
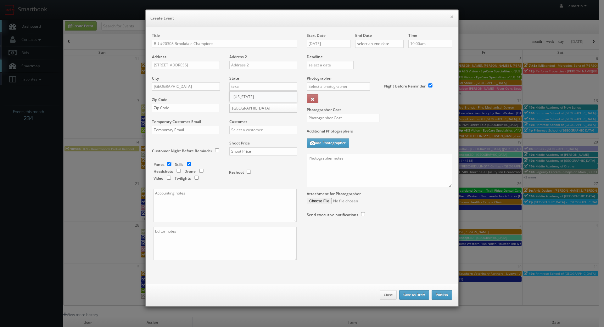
click at [237, 94] on div "[US_STATE]" at bounding box center [263, 97] width 67 height 10
type input "[US_STATE]"
drag, startPoint x: 174, startPoint y: 105, endPoint x: 188, endPoint y: 107, distance: 13.6
click at [174, 105] on input "text" at bounding box center [186, 108] width 68 height 8
paste input "77069"
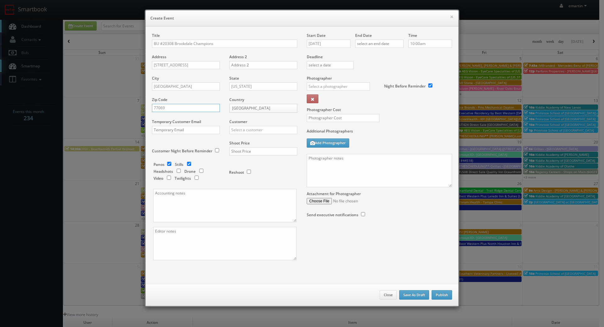
type input "77069"
click at [246, 129] on input "text" at bounding box center [263, 130] width 68 height 8
click at [240, 138] on div "Brookdale" at bounding box center [263, 140] width 67 height 10
type input "Brookdale"
click at [240, 152] on input "text" at bounding box center [263, 151] width 68 height 8
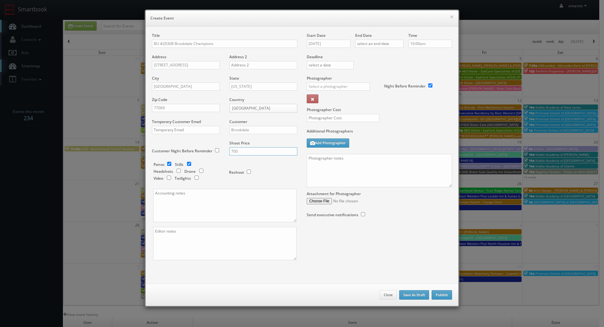
type input "700"
click at [262, 171] on div "Reshoot" at bounding box center [260, 169] width 63 height 15
click at [165, 162] on input "checkbox" at bounding box center [169, 164] width 9 height 4
checkbox input "false"
click at [324, 45] on input "[DATE]" at bounding box center [329, 44] width 44 height 8
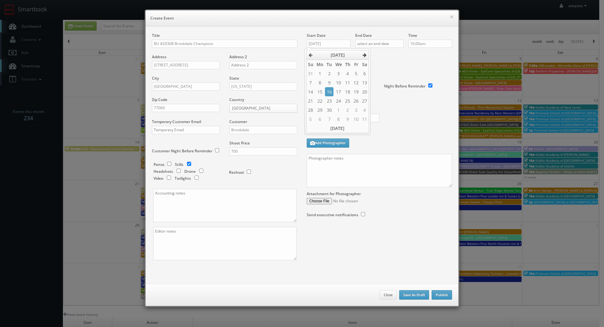
click at [366, 55] on icon at bounding box center [365, 55] width 4 height 4
click at [340, 101] on td "22" at bounding box center [339, 100] width 10 height 9
type input "10/22/2025"
drag, startPoint x: 387, startPoint y: 42, endPoint x: 396, endPoint y: 47, distance: 9.4
click at [388, 42] on input "text" at bounding box center [379, 44] width 48 height 8
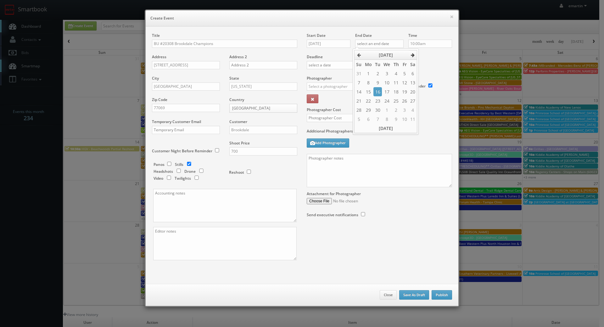
click at [413, 53] on icon at bounding box center [413, 55] width 4 height 4
click at [389, 103] on td "22" at bounding box center [387, 100] width 10 height 9
type input "10/22/2025"
click at [438, 64] on div "Deadline" at bounding box center [379, 54] width 155 height 43
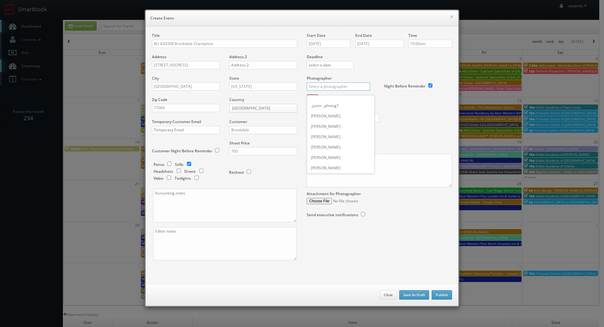
click at [326, 87] on input "text" at bounding box center [338, 86] width 63 height 8
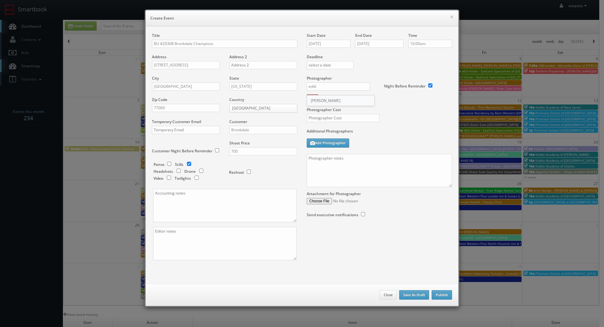
click at [338, 102] on div "[PERSON_NAME]" at bounding box center [340, 100] width 67 height 10
type input "Eddie Harper"
click at [335, 116] on input "text" at bounding box center [343, 118] width 73 height 8
type input "250"
drag, startPoint x: 385, startPoint y: 122, endPoint x: 245, endPoint y: 111, distance: 139.8
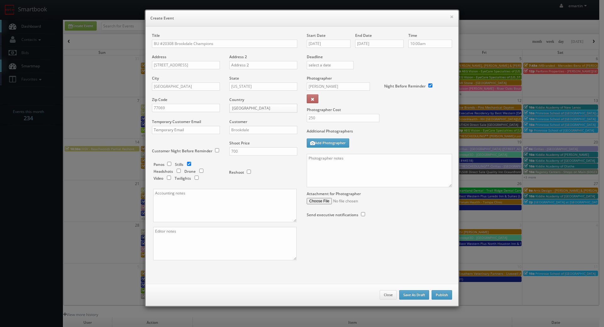
click at [384, 122] on div "Photographer Cost 250" at bounding box center [379, 102] width 155 height 53
click at [345, 174] on textarea at bounding box center [379, 170] width 145 height 33
paste textarea "Onsite contact is We need to deliver 10 stills to the client so please take at …"
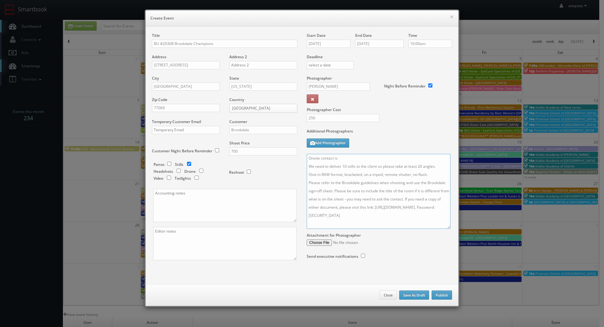
drag, startPoint x: 446, startPoint y: 183, endPoint x: 444, endPoint y: 246, distance: 62.7
click at [445, 229] on textarea "Onsite contact is We need to deliver 10 stills to the client so please take at …" at bounding box center [379, 191] width 144 height 75
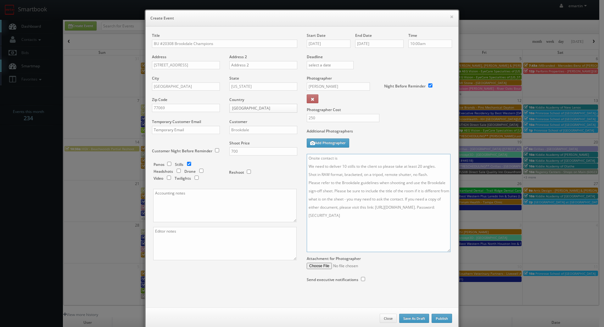
click at [357, 155] on textarea "Onsite contact is We need to deliver 10 stills to the client so please take at …" at bounding box center [379, 203] width 144 height 98
click at [429, 183] on textarea "Onsite contact is We need to deliver 10 stills to the client so please take at …" at bounding box center [379, 203] width 144 height 98
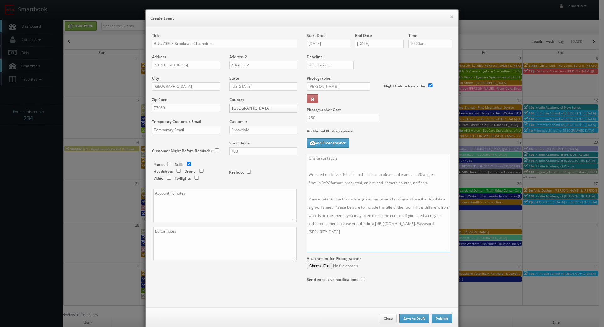
click at [351, 158] on textarea "Onsite contact is We need to deliver 10 stills to the client so please take at …" at bounding box center [379, 203] width 144 height 98
click at [406, 160] on textarea "Onsite contact is We need to deliver 10 stills to the client so please take at …" at bounding box center [379, 203] width 144 height 98
paste textarea "Lori Vale"
click at [343, 164] on textarea "Onsite contact is Lori Vale. We need to deliver 10 stills to the client so plea…" at bounding box center [379, 203] width 144 height 98
click at [364, 160] on textarea "Onsite contact is Lori Vale. We need to deliver 10 stills to the client so plea…" at bounding box center [379, 203] width 144 height 98
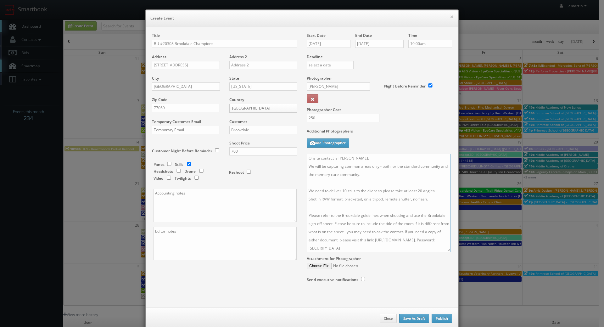
type textarea "Onsite contact is Lori Vale. We will be capturing common areas only - both for …"
click at [382, 130] on label "Additional Photographers" at bounding box center [379, 132] width 145 height 8
click at [410, 113] on div "Photographer Cost 250" at bounding box center [379, 102] width 155 height 53
click at [440, 320] on button "Publish" at bounding box center [442, 318] width 20 height 9
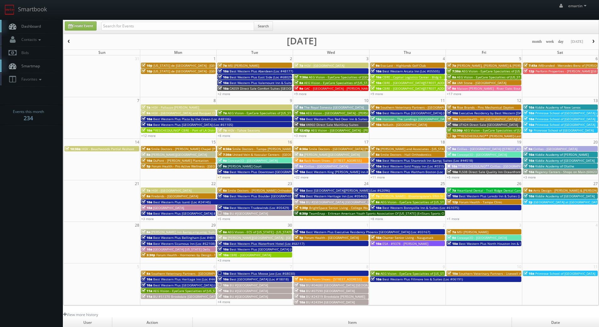
click at [28, 27] on span "Dashboard" at bounding box center [29, 26] width 23 height 5
click at [37, 24] on span "Dashboard" at bounding box center [29, 26] width 23 height 5
click at [83, 22] on link "Create Event" at bounding box center [81, 25] width 32 height 9
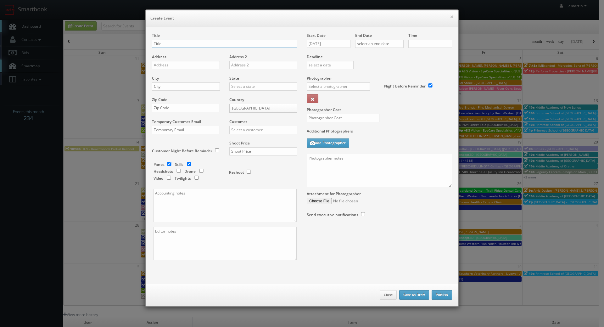
checkbox input "true"
type input "10:00am"
checkbox input "true"
click at [164, 47] on input "text" at bounding box center [224, 44] width 145 height 8
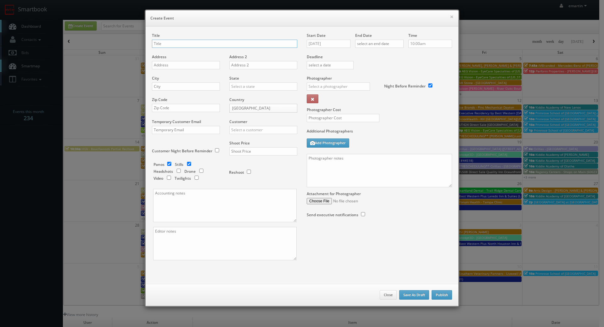
paste input "BU #17875"
click at [206, 42] on input "BU #17875" at bounding box center [224, 44] width 145 height 8
paste input "[GEOGRAPHIC_DATA]"
type input "BU #[GEOGRAPHIC_DATA]"
click at [176, 67] on input "text" at bounding box center [186, 65] width 68 height 8
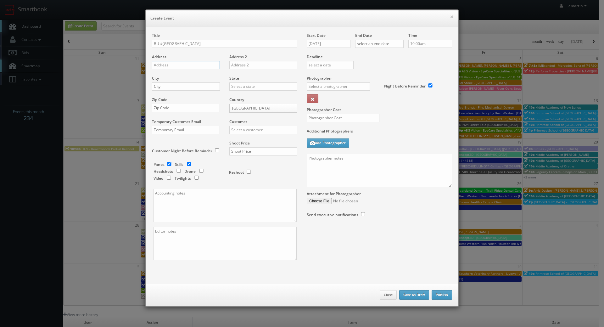
paste input "[STREET_ADDRESS][PERSON_NAME]"
type input "[STREET_ADDRESS][PERSON_NAME]"
drag, startPoint x: 183, startPoint y: 91, endPoint x: 190, endPoint y: 89, distance: 7.1
click at [183, 90] on div "City" at bounding box center [188, 86] width 73 height 21
drag, startPoint x: 202, startPoint y: 88, endPoint x: 218, endPoint y: 88, distance: 16.7
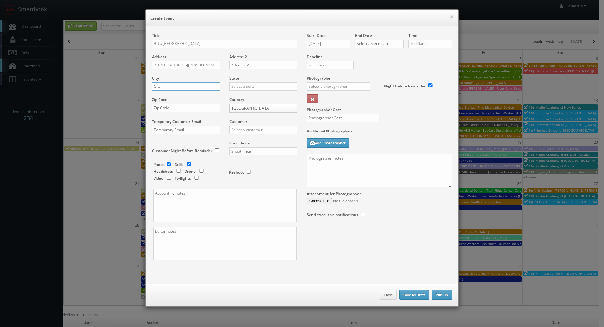
click at [202, 88] on input "text" at bounding box center [186, 86] width 68 height 8
paste input "[GEOGRAPHIC_DATA]"
type input "[GEOGRAPHIC_DATA]"
click at [255, 87] on input "text" at bounding box center [263, 86] width 68 height 8
click at [248, 97] on div "[US_STATE]" at bounding box center [263, 97] width 67 height 10
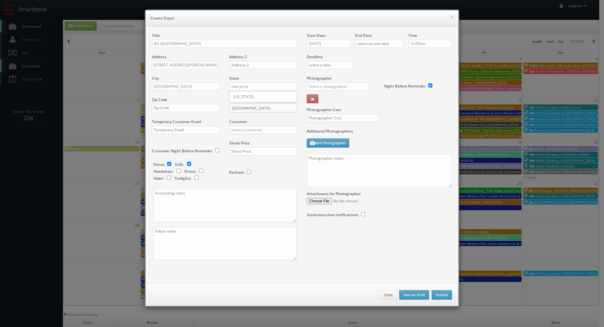
type input "[US_STATE]"
click at [148, 108] on div "Title BU #[GEOGRAPHIC_DATA] Address [STREET_ADDRESS][PERSON_NAME] Address 2 [GE…" at bounding box center [224, 152] width 155 height 239
click at [179, 109] on input "text" at bounding box center [186, 108] width 68 height 8
paste input "07932"
type input "07932"
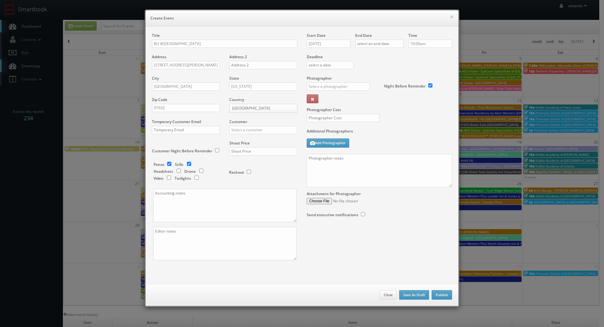
click at [250, 126] on div "Customer Choice Hotels ACC Concept3D Firebirds GBV Choice Hotels Canada Heartla…" at bounding box center [261, 129] width 73 height 21
click at [247, 130] on input "text" at bounding box center [263, 130] width 68 height 8
click at [248, 137] on div "Brookdale" at bounding box center [263, 140] width 67 height 10
type input "Brookdale"
click at [243, 148] on input "text" at bounding box center [263, 151] width 68 height 8
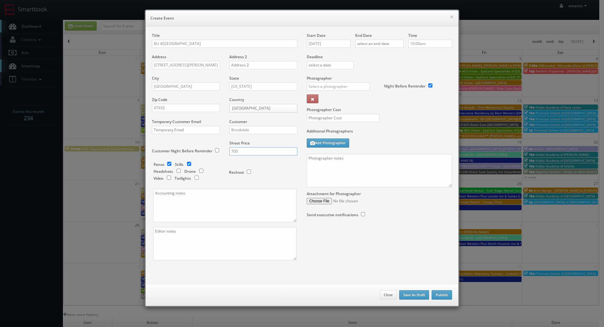
type input "700"
click at [215, 169] on div "Panos Stills Headshots Drone Video Twilights" at bounding box center [188, 172] width 69 height 21
click at [166, 164] on input "checkbox" at bounding box center [169, 164] width 9 height 4
checkbox input "false"
click at [343, 46] on input "[DATE]" at bounding box center [329, 44] width 44 height 8
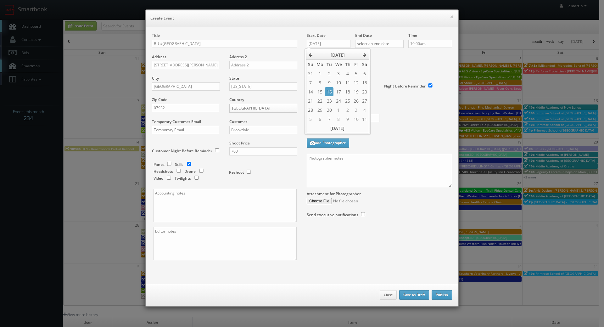
click at [373, 56] on label "Deadline" at bounding box center [379, 56] width 155 height 5
click at [336, 48] on div "Start Date [DATE]" at bounding box center [331, 43] width 48 height 21
drag, startPoint x: 332, startPoint y: 39, endPoint x: 344, endPoint y: 43, distance: 12.5
click at [332, 39] on div "Start Date [DATE]" at bounding box center [331, 43] width 48 height 21
click at [342, 44] on input "[DATE]" at bounding box center [329, 44] width 44 height 8
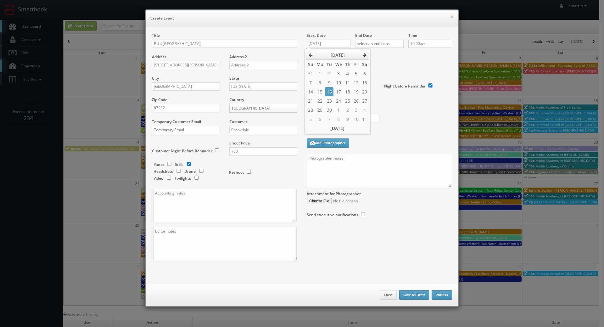
click at [365, 53] on th at bounding box center [365, 54] width 8 height 9
click at [325, 90] on td "11" at bounding box center [329, 91] width 8 height 9
type input "11/11/2025"
click at [377, 64] on div "Deadline" at bounding box center [379, 54] width 155 height 43
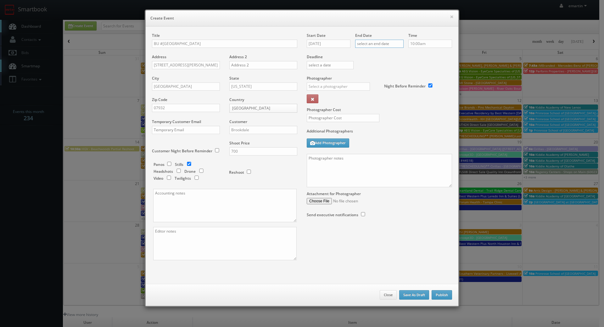
click at [386, 45] on input "text" at bounding box center [379, 44] width 48 height 8
click at [412, 53] on icon at bounding box center [413, 55] width 4 height 4
click at [413, 54] on icon at bounding box center [413, 55] width 4 height 4
click at [378, 93] on td "11" at bounding box center [377, 91] width 8 height 9
type input "11/11/2025"
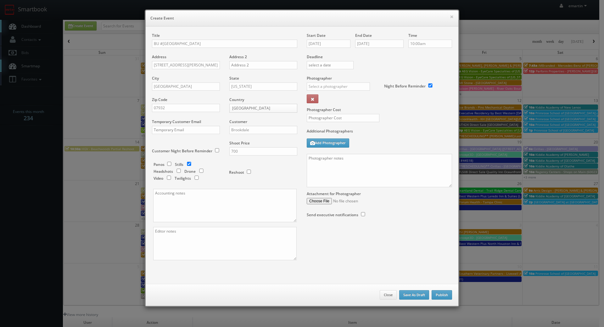
drag, startPoint x: 437, startPoint y: 60, endPoint x: 365, endPoint y: 85, distance: 76.4
click at [437, 60] on div "Deadline" at bounding box center [379, 54] width 155 height 43
click at [358, 86] on input "text" at bounding box center [338, 86] width 63 height 8
click at [343, 100] on div "[PERSON_NAME]" at bounding box center [340, 100] width 67 height 10
type input "[PERSON_NAME]"
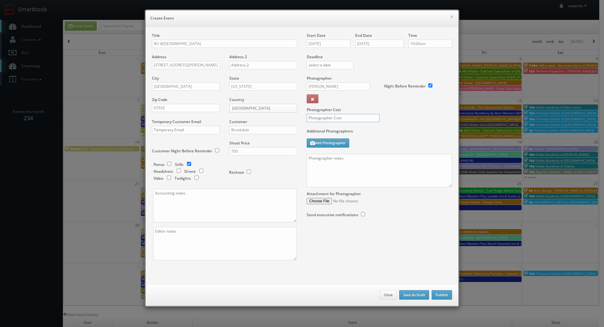
click at [338, 116] on input "text" at bounding box center [343, 118] width 73 height 8
type input "250"
drag, startPoint x: 419, startPoint y: 108, endPoint x: 63, endPoint y: 115, distance: 356.3
click at [419, 108] on label "Photographer Cost" at bounding box center [379, 109] width 155 height 5
click at [373, 163] on textarea at bounding box center [379, 170] width 145 height 33
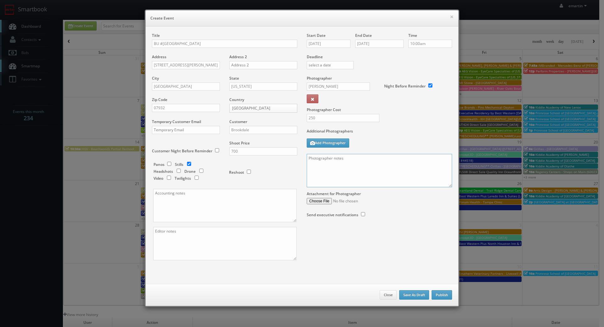
paste textarea "Onsite contact is We need to deliver 10 stills to the client so please take at …"
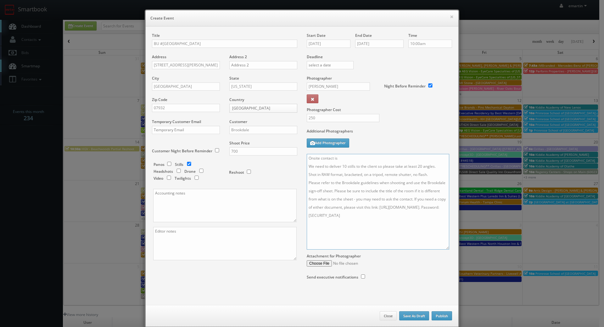
drag, startPoint x: 447, startPoint y: 183, endPoint x: 444, endPoint y: 245, distance: 62.4
click at [444, 245] on textarea "Onsite contact is We need to deliver 10 stills to the client so please take at …" at bounding box center [378, 202] width 143 height 96
click at [353, 155] on textarea "Onsite contact is We need to deliver 10 stills to the client so please take at …" at bounding box center [378, 202] width 143 height 96
click at [434, 183] on textarea "Onsite contact is We need to deliver 10 stills to the client so please take at …" at bounding box center [378, 202] width 143 height 96
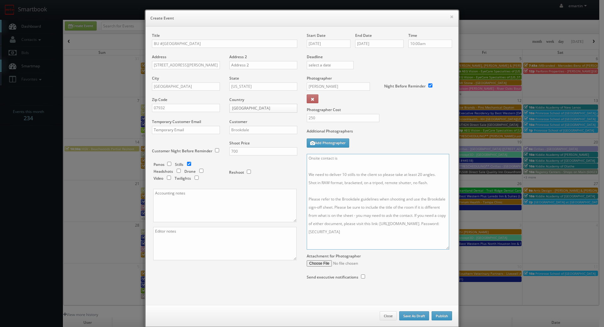
click at [373, 159] on textarea "Onsite contact is We need to deliver 10 stills to the client so please take at …" at bounding box center [378, 202] width 143 height 96
paste textarea "Stacey Gunderman"
click at [407, 153] on div "Additional Photographers Add Photographer" at bounding box center [379, 140] width 145 height 25
click at [360, 163] on textarea "Onsite contact is Stacey Gunderman. We need to deliver 10 stills to the client …" at bounding box center [378, 202] width 143 height 96
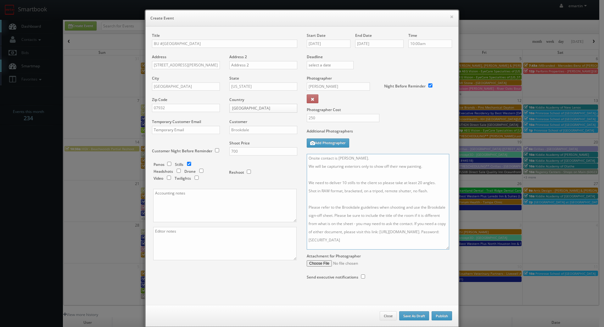
type textarea "Onsite contact is Stacey Gunderman. We will be capturing exteriors only to show…"
click at [439, 315] on button "Publish" at bounding box center [442, 315] width 20 height 9
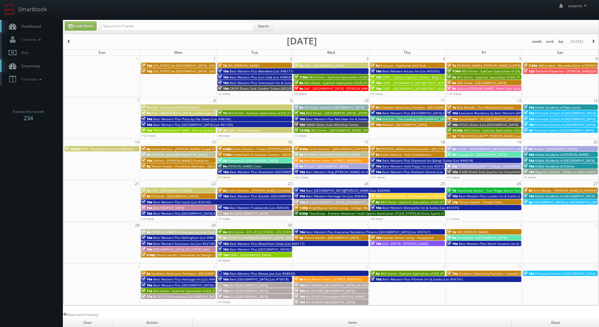
click at [39, 23] on link "Dashboard" at bounding box center [31, 26] width 63 height 13
click at [14, 25] on icon at bounding box center [12, 26] width 9 height 8
click at [77, 23] on link "Create Event" at bounding box center [81, 25] width 32 height 9
type input "[DATE]"
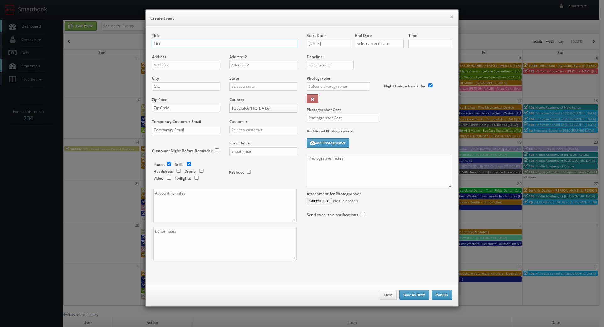
checkbox input "true"
type input "10:00am"
checkbox input "true"
click at [167, 48] on div "Title" at bounding box center [224, 43] width 145 height 21
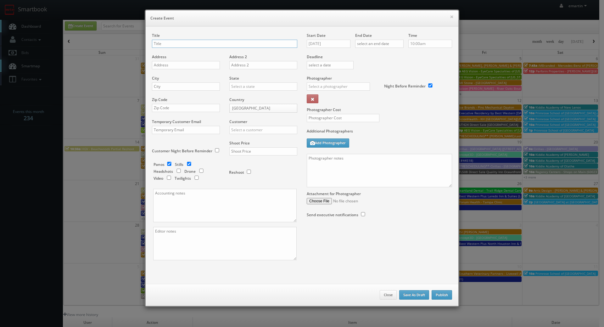
click at [167, 45] on input "text" at bounding box center [224, 44] width 145 height 8
paste input "BU #17870"
click at [207, 43] on input "BU #17870" at bounding box center [224, 44] width 145 height 8
paste input "[GEOGRAPHIC_DATA][PERSON_NAME]"
type input "BU #[GEOGRAPHIC_DATA][PERSON_NAME]"
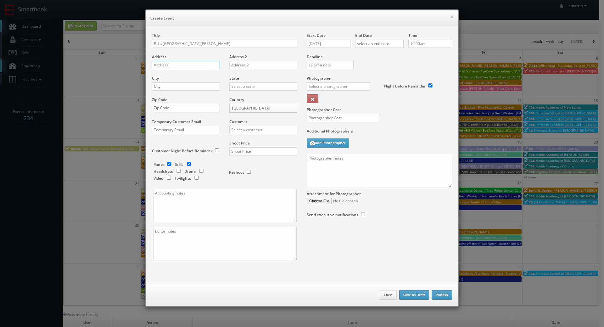
drag, startPoint x: 179, startPoint y: 67, endPoint x: 136, endPoint y: 73, distance: 43.5
click at [179, 66] on input "text" at bounding box center [186, 65] width 68 height 8
paste input "[STREET_ADDRESS]"
type input "[STREET_ADDRESS]"
click at [179, 91] on div "City" at bounding box center [188, 86] width 73 height 21
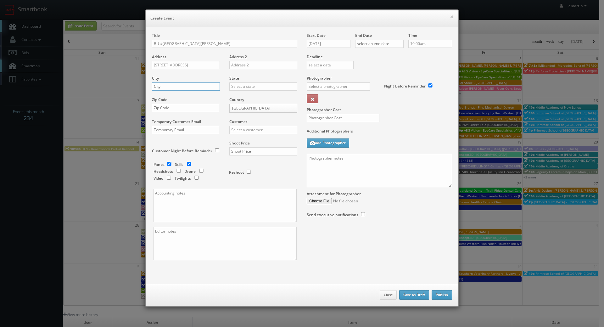
click at [178, 89] on input "text" at bounding box center [186, 86] width 68 height 8
paste input "[GEOGRAPHIC_DATA][PERSON_NAME]"
type input "[GEOGRAPHIC_DATA][PERSON_NAME]"
click at [229, 89] on input "text" at bounding box center [263, 86] width 68 height 8
click at [244, 94] on div "[US_STATE]" at bounding box center [263, 97] width 67 height 10
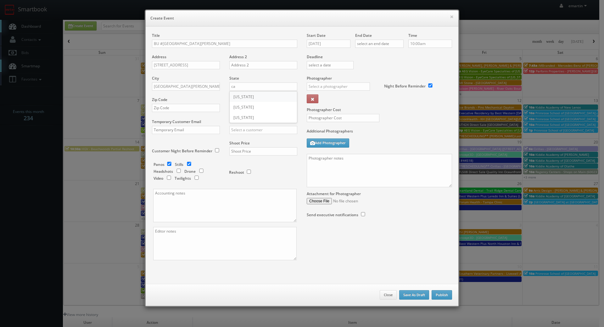
type input "[US_STATE]"
drag, startPoint x: 195, startPoint y: 96, endPoint x: 192, endPoint y: 101, distance: 5.7
click at [194, 96] on div "City Santa Monica" at bounding box center [188, 86] width 73 height 21
click at [191, 104] on div "Zip Code" at bounding box center [188, 107] width 73 height 21
click at [200, 113] on div "Zip Code" at bounding box center [188, 107] width 73 height 21
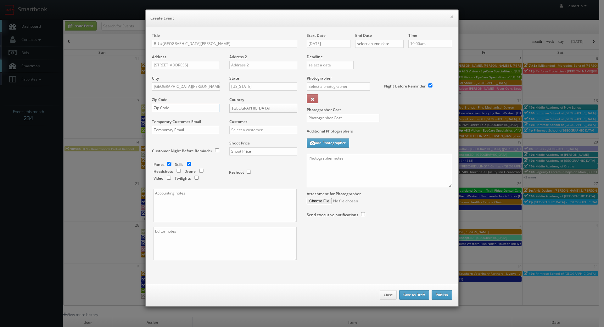
click at [208, 109] on input "text" at bounding box center [186, 108] width 68 height 8
paste input "90403"
type input "90403"
click at [246, 130] on input "text" at bounding box center [263, 130] width 68 height 8
click at [260, 140] on div "Brookdale" at bounding box center [263, 140] width 67 height 10
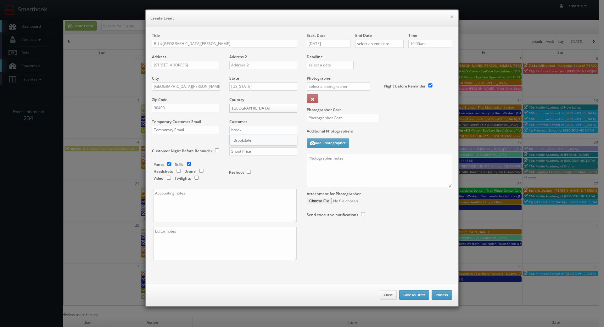
type input "Brookdale"
click at [255, 151] on input "text" at bounding box center [263, 151] width 68 height 8
type input "700"
click at [252, 164] on div "Reshoot" at bounding box center [260, 169] width 63 height 15
click at [165, 163] on input "checkbox" at bounding box center [169, 164] width 9 height 4
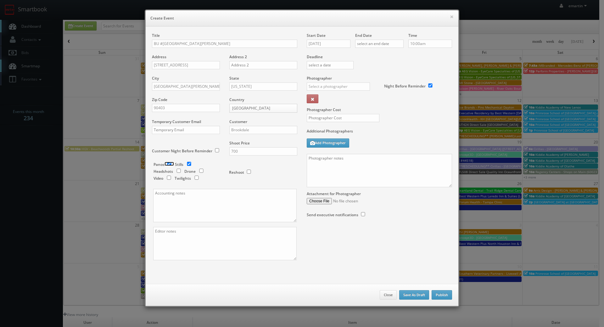
checkbox input "false"
drag, startPoint x: 340, startPoint y: 39, endPoint x: 337, endPoint y: 41, distance: 3.7
click at [339, 40] on div "Start Date 09/16/2025" at bounding box center [331, 43] width 48 height 21
click at [337, 42] on input "09/16/2025" at bounding box center [329, 44] width 44 height 8
click at [358, 52] on th "[DATE]" at bounding box center [338, 54] width 46 height 9
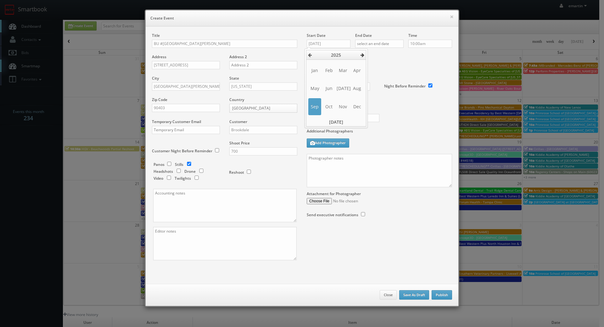
click at [362, 53] on icon at bounding box center [363, 55] width 4 height 4
click at [308, 53] on icon at bounding box center [310, 55] width 4 height 4
click at [338, 124] on th "Today" at bounding box center [336, 121] width 60 height 9
click at [364, 54] on icon at bounding box center [365, 55] width 4 height 4
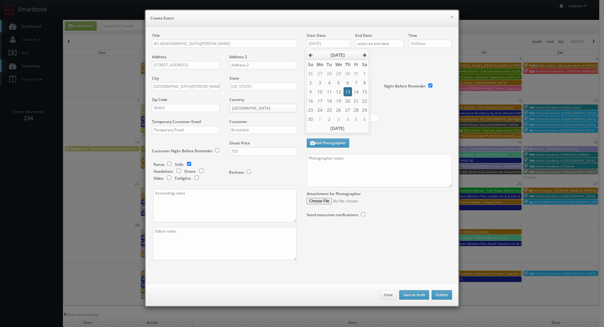
click at [347, 90] on td "13" at bounding box center [348, 91] width 8 height 9
type input "[DATE]"
click at [383, 55] on label "Deadline" at bounding box center [379, 56] width 155 height 5
click at [385, 44] on input "text" at bounding box center [379, 44] width 48 height 8
click at [411, 53] on icon at bounding box center [413, 55] width 4 height 4
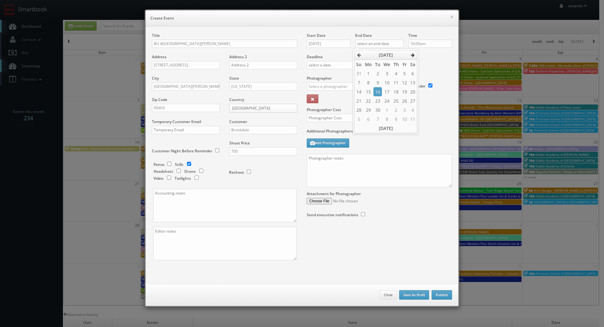
click at [411, 53] on icon at bounding box center [413, 55] width 4 height 4
click at [396, 91] on td "13" at bounding box center [396, 91] width 8 height 9
type input "[DATE]"
click at [426, 63] on div "Deadline" at bounding box center [379, 54] width 155 height 43
click at [336, 92] on div "_justin _photog1 Glen Aronwits Chris Dailey John Varnedore John Saunders Craig …" at bounding box center [341, 88] width 68 height 12
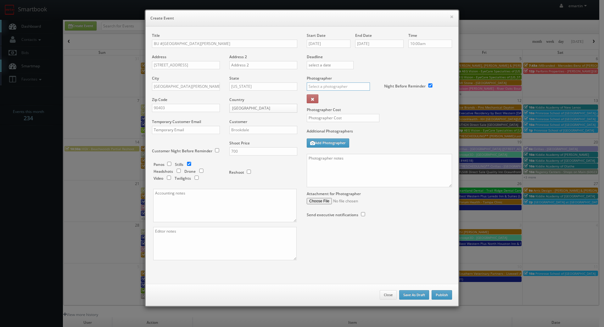
click at [339, 88] on input "text" at bounding box center [338, 86] width 63 height 8
click at [318, 109] on div "[PERSON_NAME]" at bounding box center [340, 111] width 67 height 10
type input "[PERSON_NAME]"
drag, startPoint x: 319, startPoint y: 116, endPoint x: 328, endPoint y: 113, distance: 9.7
click at [321, 115] on input "text" at bounding box center [343, 118] width 73 height 8
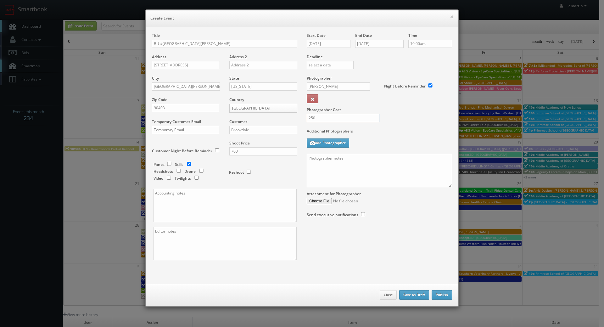
type input "250"
drag, startPoint x: 460, startPoint y: 109, endPoint x: 454, endPoint y: 109, distance: 5.7
click at [459, 109] on div "× Create Event Title BU #17870 Brookdale Santa Monica Gardens Address 851 Secon…" at bounding box center [302, 158] width 321 height 316
click at [336, 177] on textarea at bounding box center [379, 170] width 145 height 33
paste textarea "Onsite contact is We need to deliver 10 stills to the client so please take at …"
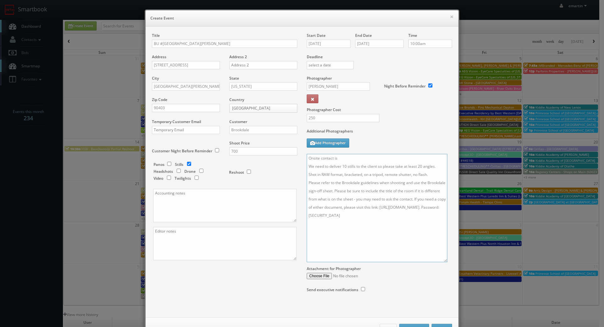
drag, startPoint x: 447, startPoint y: 185, endPoint x: 437, endPoint y: 285, distance: 100.6
click at [437, 262] on textarea "Onsite contact is We need to deliver 10 stills to the client so please take at …" at bounding box center [377, 208] width 141 height 108
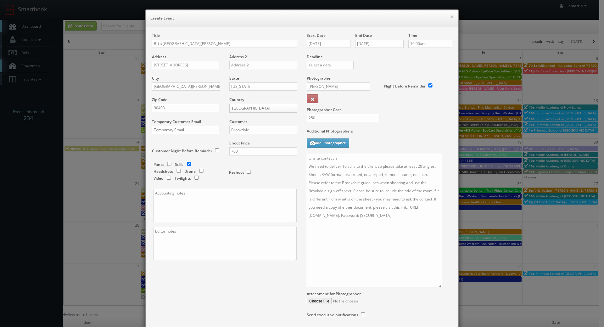
click at [351, 159] on textarea "Onsite contact is We need to deliver 10 stills to the client so please take at …" at bounding box center [374, 220] width 135 height 133
paste textarea "Lisa Colorado"
click at [430, 183] on textarea "Onsite contact is Lisa Colorado. We need to deliver 10 stills to the client so …" at bounding box center [374, 220] width 135 height 133
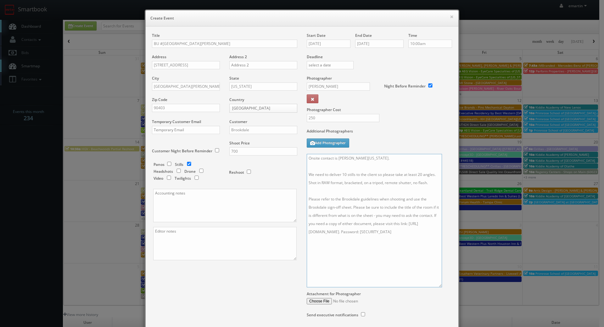
drag, startPoint x: 318, startPoint y: 165, endPoint x: 321, endPoint y: 164, distance: 3.6
click at [318, 165] on textarea "Onsite contact is Lisa Colorado. We need to deliver 10 stills to the client so …" at bounding box center [374, 220] width 135 height 133
type textarea "Onsite contact is Lisa Colorado. We will be capturing the common area only! We …"
click at [408, 127] on div "Photographer Cost 250" at bounding box center [379, 102] width 155 height 53
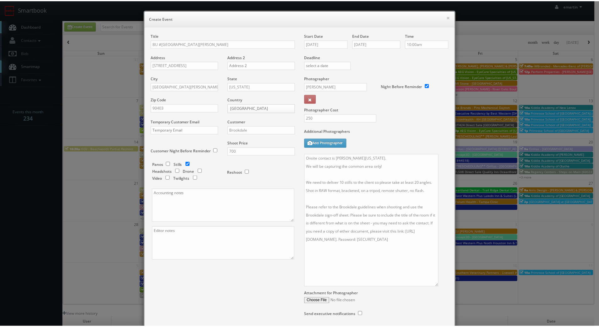
scroll to position [48, 0]
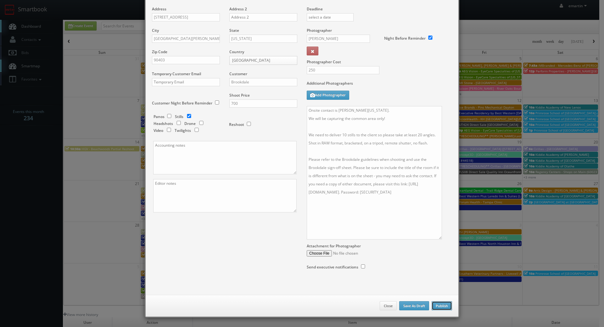
click at [440, 305] on button "Publish" at bounding box center [442, 305] width 20 height 9
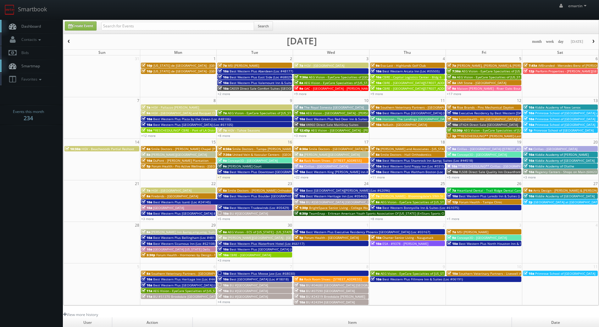
click at [46, 23] on link "Dashboard" at bounding box center [31, 26] width 63 height 13
click at [32, 30] on link "Dashboard" at bounding box center [31, 26] width 63 height 13
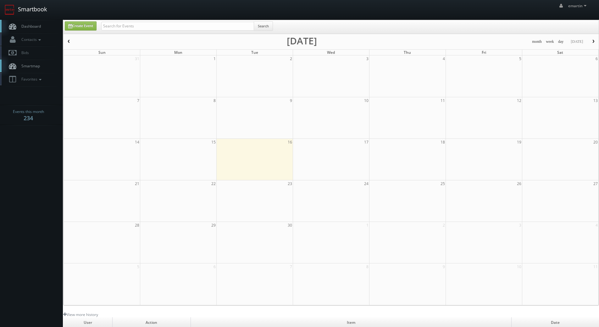
click at [40, 14] on link "Smartbook" at bounding box center [26, 10] width 52 height 20
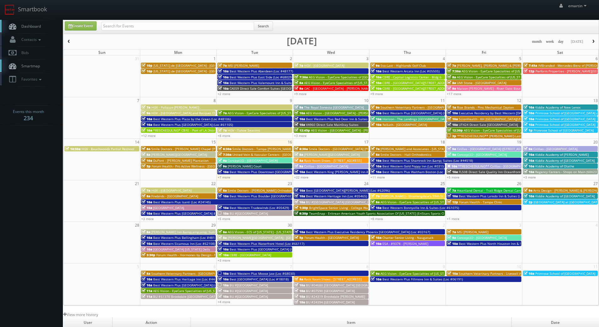
click at [41, 32] on link "Dashboard" at bounding box center [31, 26] width 63 height 13
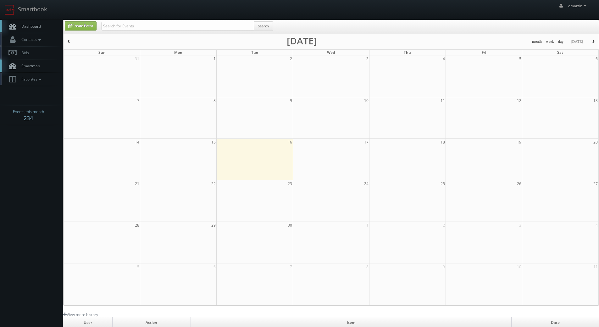
click at [36, 27] on span "Dashboard" at bounding box center [29, 26] width 23 height 5
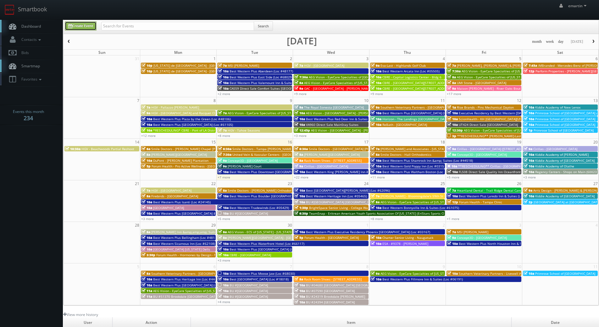
click at [74, 24] on link "Create Event" at bounding box center [81, 25] width 32 height 9
type input "[DATE]"
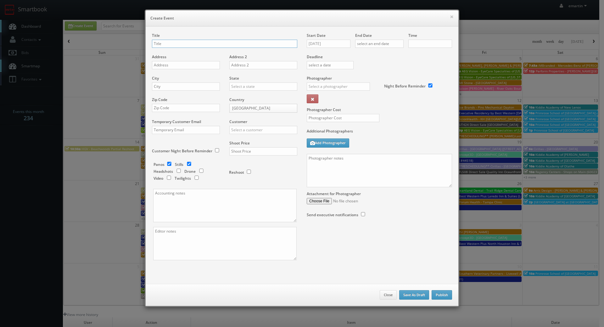
checkbox input "true"
type input "10:00am"
checkbox input "true"
click at [172, 35] on div "Title" at bounding box center [224, 43] width 145 height 21
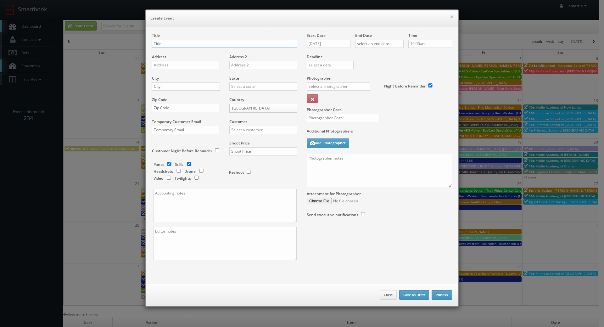
click at [171, 42] on input "text" at bounding box center [224, 44] width 145 height 8
paste input "BU #17250"
drag, startPoint x: 194, startPoint y: 43, endPoint x: 181, endPoint y: 45, distance: 13.7
click at [194, 43] on input "BU #17250" at bounding box center [224, 44] width 145 height 8
paste input "Brookdale [GEOGRAPHIC_DATA]"
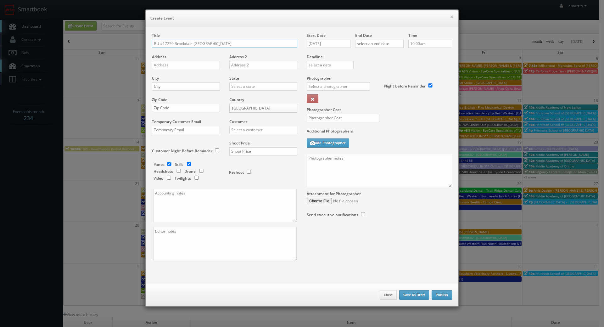
type input "BU #17250 Brookdale [GEOGRAPHIC_DATA]"
click at [168, 59] on div "Address" at bounding box center [188, 64] width 73 height 21
click at [162, 69] on input "text" at bounding box center [186, 65] width 68 height 8
paste input "[STREET_ADDRESS][PERSON_NAME]"
type input "[STREET_ADDRESS][PERSON_NAME]"
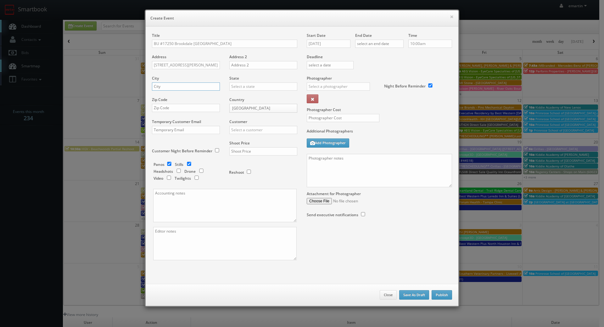
click at [197, 90] on input "text" at bounding box center [186, 86] width 68 height 8
paste input "Stillwater"
type input "Stillwater"
click at [240, 88] on input "text" at bounding box center [263, 86] width 68 height 8
click at [241, 95] on div "[US_STATE]" at bounding box center [263, 97] width 67 height 10
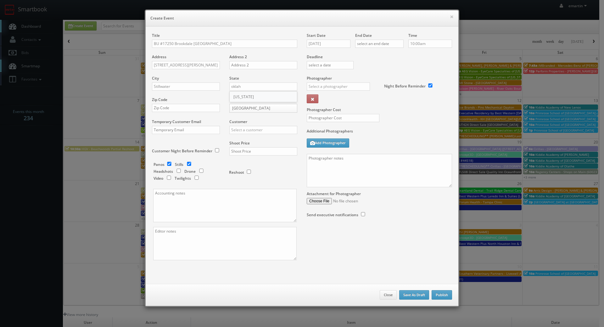
type input "[US_STATE]"
click at [157, 116] on div "Zip Code" at bounding box center [188, 107] width 73 height 21
click at [164, 112] on div "Zip Code" at bounding box center [188, 107] width 73 height 21
click at [173, 109] on input "text" at bounding box center [186, 108] width 68 height 8
paste input "74075-7318"
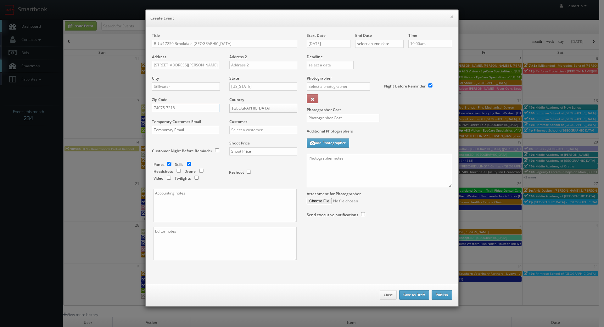
type input "74075-7318"
click at [248, 129] on input "text" at bounding box center [263, 130] width 68 height 8
click at [246, 139] on div "Brookdale" at bounding box center [263, 140] width 67 height 10
type input "Brookdale"
click at [243, 157] on div "Shoot Price" at bounding box center [261, 150] width 73 height 21
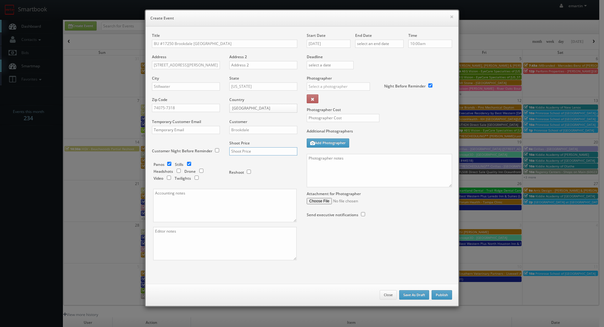
click at [245, 154] on input "text" at bounding box center [263, 151] width 68 height 8
type input "8"
type input "700"
click at [165, 162] on input "checkbox" at bounding box center [169, 164] width 9 height 4
checkbox input "false"
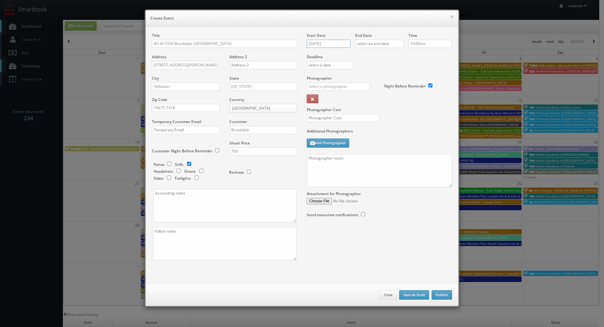
drag, startPoint x: 342, startPoint y: 44, endPoint x: 352, endPoint y: 48, distance: 10.9
click at [341, 44] on input "09/16/2025" at bounding box center [329, 44] width 44 height 8
click at [369, 54] on table "September 2025 Su Mo Tu We Th Fr Sa 31 1 2 3 4 5 6 7 8 9 10 11 12 13 14 15 16 1…" at bounding box center [337, 91] width 63 height 83
click at [368, 54] on table "September 2025 Su Mo Tu We Th Fr Sa 31 1 2 3 4 5 6 7 8 9 10 11 12 13 14 15 16 1…" at bounding box center [337, 91] width 63 height 83
click at [366, 54] on icon at bounding box center [365, 55] width 4 height 4
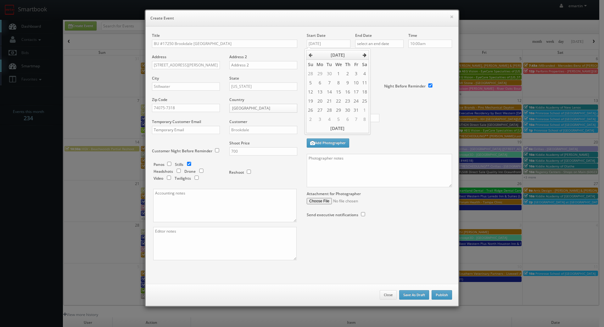
click at [366, 54] on icon at bounding box center [365, 55] width 4 height 4
click at [351, 92] on td "13" at bounding box center [348, 91] width 8 height 9
type input "11/13/2025"
drag, startPoint x: 394, startPoint y: 68, endPoint x: 389, endPoint y: 39, distance: 29.7
click at [394, 67] on div "Deadline" at bounding box center [379, 54] width 155 height 43
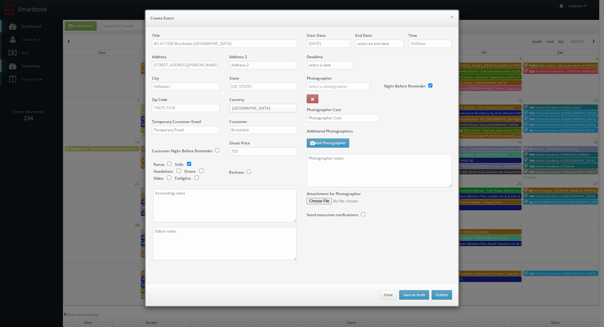
click at [388, 38] on div "End Date" at bounding box center [379, 43] width 48 height 21
click at [385, 44] on input "text" at bounding box center [379, 44] width 48 height 8
click at [413, 54] on icon at bounding box center [413, 55] width 4 height 4
click at [395, 92] on td "13" at bounding box center [396, 91] width 8 height 9
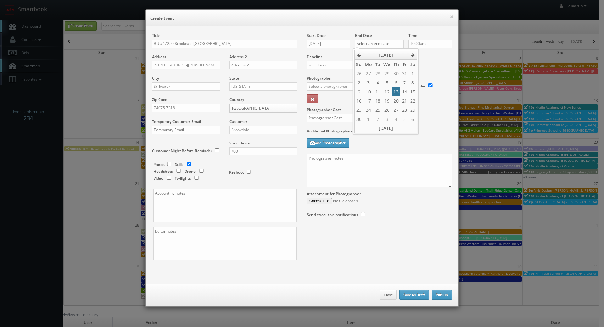
type input "11/13/2025"
click at [425, 67] on div "Deadline" at bounding box center [379, 54] width 155 height 43
click at [334, 89] on input "text" at bounding box center [338, 86] width 63 height 8
drag, startPoint x: 310, startPoint y: 99, endPoint x: 322, endPoint y: 111, distance: 16.5
click at [311, 99] on div "Bill Crouch" at bounding box center [340, 100] width 67 height 10
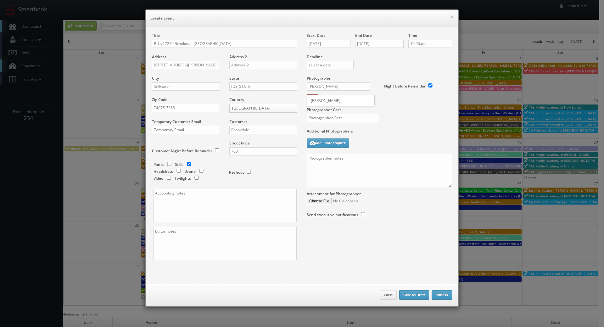
type input "Bill Crouch"
click at [325, 122] on input "text" at bounding box center [343, 118] width 73 height 8
type input "275"
click at [383, 129] on label "Additional Photographers" at bounding box center [379, 132] width 145 height 8
click at [391, 176] on textarea at bounding box center [379, 170] width 145 height 33
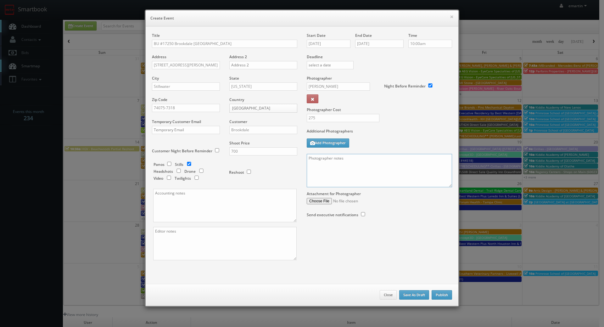
paste textarea "Onsite contact is We need to deliver 10 stills to the client so please take at …"
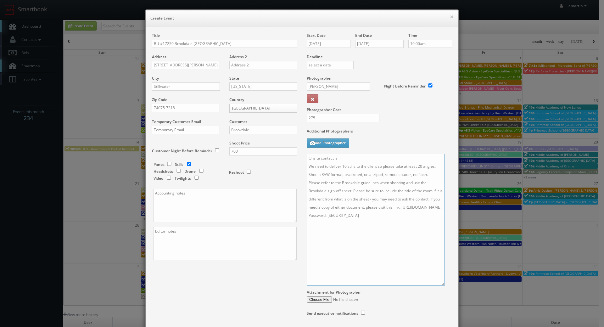
drag, startPoint x: 447, startPoint y: 183, endPoint x: 440, endPoint y: 282, distance: 98.8
click at [440, 282] on textarea "Onsite contact is We need to deliver 10 stills to the client so please take at …" at bounding box center [376, 220] width 138 height 132
click at [347, 158] on textarea "Onsite contact is We need to deliver 10 stills to the client so please take at …" at bounding box center [376, 220] width 138 height 132
paste textarea "Christie Smith"
click at [427, 181] on textarea "Onsite contact is Christie Smith. We need to deliver 10 stills to the client so…" at bounding box center [376, 220] width 138 height 132
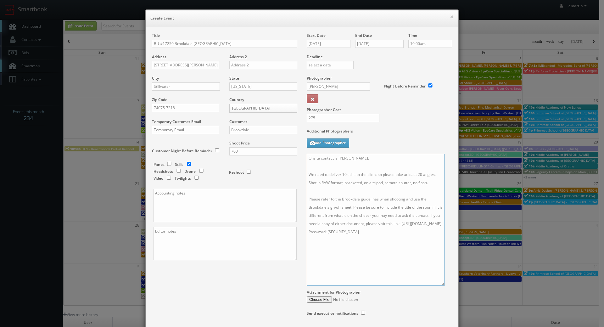
click at [362, 170] on textarea "Onsite contact is Christie Smith. We need to deliver 10 stills to the client so…" at bounding box center [376, 220] width 138 height 132
type textarea "Onsite contact is Christie Smith. We will be shooting the common area only! We …"
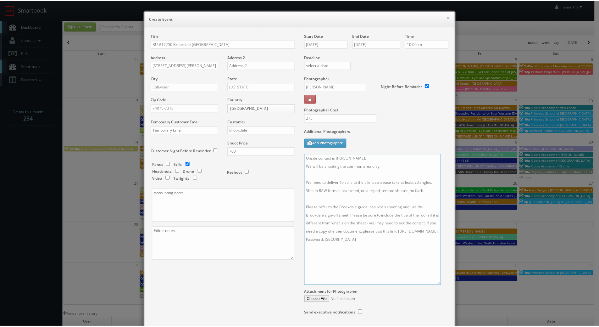
scroll to position [46, 0]
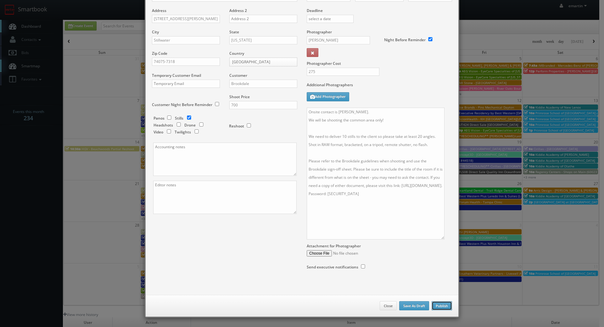
click at [441, 305] on button "Publish" at bounding box center [442, 305] width 20 height 9
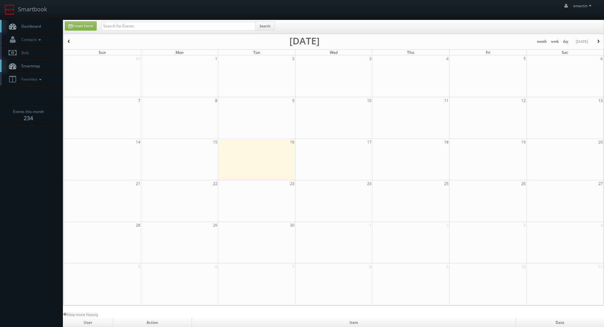
click at [33, 25] on span "Dashboard" at bounding box center [29, 26] width 23 height 5
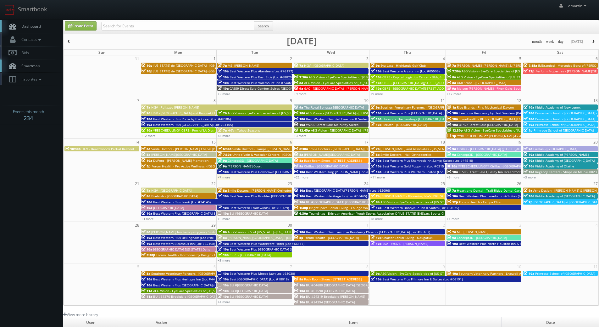
click at [41, 24] on span "Dashboard" at bounding box center [29, 26] width 23 height 5
click at [41, 28] on link "Dashboard" at bounding box center [31, 26] width 63 height 13
